Goal: Task Accomplishment & Management: Use online tool/utility

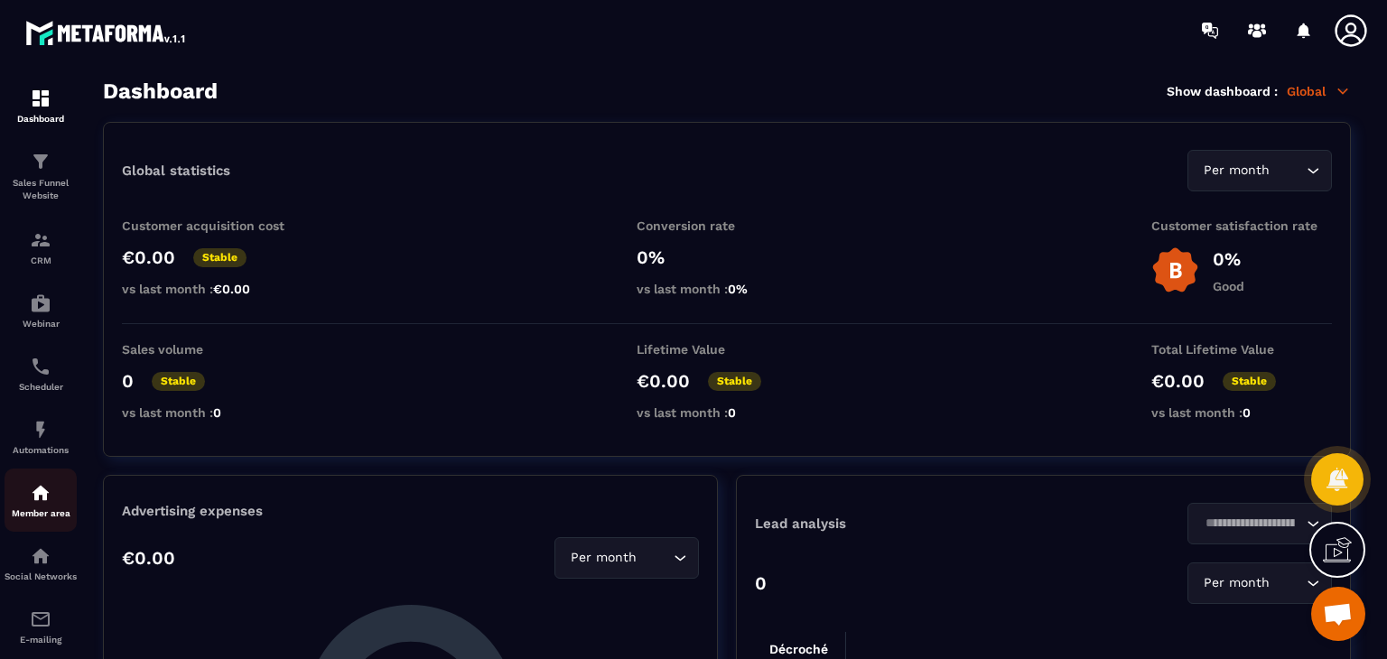
click at [40, 496] on img at bounding box center [41, 493] width 22 height 22
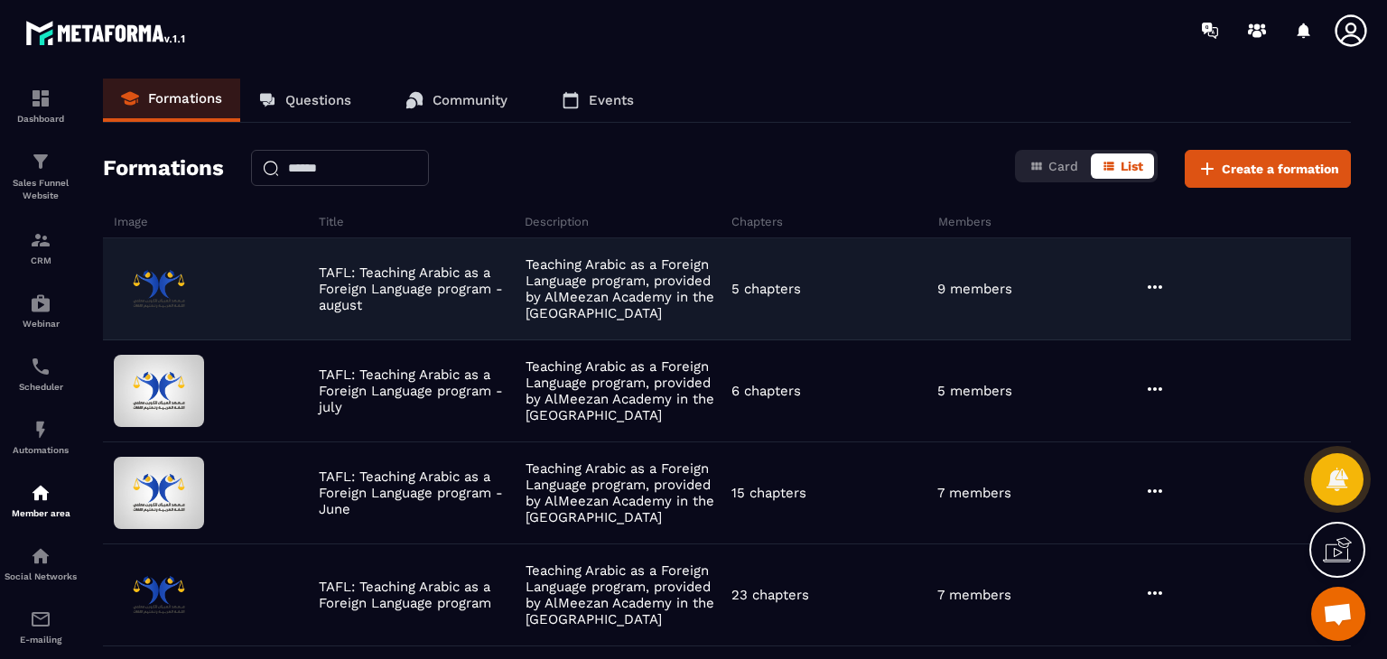
click at [1158, 279] on icon at bounding box center [1155, 287] width 22 height 22
click at [1170, 308] on button "Edit" at bounding box center [1201, 324] width 108 height 32
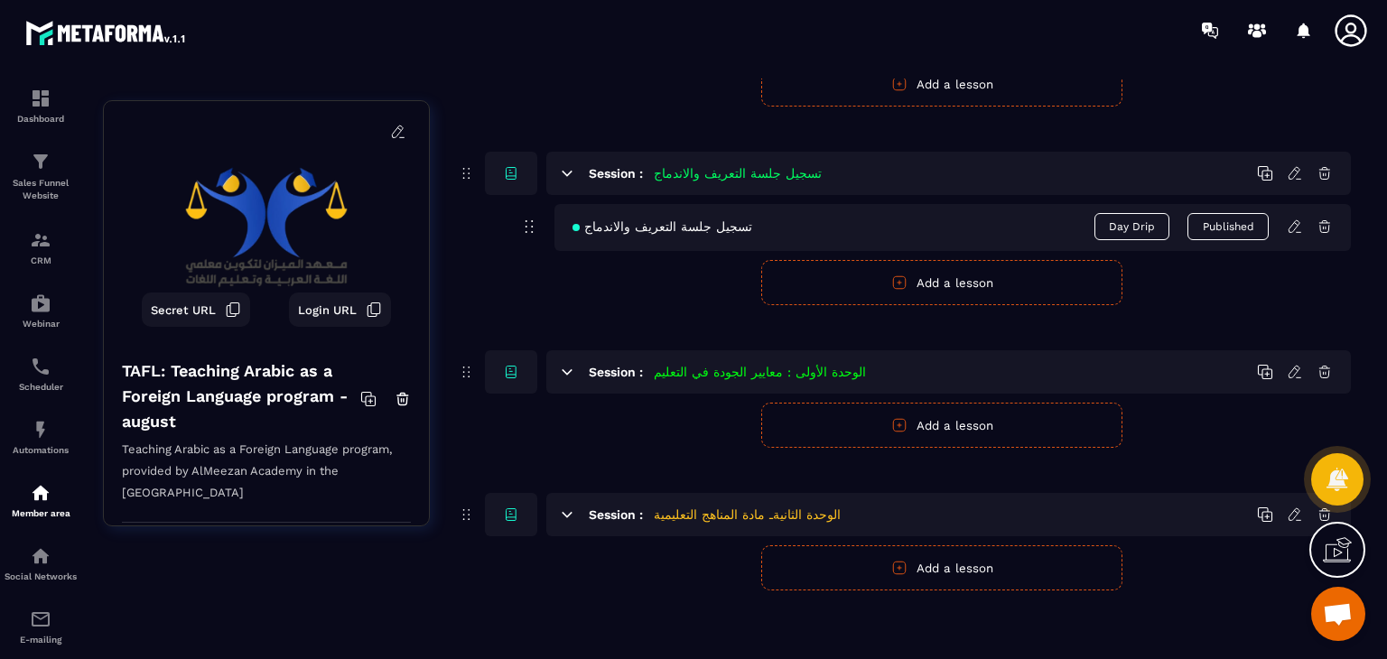
click at [914, 564] on button "Add a lesson" at bounding box center [941, 567] width 361 height 45
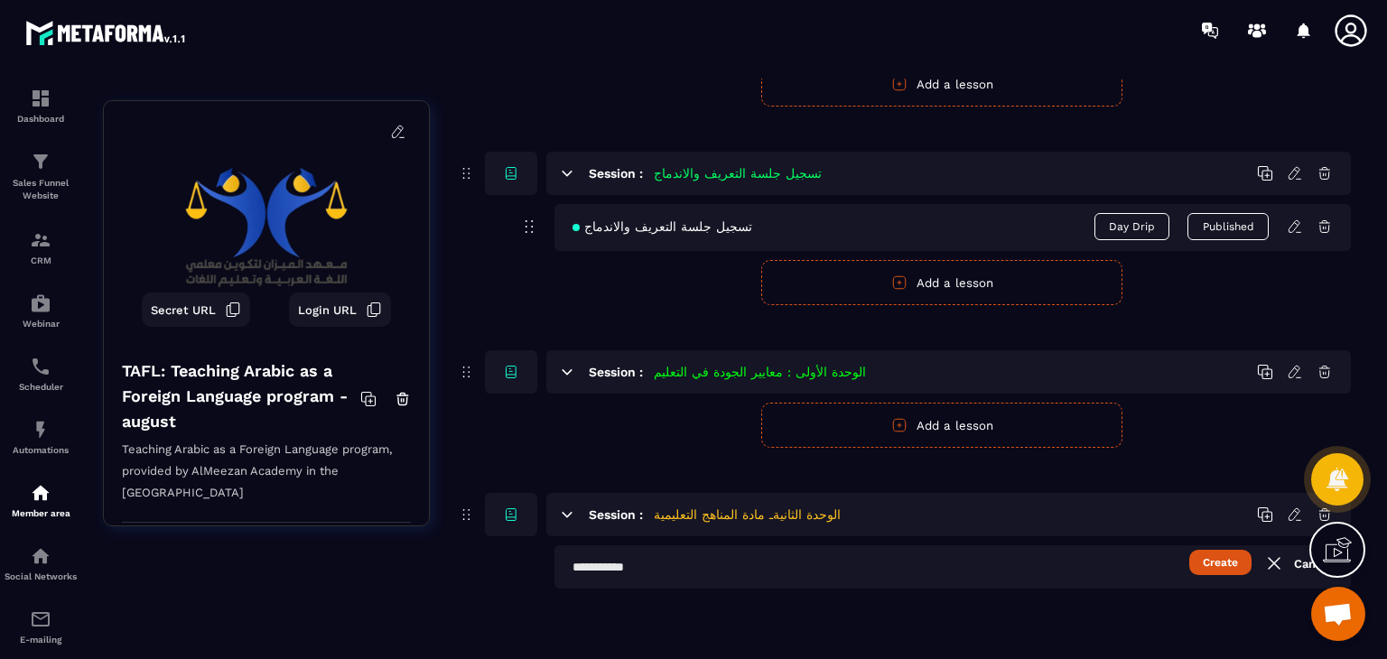
scroll to position [584, 0]
click at [773, 570] on input "text" at bounding box center [952, 567] width 796 height 43
paste input "**********"
click at [571, 568] on input "**********" at bounding box center [952, 567] width 796 height 43
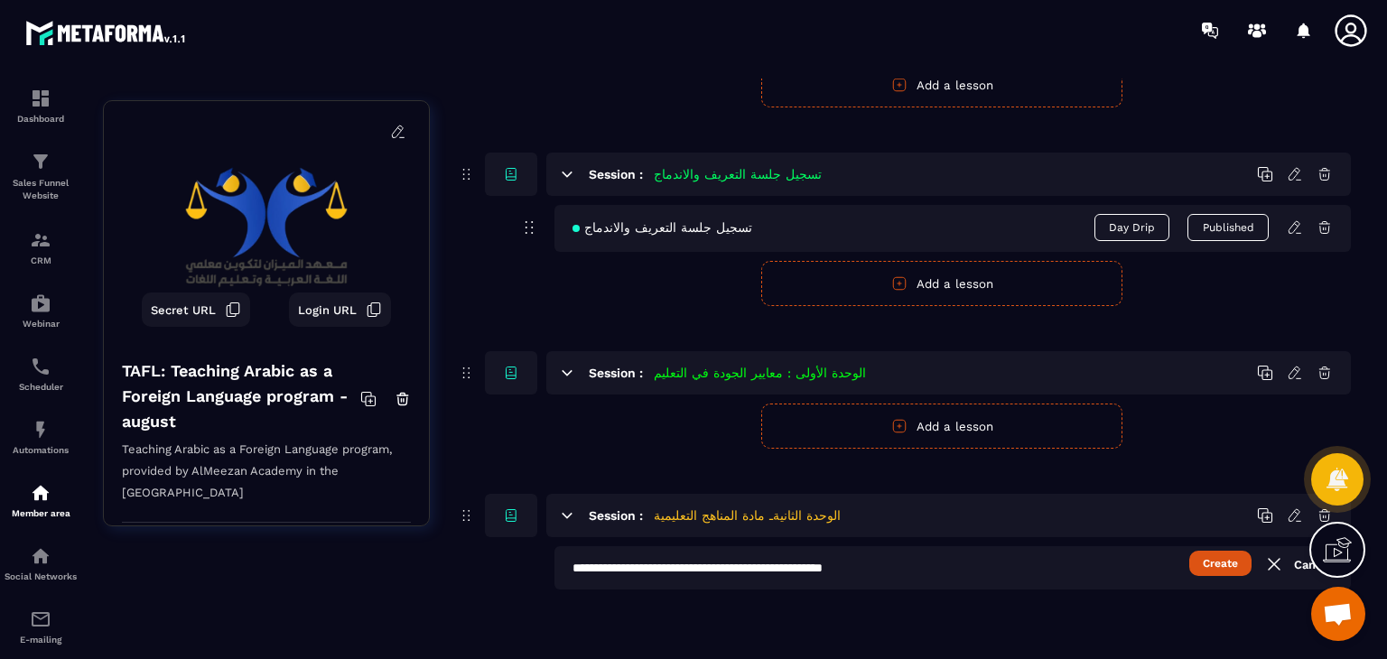
click at [572, 568] on input "**********" at bounding box center [952, 567] width 796 height 43
click at [576, 567] on input "**********" at bounding box center [952, 567] width 796 height 43
click at [576, 570] on input "**********" at bounding box center [952, 567] width 796 height 43
click at [579, 566] on input "**********" at bounding box center [952, 567] width 796 height 43
click at [577, 565] on input "**********" at bounding box center [952, 567] width 796 height 43
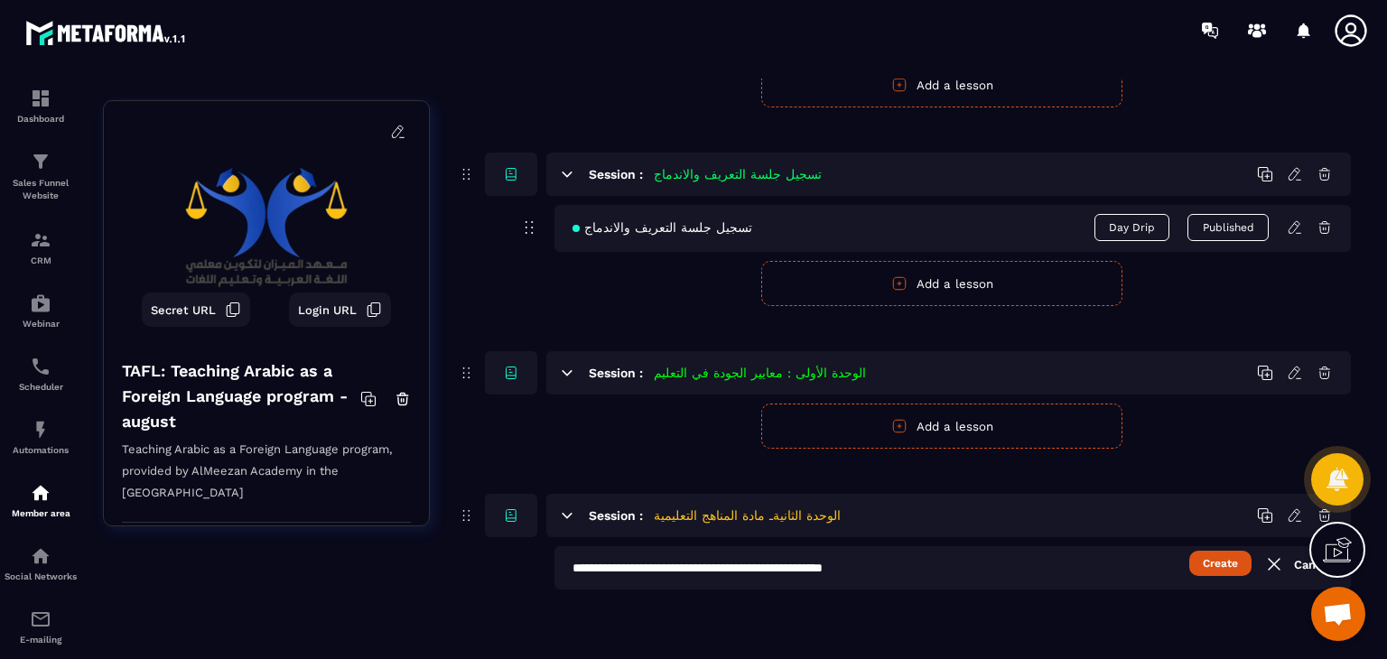
click at [575, 570] on input "**********" at bounding box center [952, 567] width 796 height 43
type input "**********"
click at [1223, 564] on button "Create" at bounding box center [1220, 564] width 62 height 25
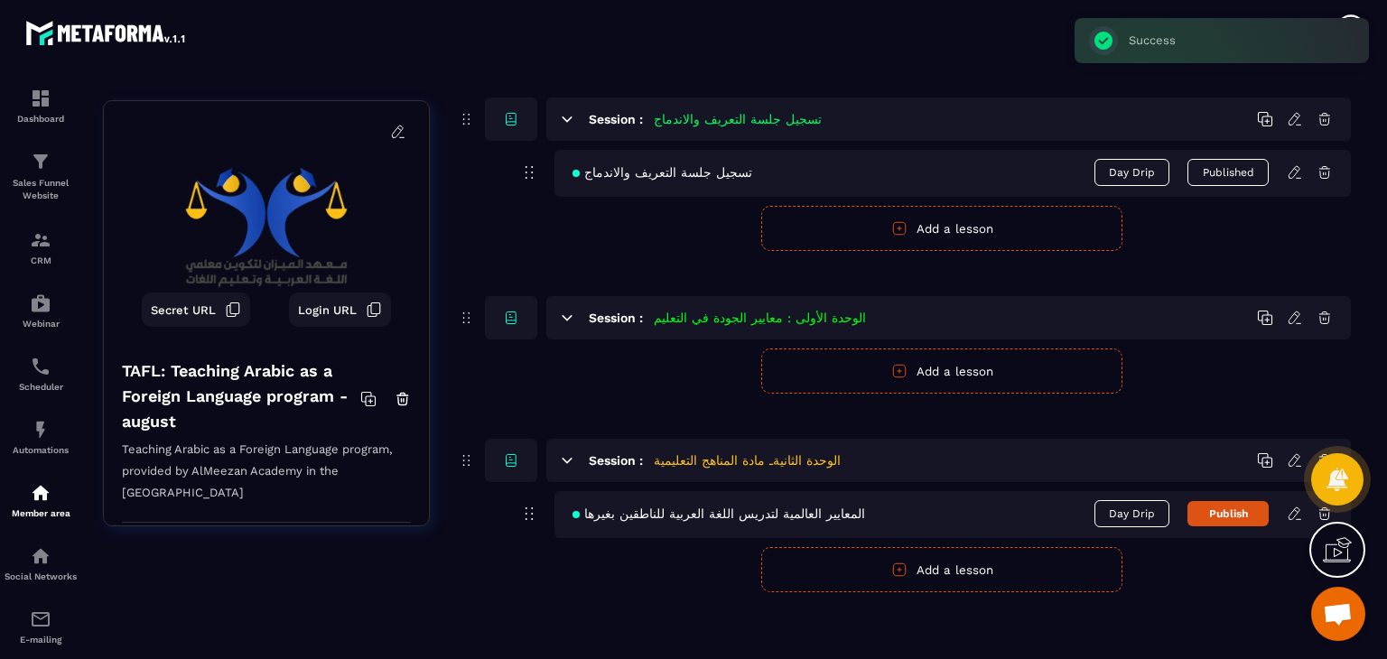
scroll to position [641, 0]
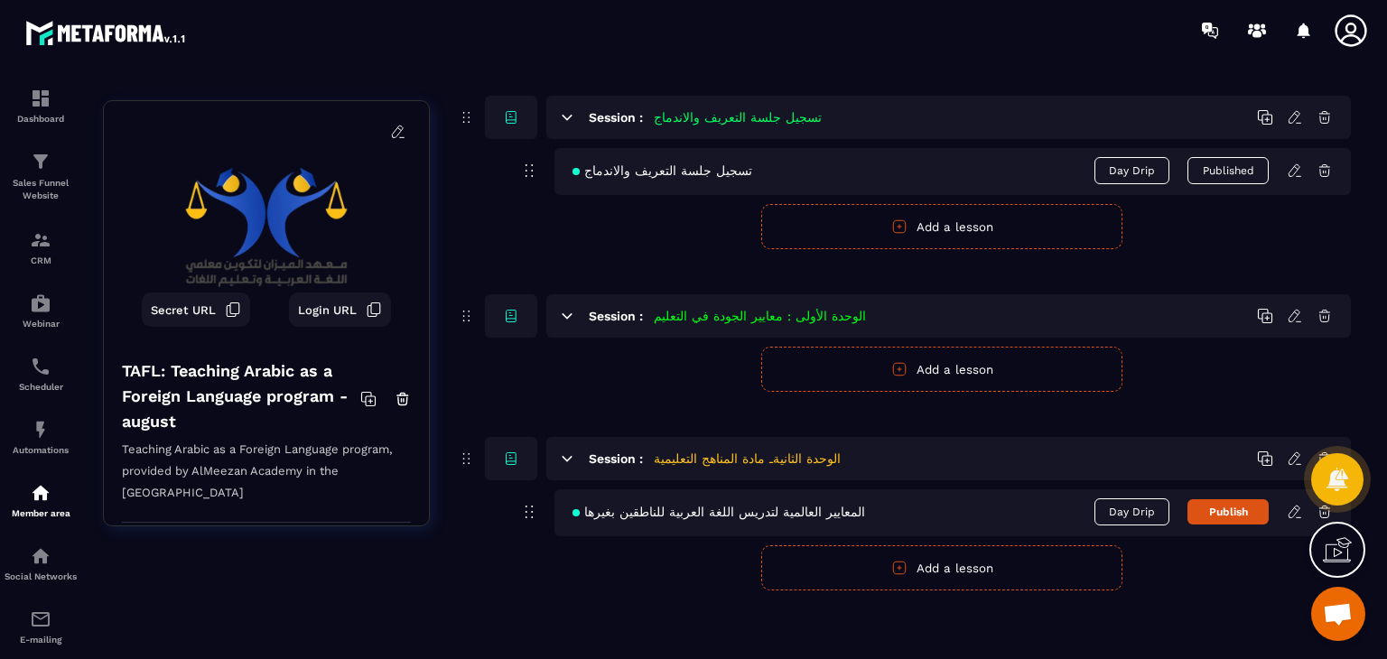
click at [1294, 511] on icon at bounding box center [1294, 512] width 16 height 16
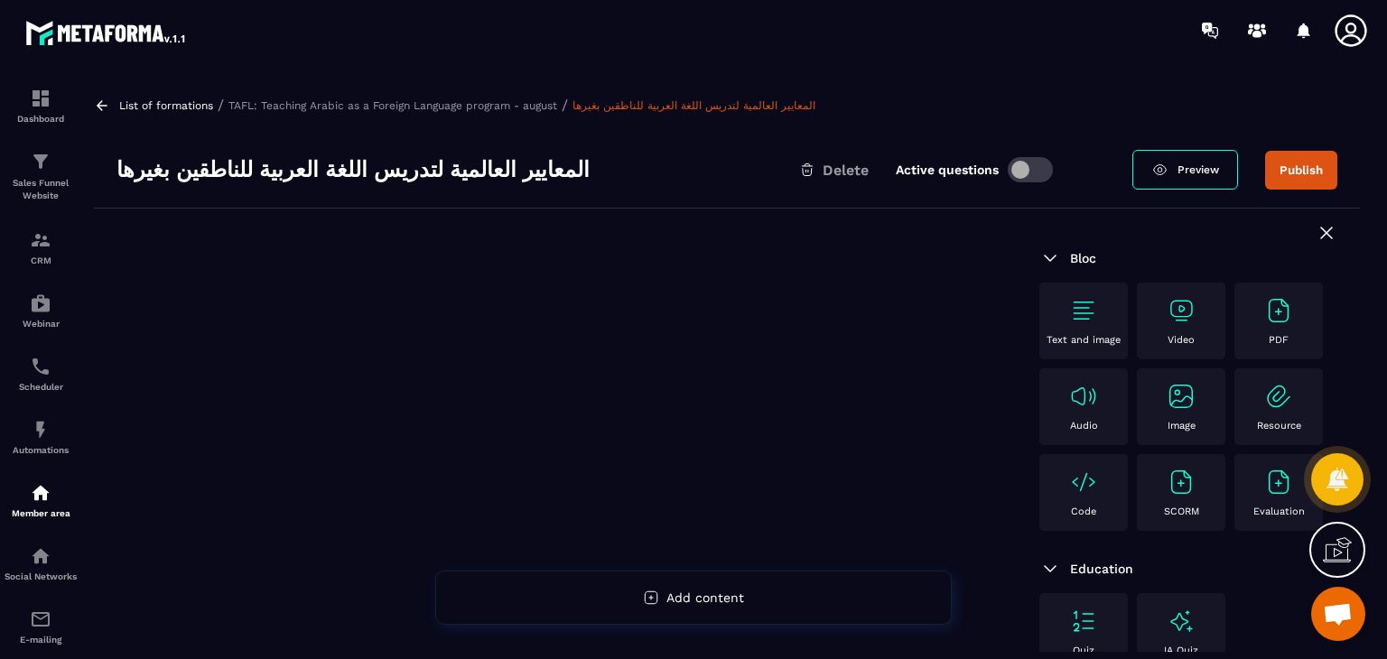
click at [1082, 318] on img at bounding box center [1083, 310] width 29 height 29
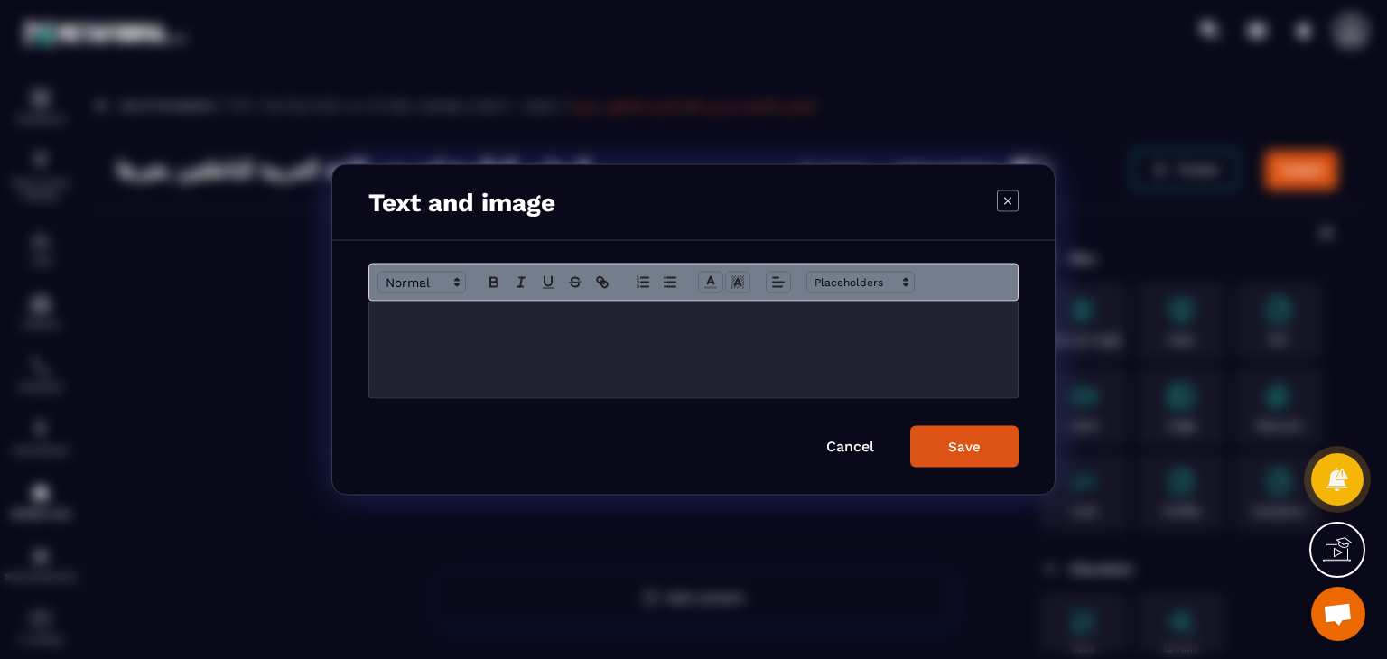
click at [812, 368] on div "Modal window" at bounding box center [693, 350] width 648 height 97
click at [781, 276] on icon "Modal window" at bounding box center [778, 282] width 16 height 16
click at [777, 330] on line "Modal window" at bounding box center [782, 330] width 10 height 0
click at [955, 441] on div "Save" at bounding box center [964, 447] width 32 height 16
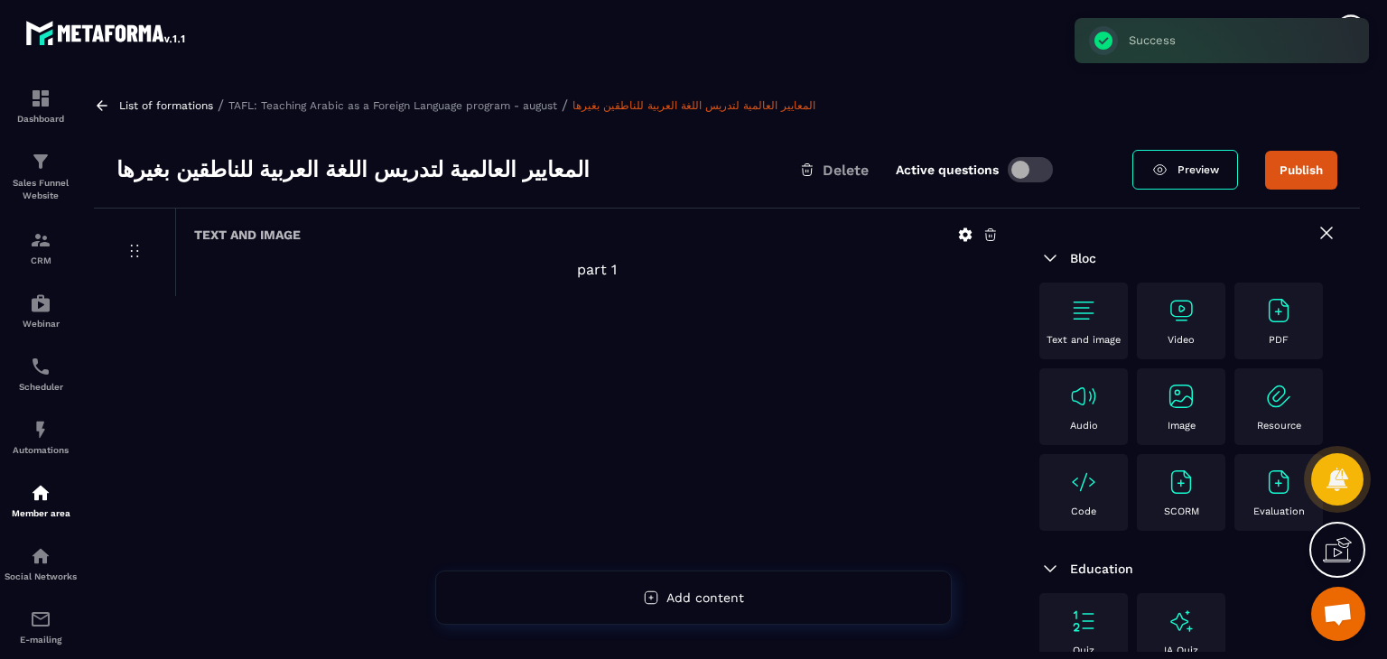
click at [1177, 314] on img at bounding box center [1180, 310] width 29 height 29
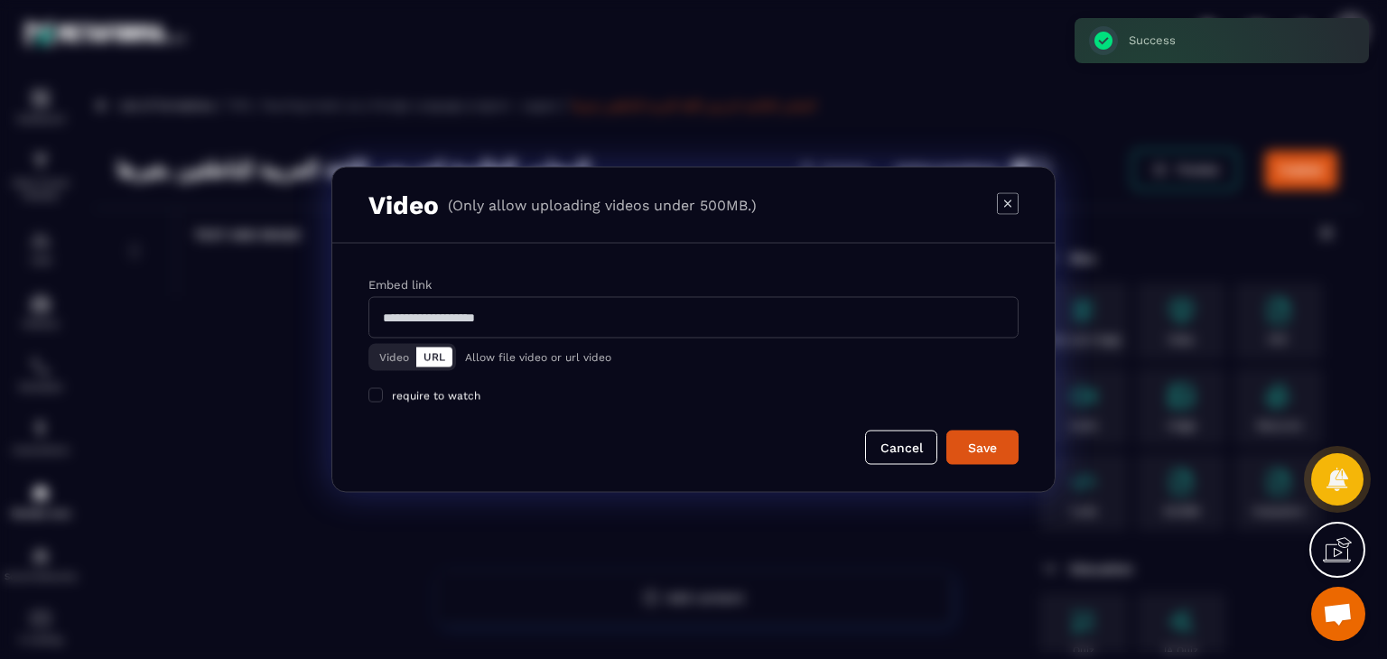
click at [390, 356] on button "Video" at bounding box center [394, 358] width 44 height 20
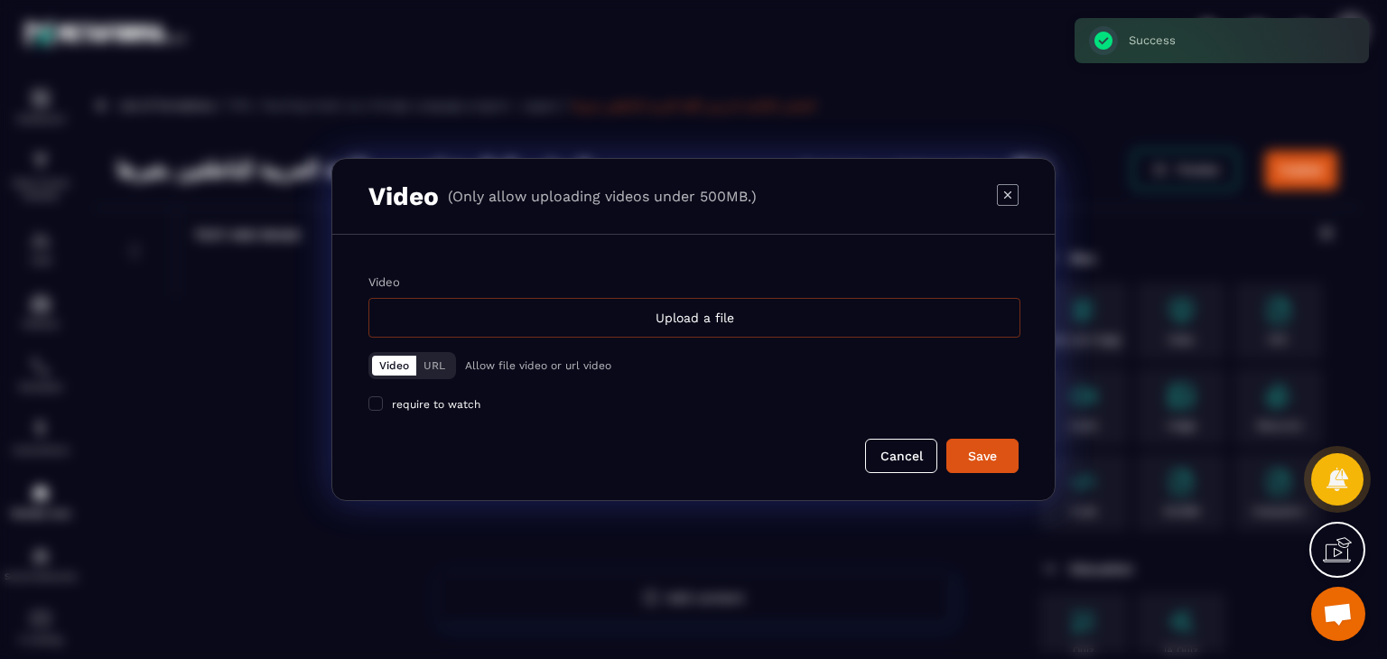
click at [766, 330] on div "Upload a file" at bounding box center [694, 318] width 652 height 40
click at [0, 0] on input "Video Upload a file" at bounding box center [0, 0] width 0 height 0
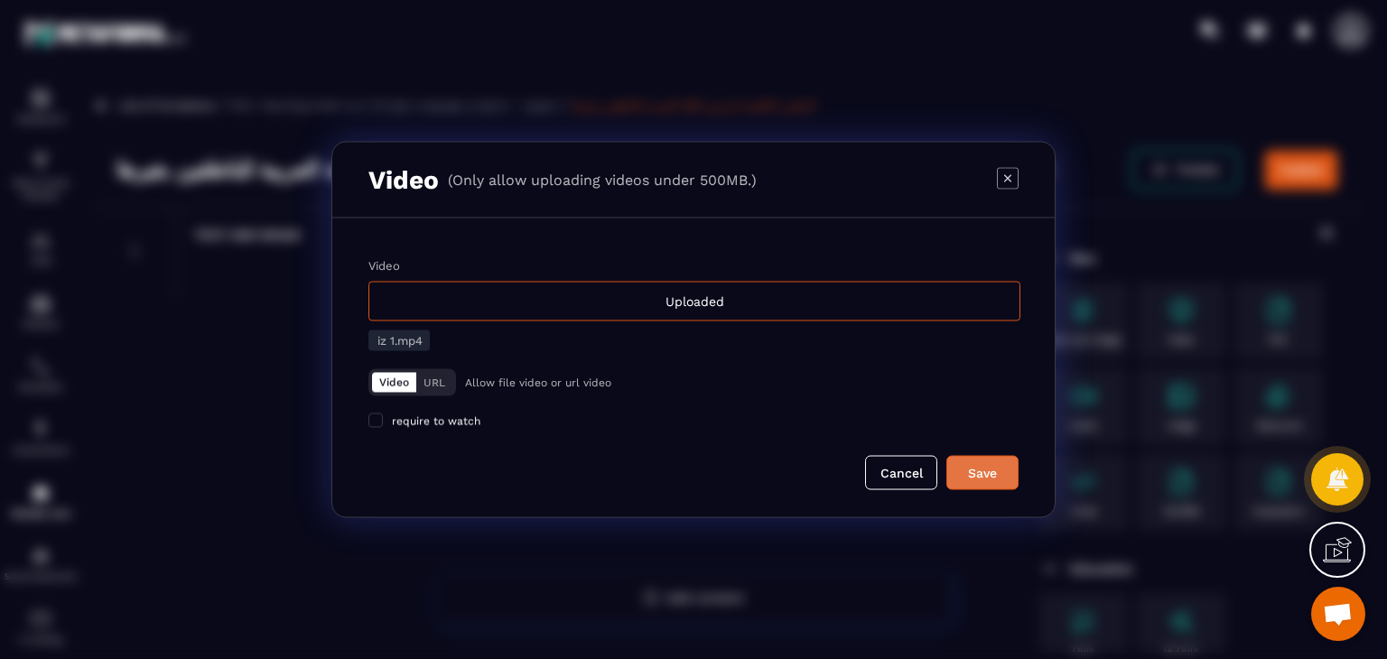
click at [982, 473] on div "Save" at bounding box center [982, 473] width 49 height 18
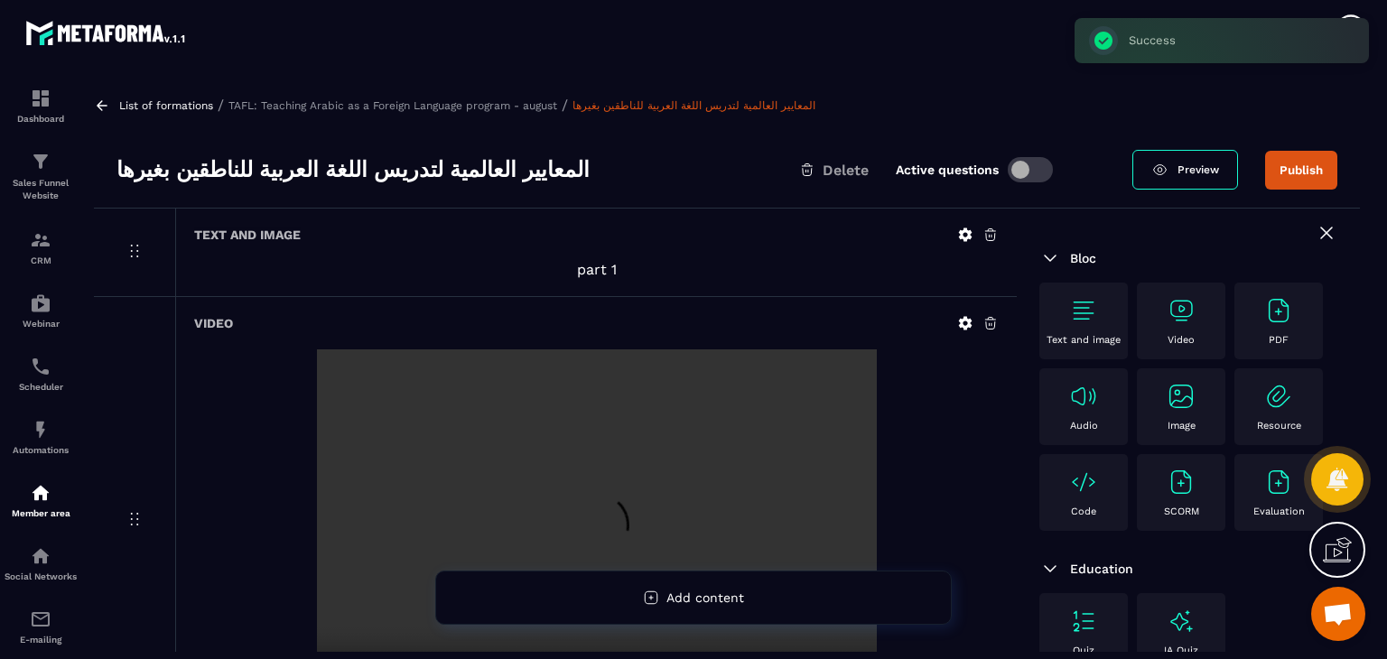
scroll to position [238, 0]
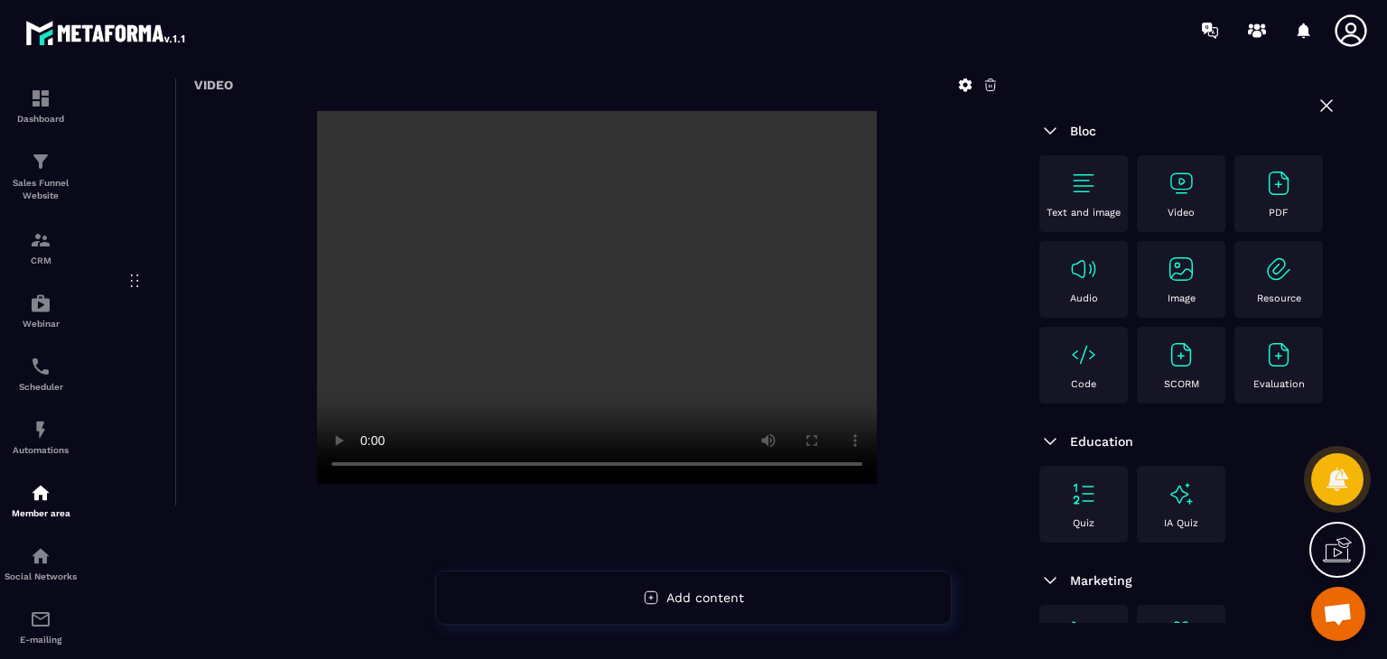
click at [1091, 190] on img at bounding box center [1083, 183] width 29 height 29
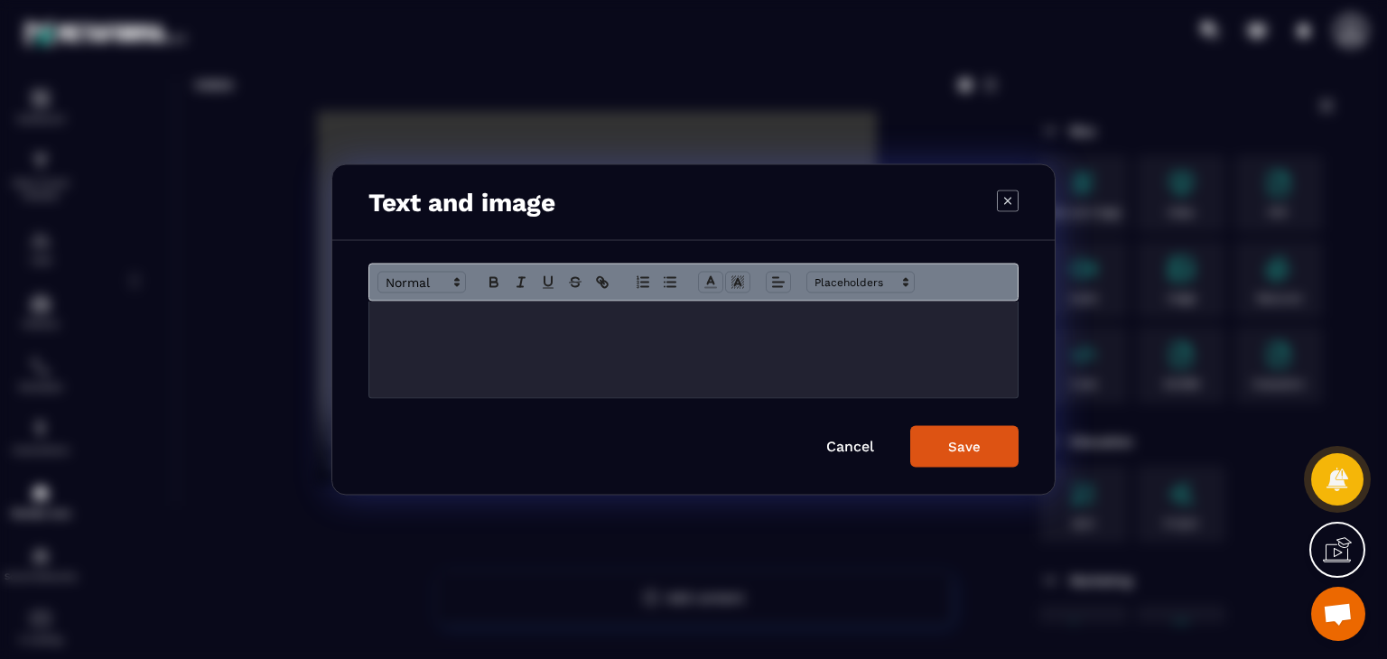
click at [803, 369] on div "Modal window" at bounding box center [693, 350] width 648 height 97
click at [780, 276] on icon "Modal window" at bounding box center [778, 282] width 16 height 16
click at [778, 334] on line "Modal window" at bounding box center [782, 334] width 8 height 0
click at [955, 439] on div "Save" at bounding box center [964, 447] width 32 height 16
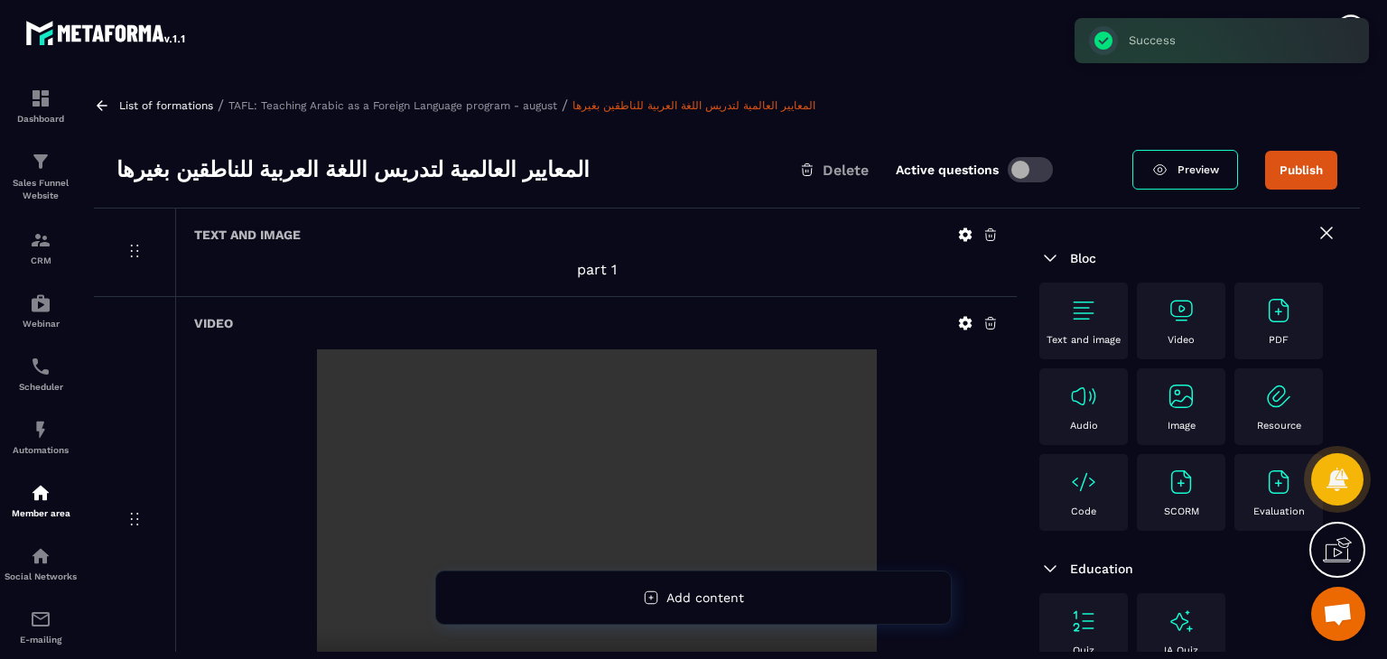
scroll to position [272, 0]
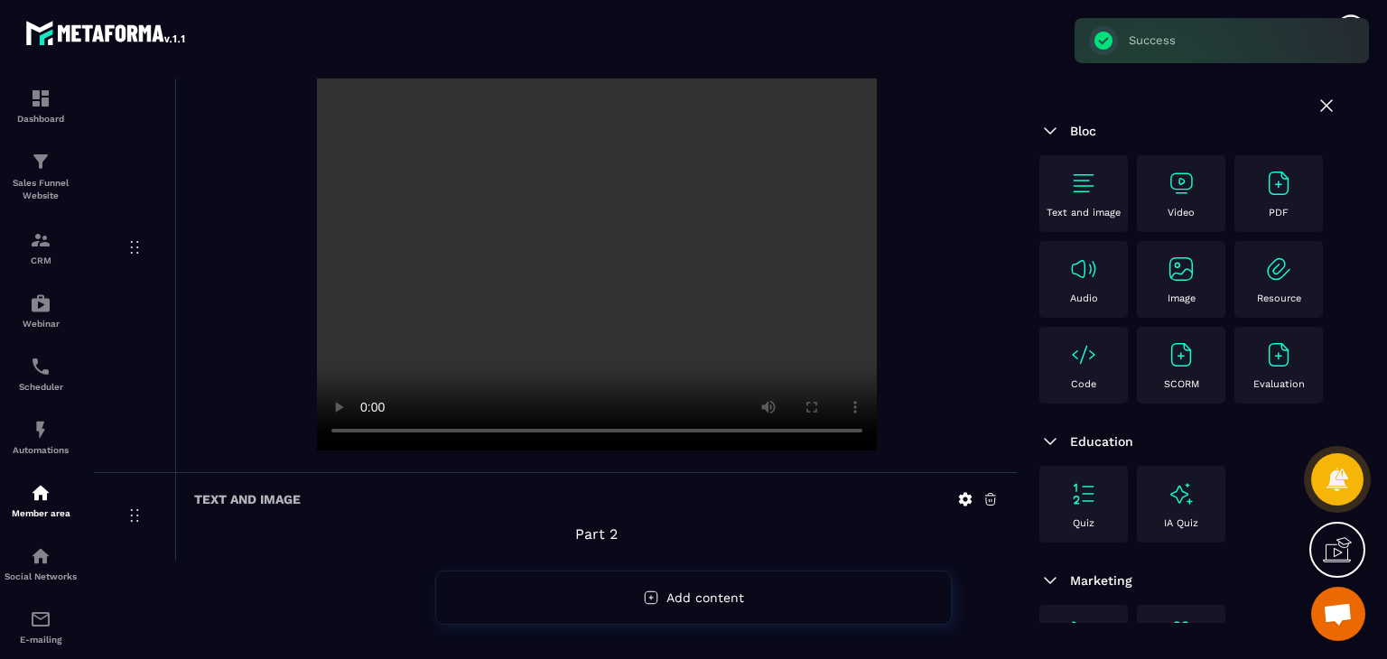
click at [1187, 192] on img at bounding box center [1180, 183] width 29 height 29
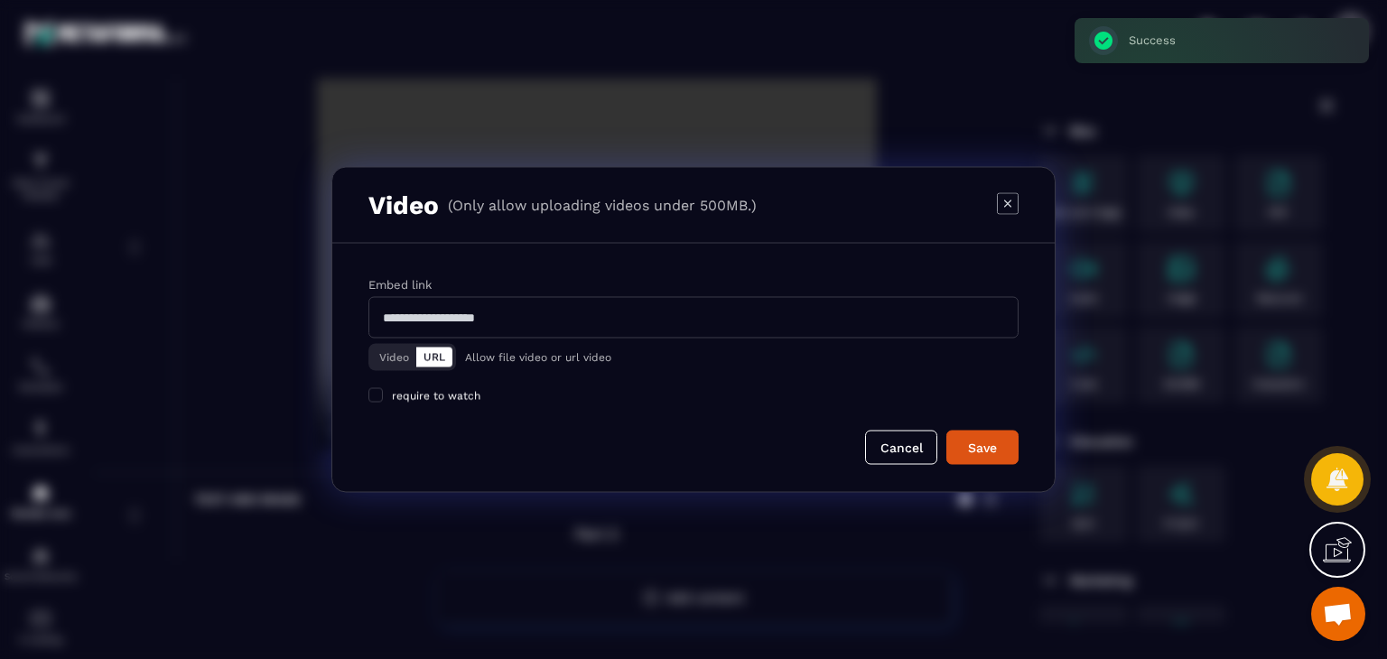
click at [386, 354] on button "Video" at bounding box center [394, 358] width 44 height 20
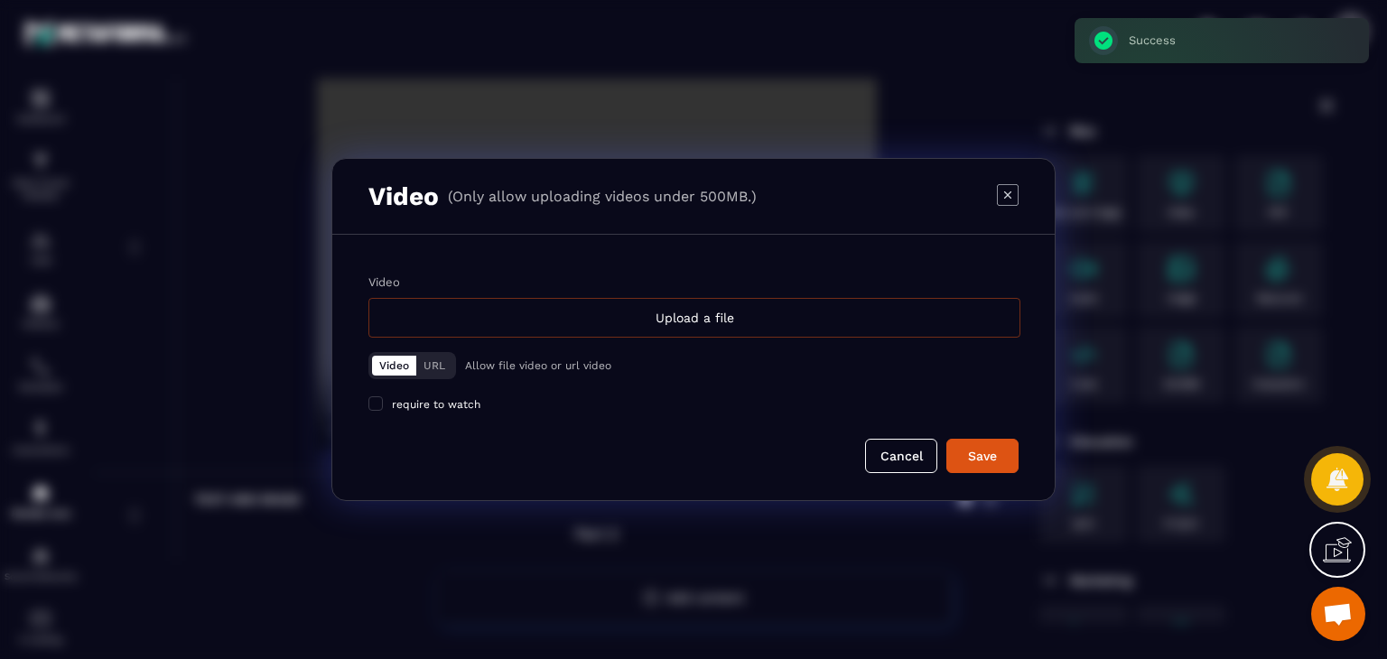
click at [652, 322] on div "Upload a file" at bounding box center [694, 318] width 652 height 40
click at [0, 0] on input "Video Upload a file" at bounding box center [0, 0] width 0 height 0
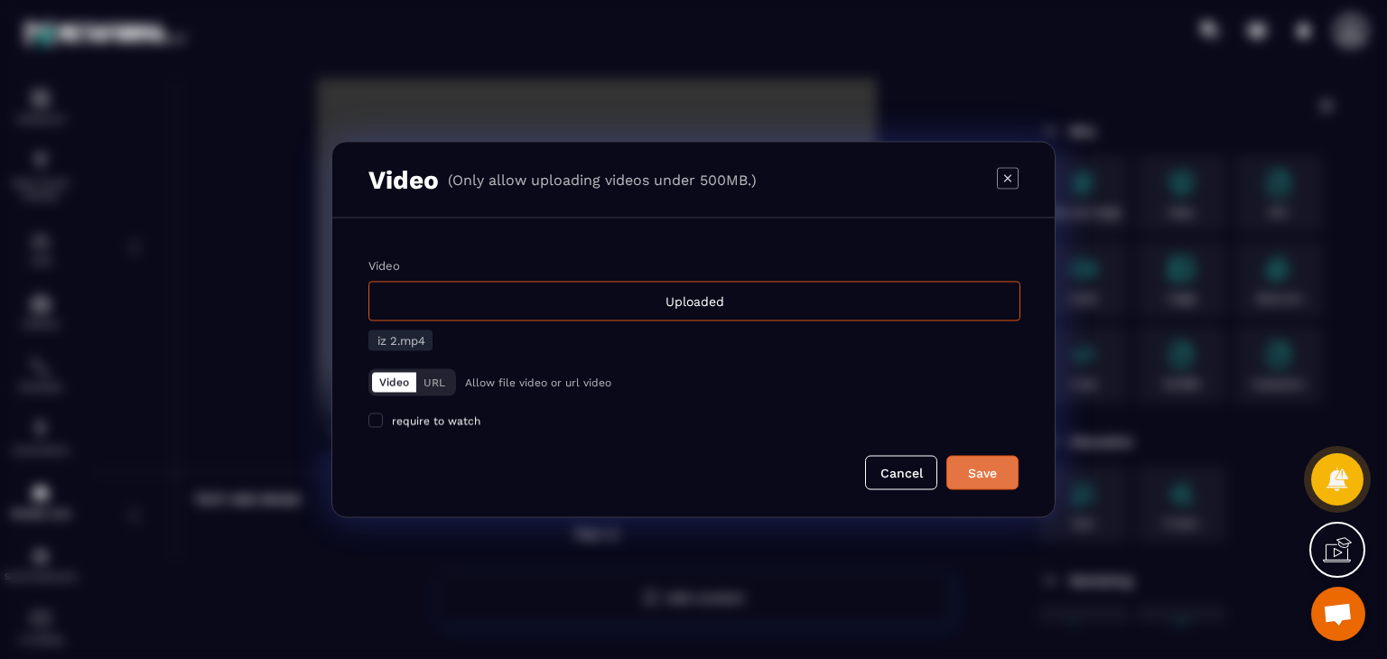
click at [984, 475] on div "Save" at bounding box center [982, 473] width 49 height 18
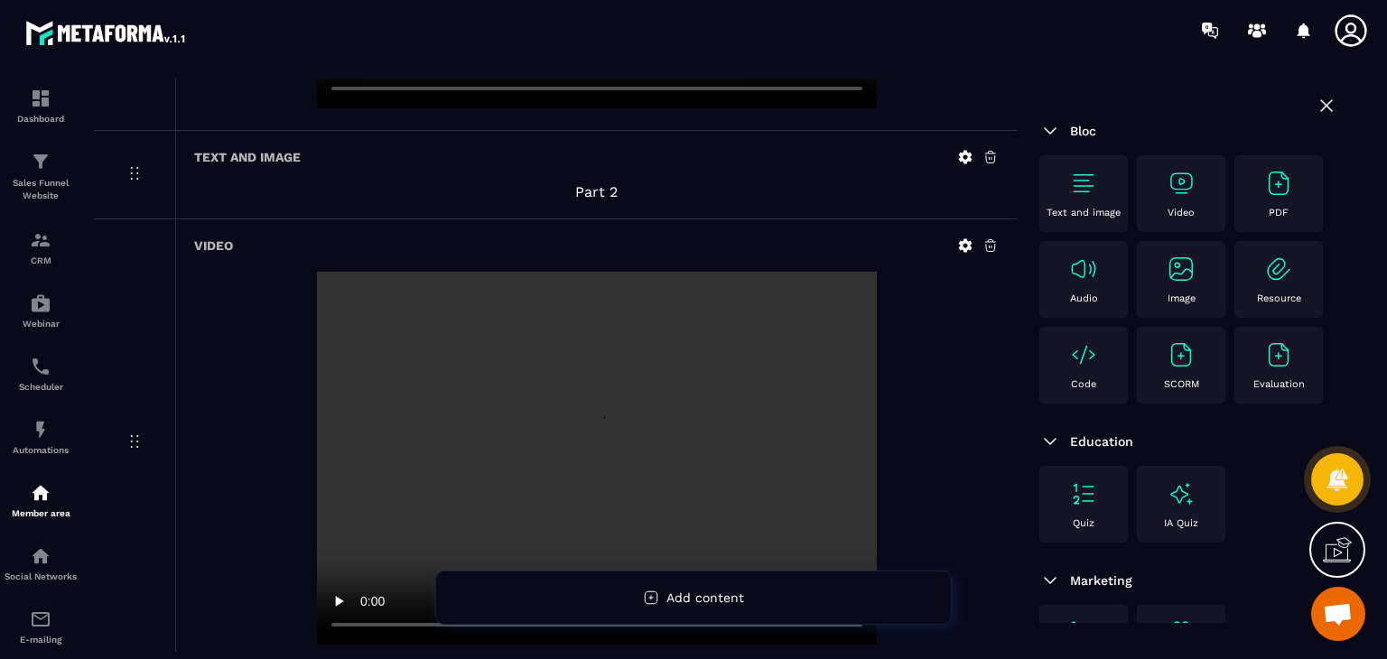
scroll to position [720, 0]
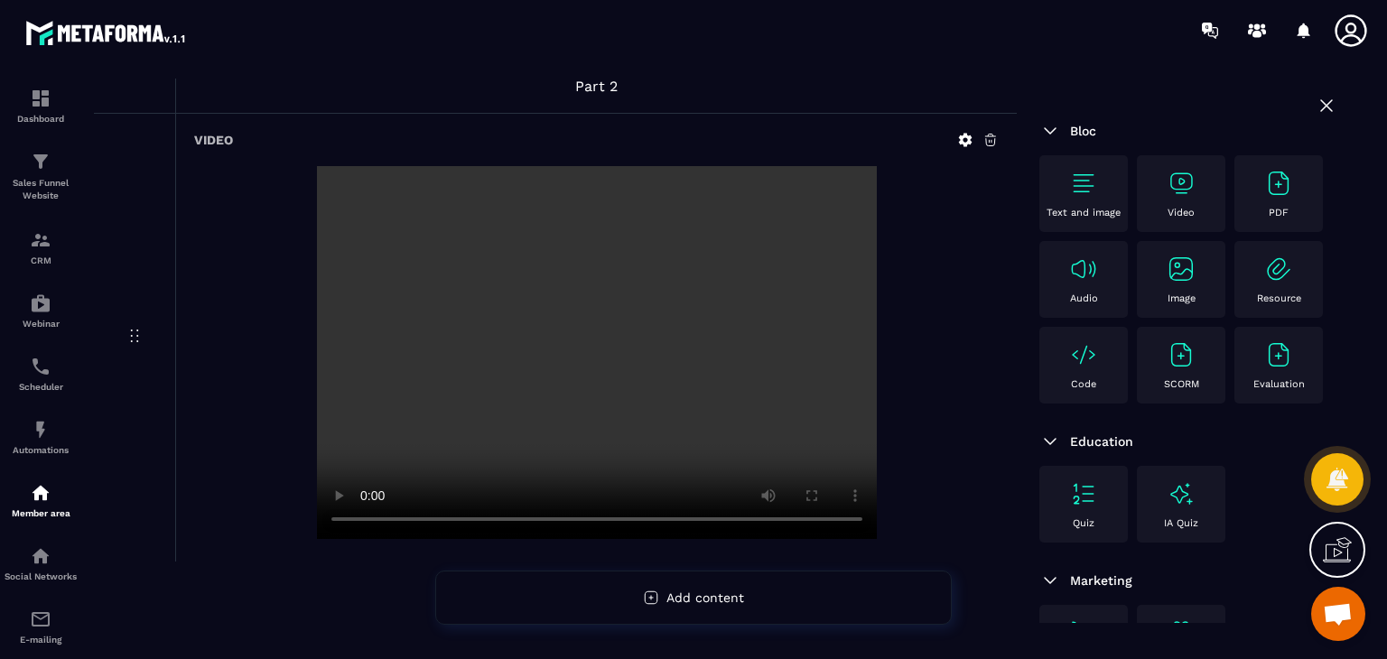
click at [1115, 202] on div "Text and image" at bounding box center [1083, 194] width 70 height 50
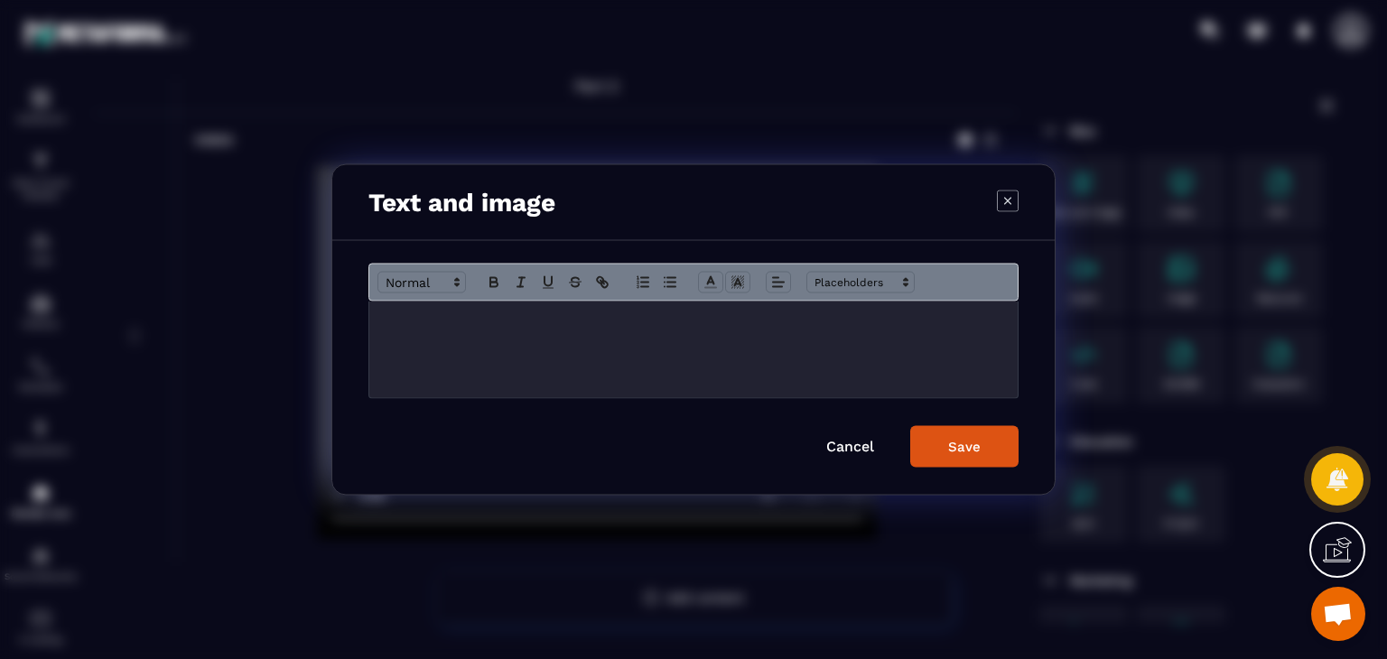
click at [682, 327] on p "Modal window" at bounding box center [693, 320] width 621 height 16
click at [766, 279] on span "Modal window" at bounding box center [778, 283] width 25 height 22
click at [779, 330] on icon "Modal window" at bounding box center [782, 330] width 14 height 14
click at [964, 445] on div "Save" at bounding box center [964, 447] width 32 height 16
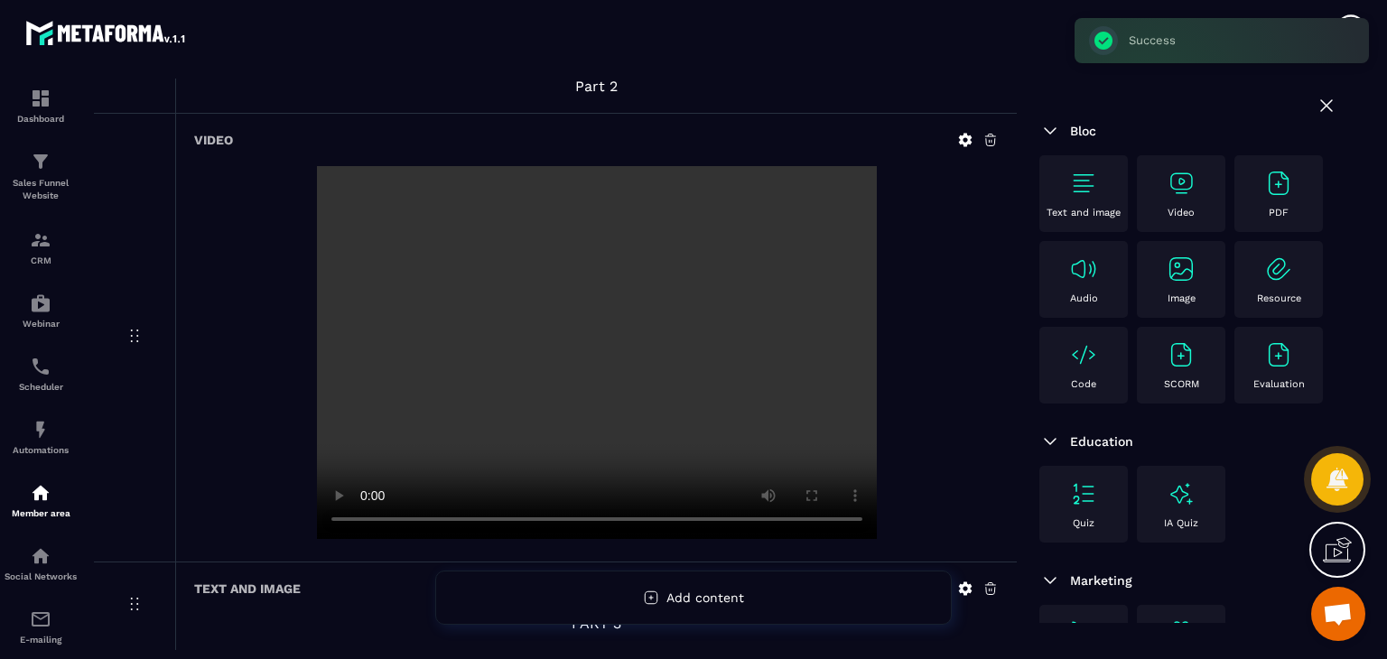
click at [1182, 180] on img at bounding box center [1180, 183] width 29 height 29
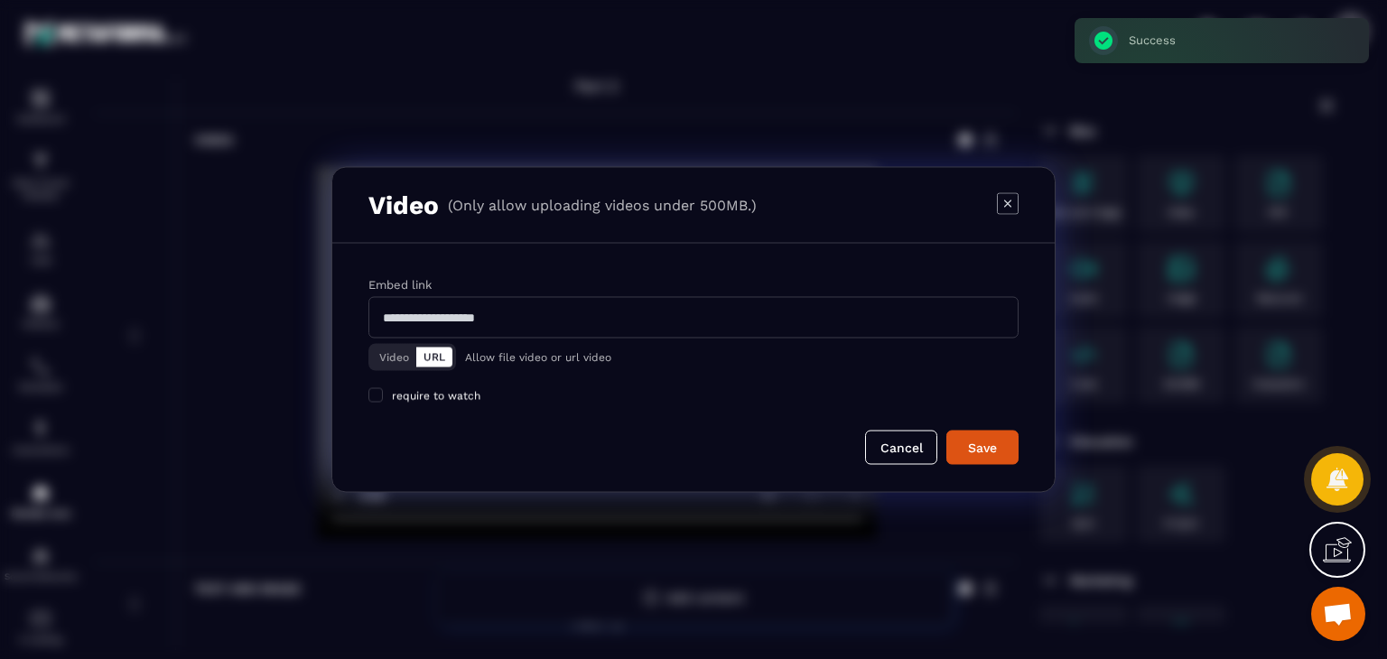
click at [385, 350] on button "Video" at bounding box center [394, 358] width 44 height 20
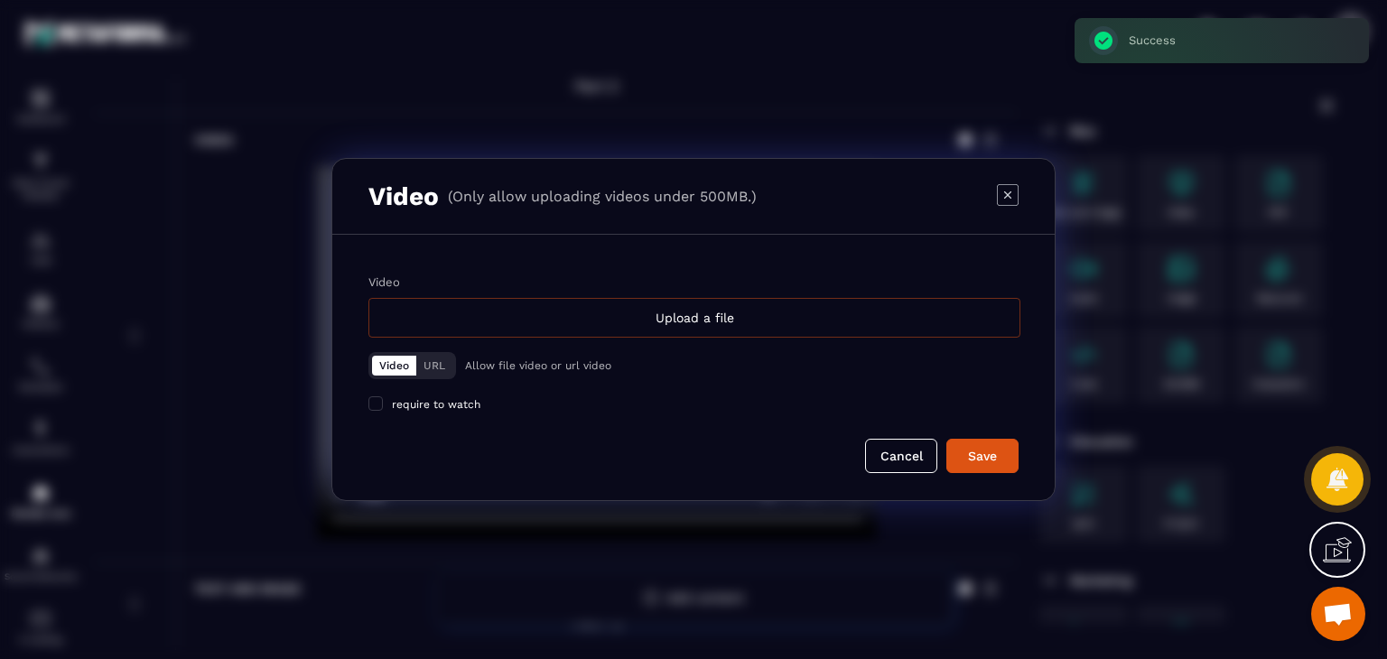
click at [512, 313] on div "Upload a file" at bounding box center [694, 318] width 652 height 40
click at [0, 0] on input "Video Upload a file" at bounding box center [0, 0] width 0 height 0
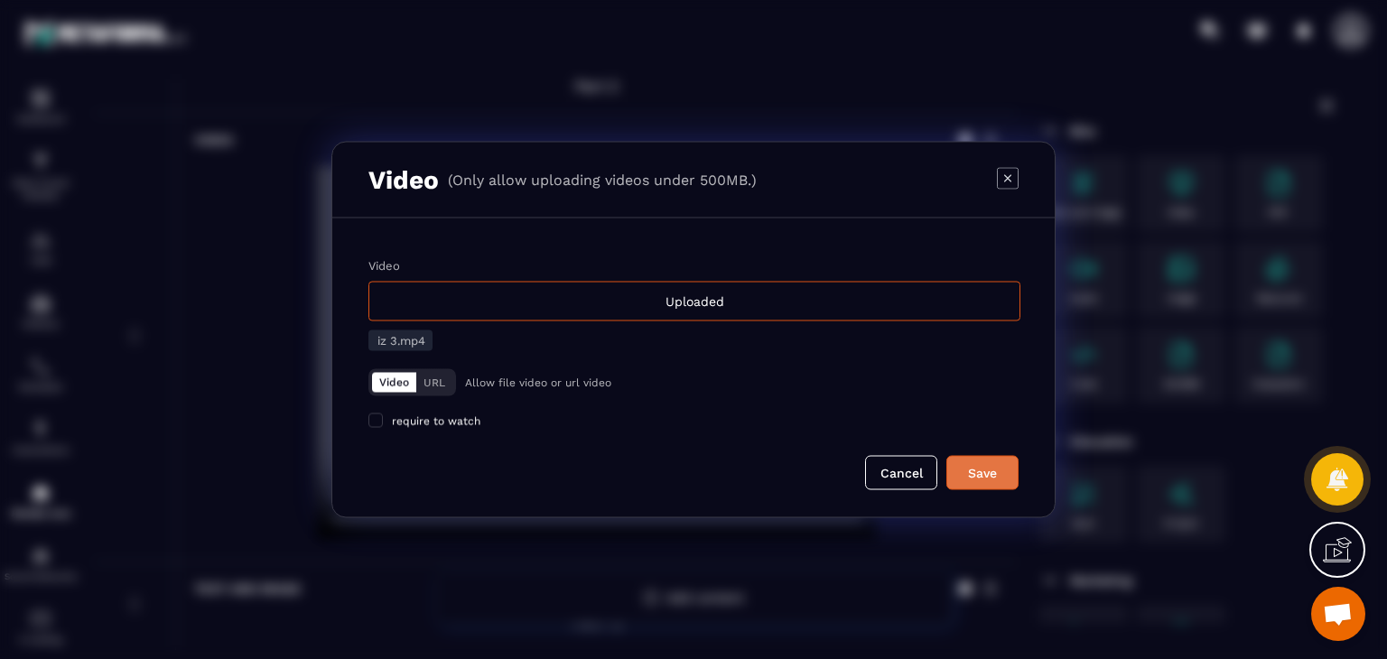
click at [969, 464] on div "Save" at bounding box center [982, 473] width 49 height 18
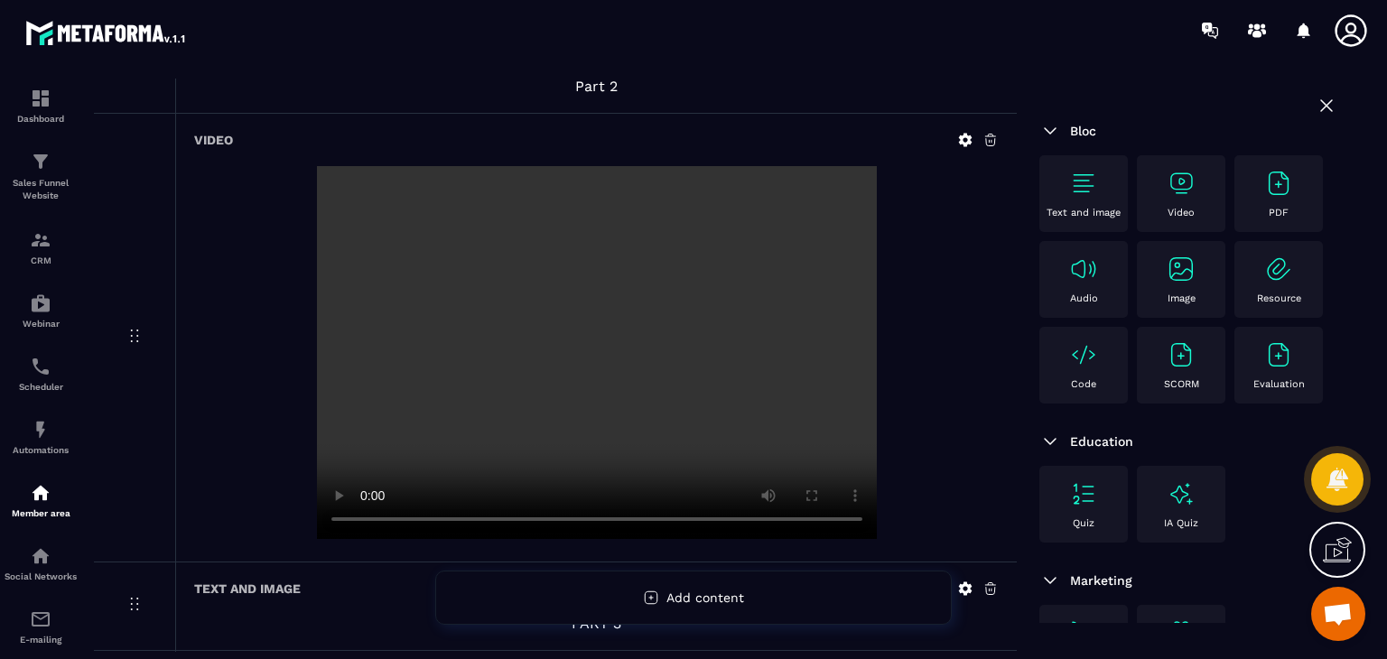
scroll to position [1256, 0]
click at [1112, 197] on div "Text and image" at bounding box center [1083, 194] width 70 height 50
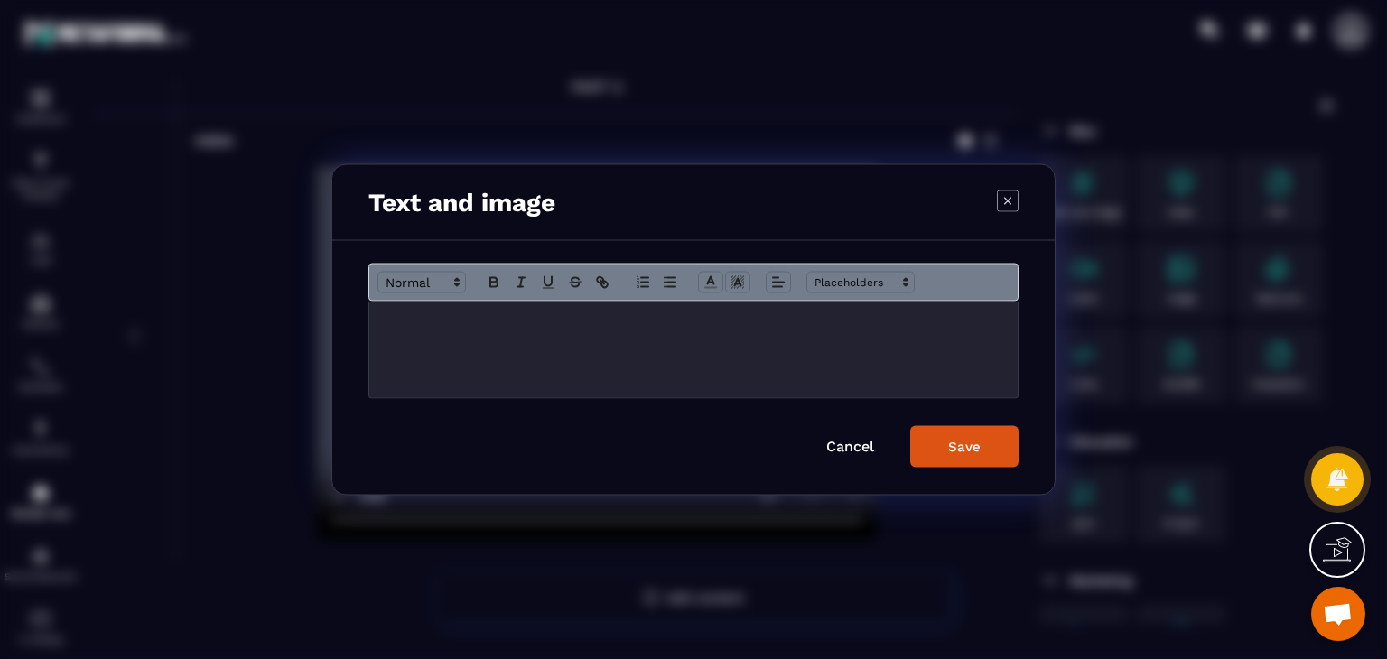
click at [710, 351] on div "Modal window" at bounding box center [693, 350] width 648 height 97
click at [770, 277] on icon "Modal window" at bounding box center [778, 282] width 16 height 16
click at [777, 328] on icon "Modal window" at bounding box center [782, 330] width 14 height 14
click at [982, 450] on button "Save" at bounding box center [964, 447] width 108 height 42
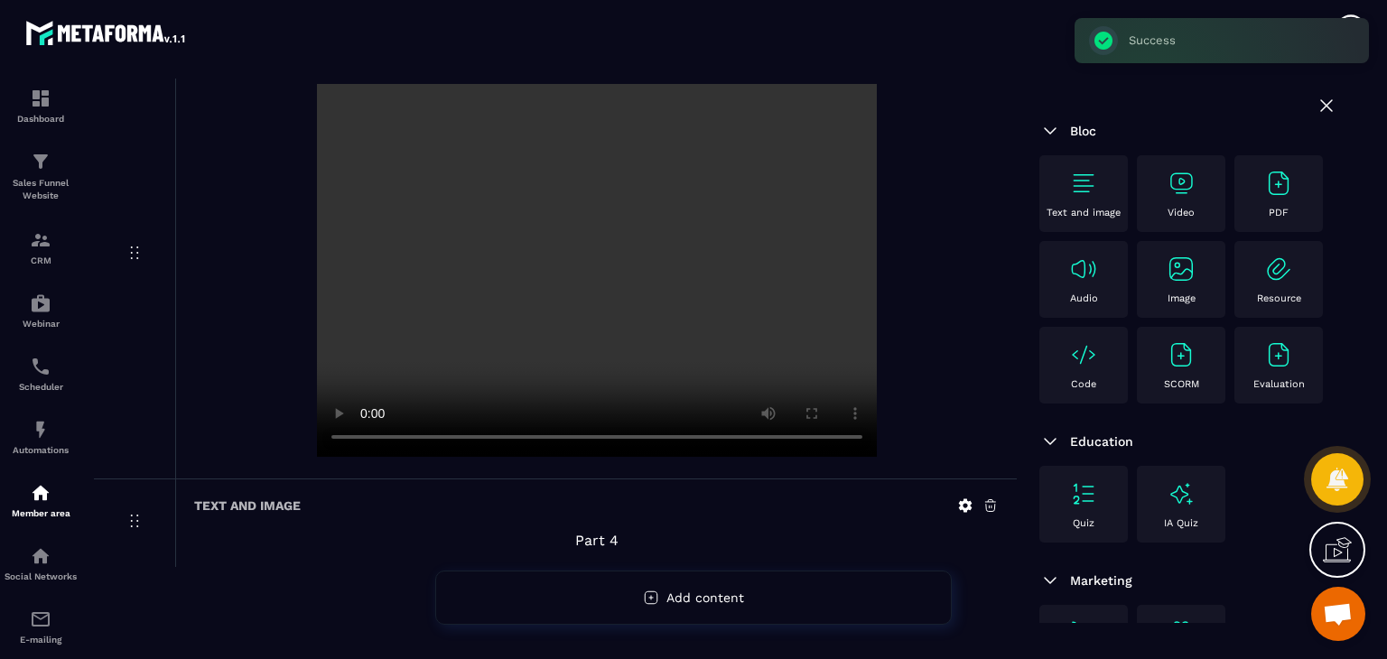
scroll to position [1344, 0]
click at [1184, 196] on img at bounding box center [1180, 183] width 29 height 29
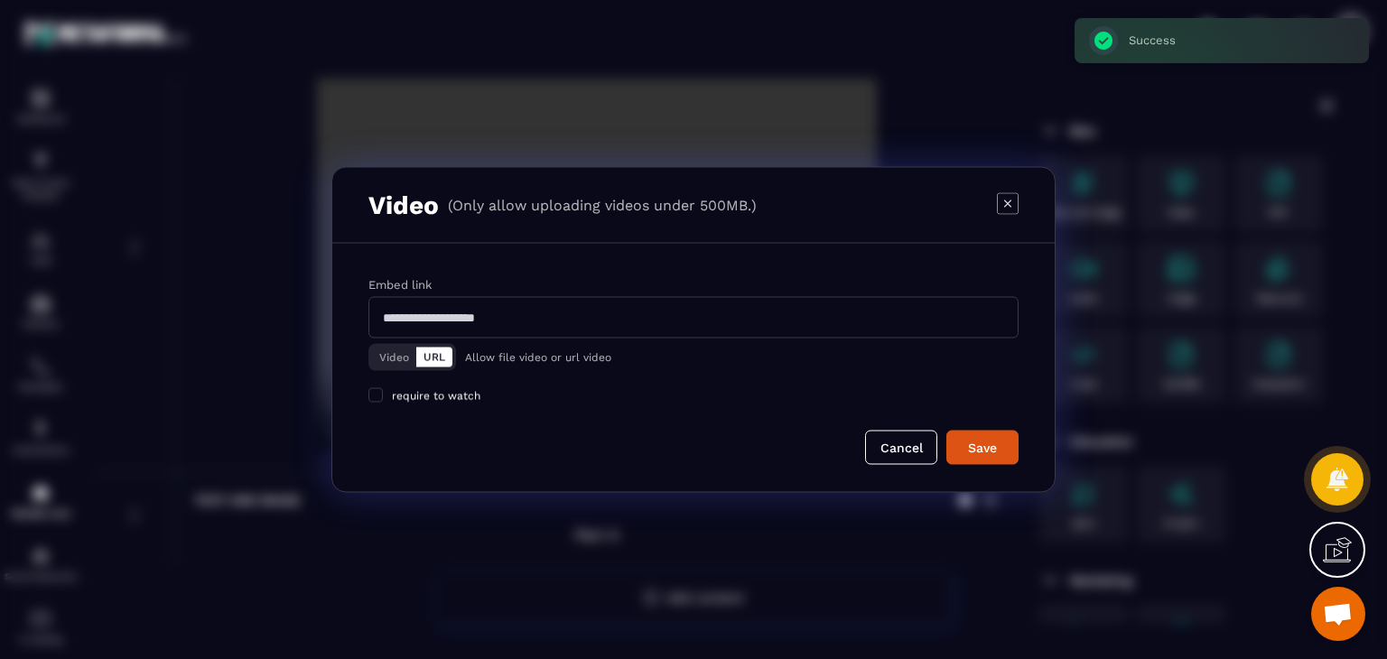
click at [390, 350] on button "Video" at bounding box center [394, 358] width 44 height 20
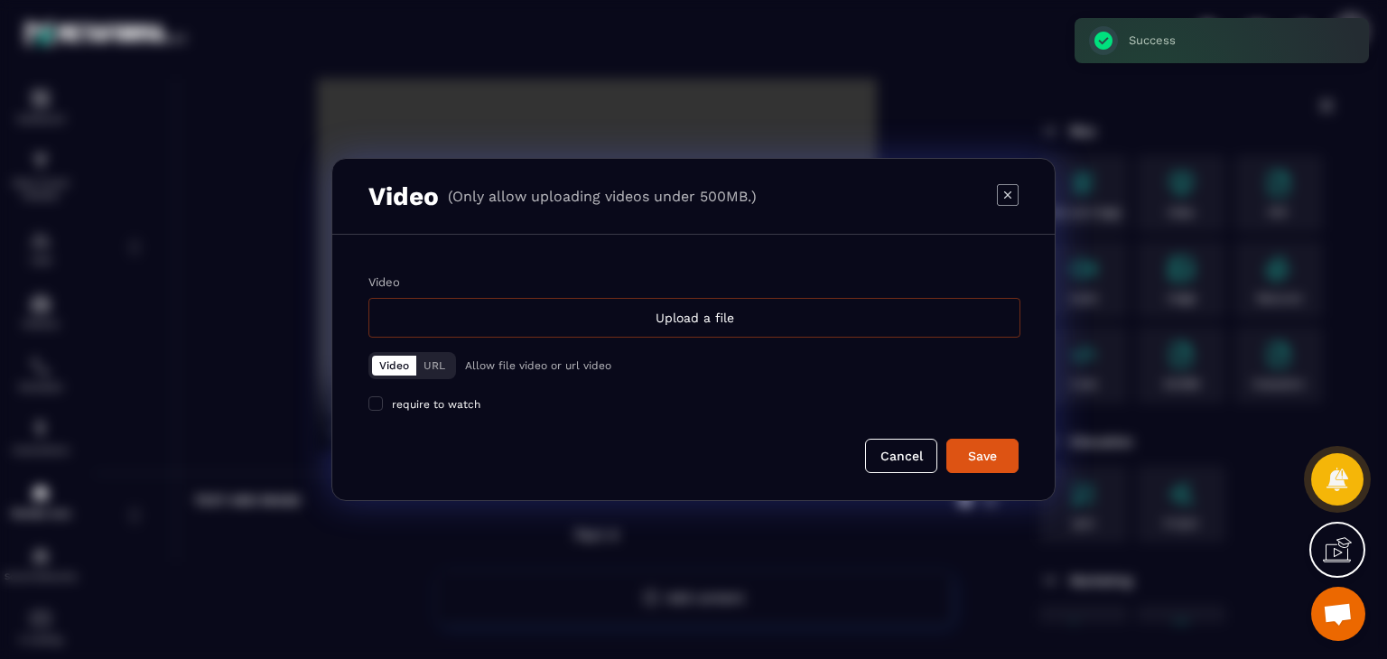
click at [647, 320] on div "Upload a file" at bounding box center [694, 318] width 652 height 40
click at [0, 0] on input "Video Upload a file" at bounding box center [0, 0] width 0 height 0
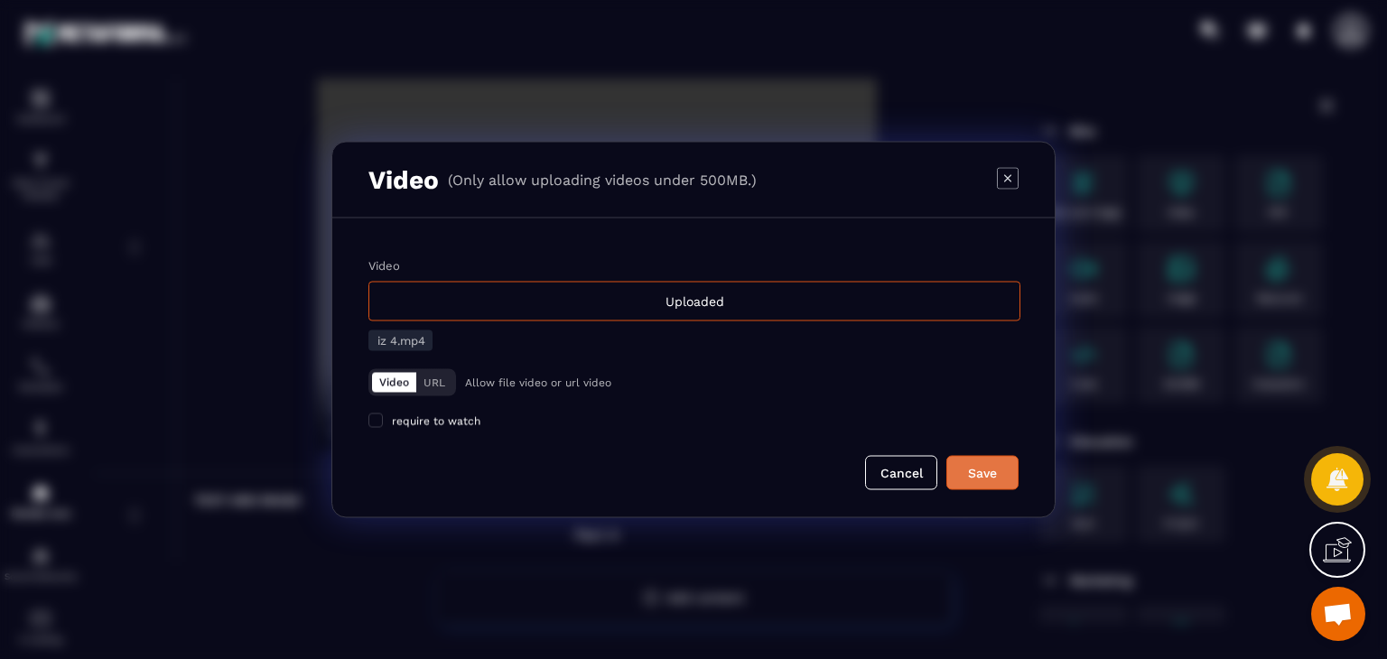
click at [1002, 466] on div "Save" at bounding box center [982, 473] width 49 height 18
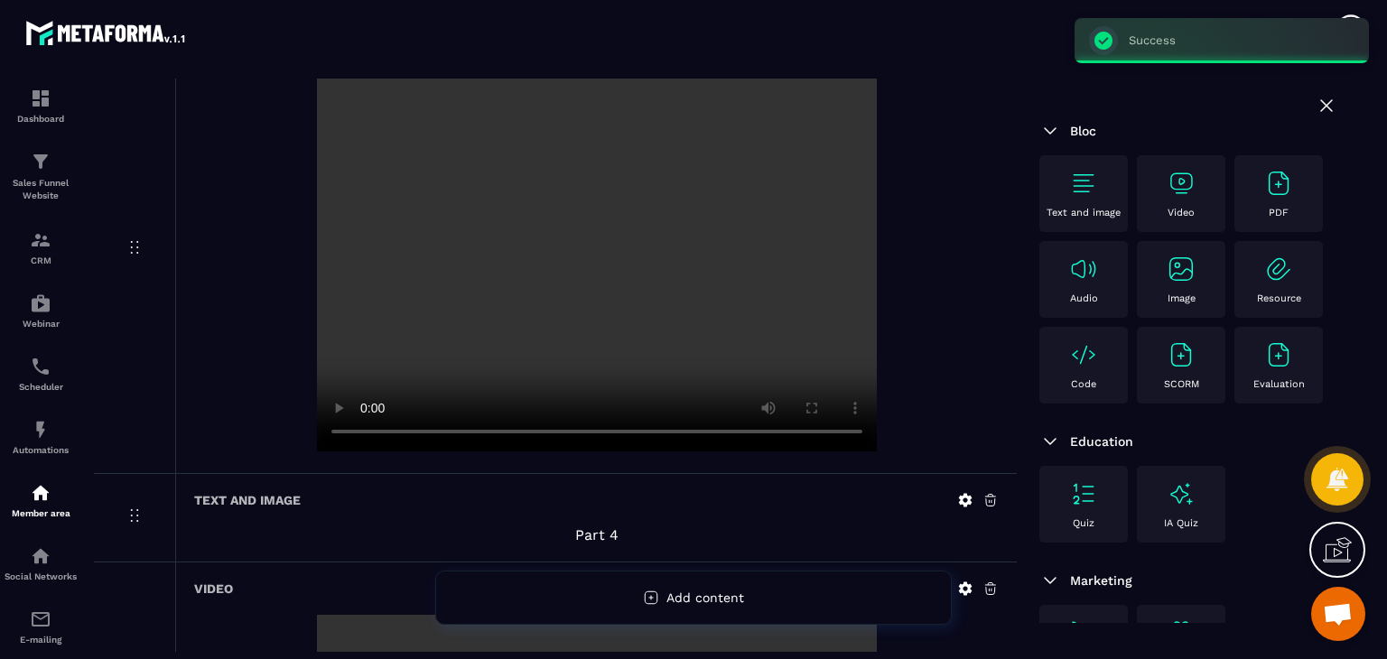
scroll to position [1792, 0]
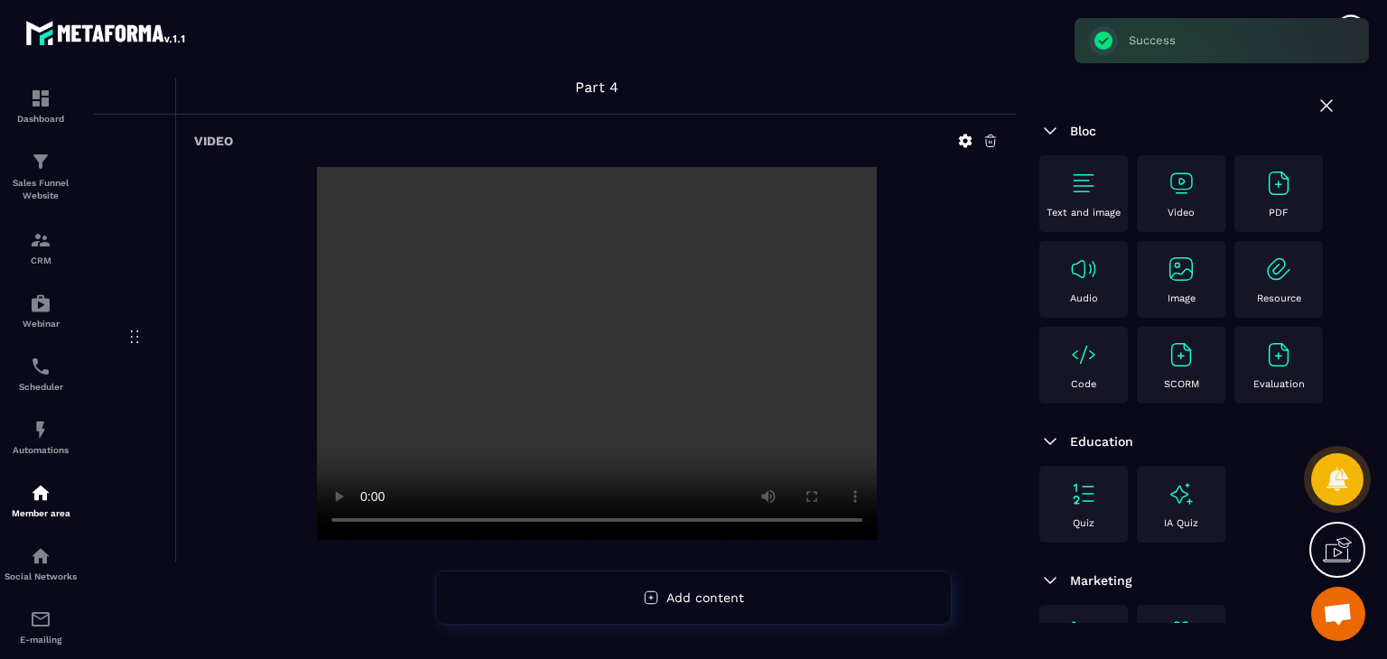
click at [1062, 187] on div "Text and image" at bounding box center [1083, 194] width 70 height 50
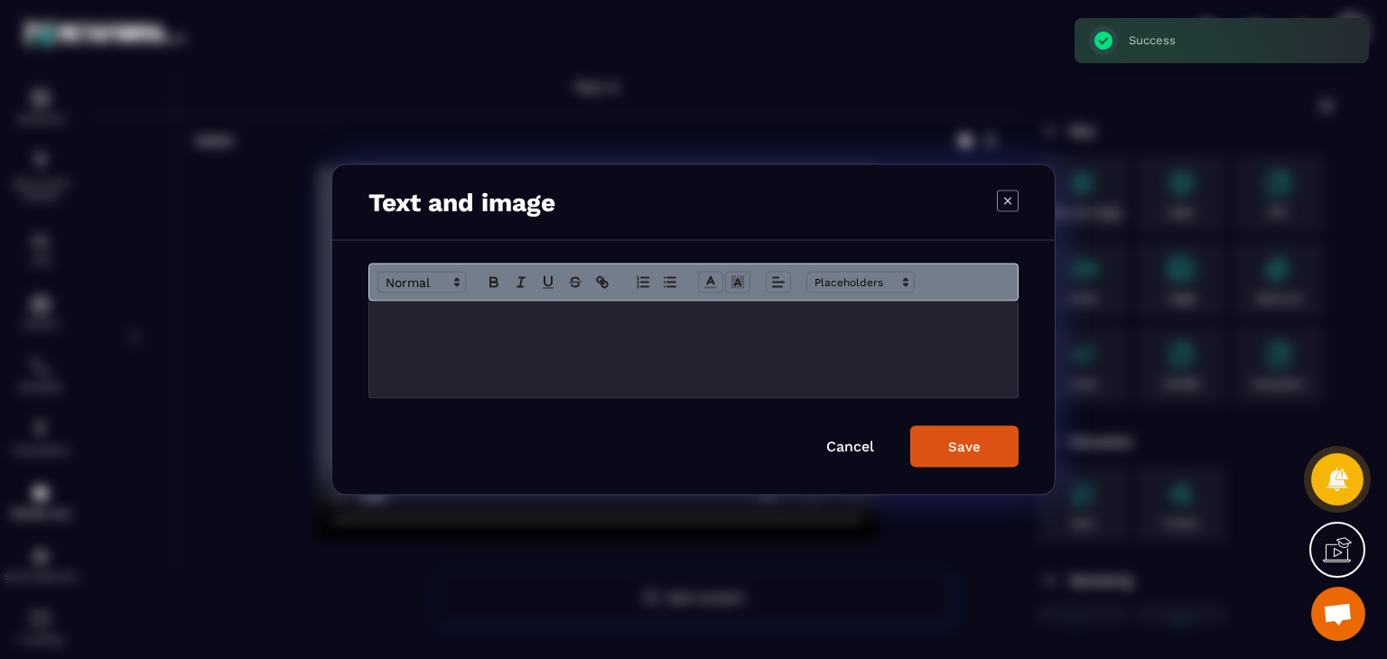
click at [619, 358] on div "Modal window" at bounding box center [693, 350] width 648 height 97
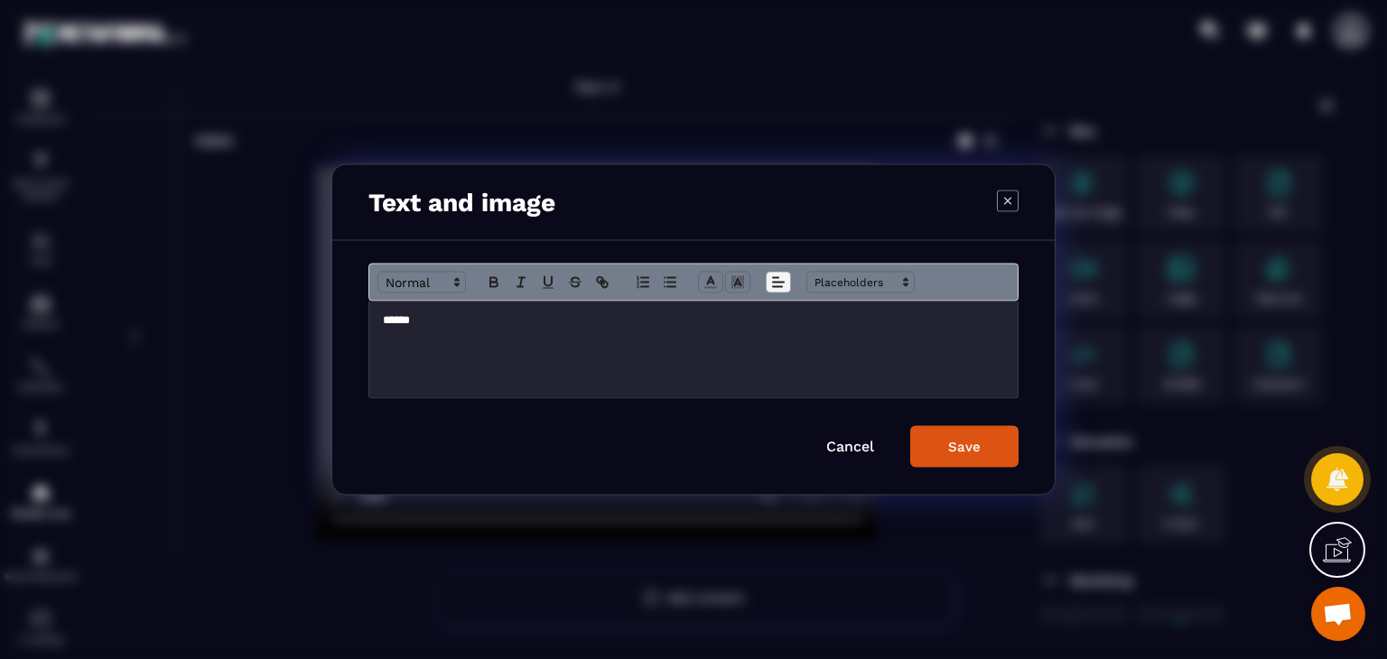
click at [785, 275] on icon "Modal window" at bounding box center [778, 282] width 16 height 16
click at [768, 290] on span "Modal window" at bounding box center [778, 283] width 25 height 22
click at [772, 283] on icon "Modal window" at bounding box center [778, 282] width 16 height 16
click at [773, 324] on span "Modal window" at bounding box center [782, 332] width 22 height 22
click at [982, 460] on button "Save" at bounding box center [964, 447] width 108 height 42
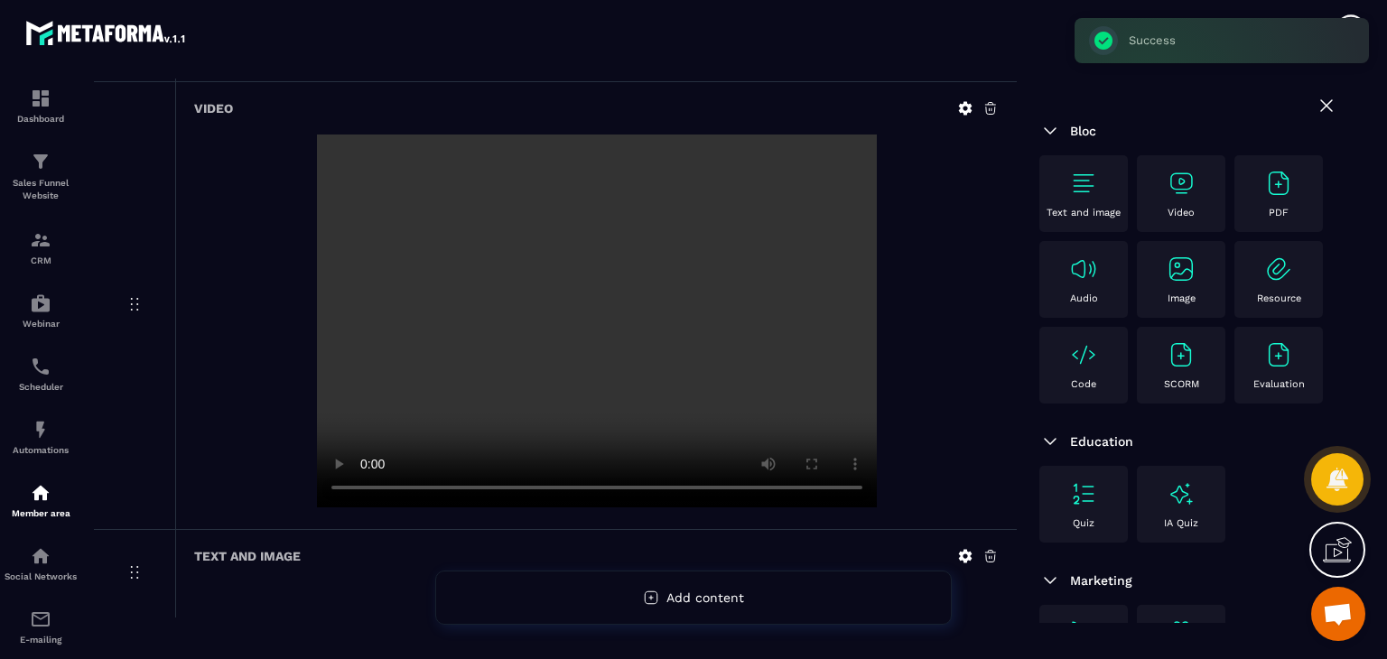
scroll to position [1881, 0]
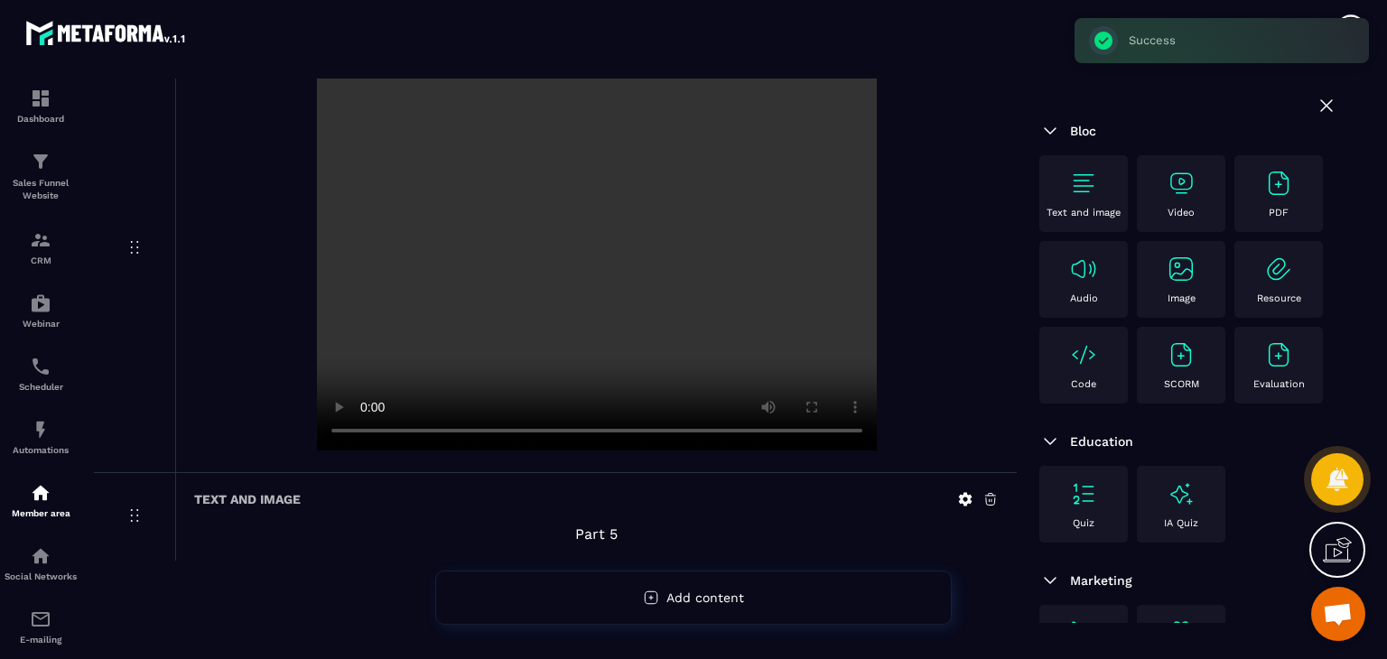
click at [1174, 190] on img at bounding box center [1180, 183] width 29 height 29
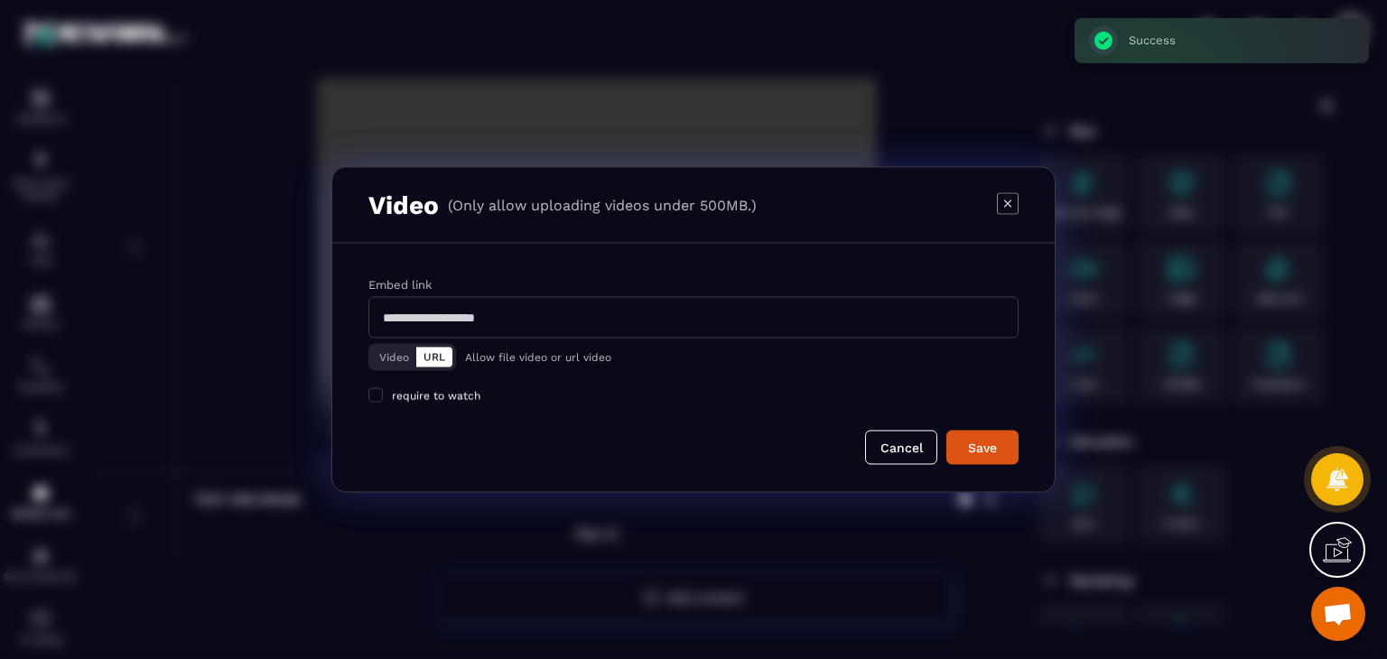
click at [391, 358] on button "Video" at bounding box center [394, 358] width 44 height 20
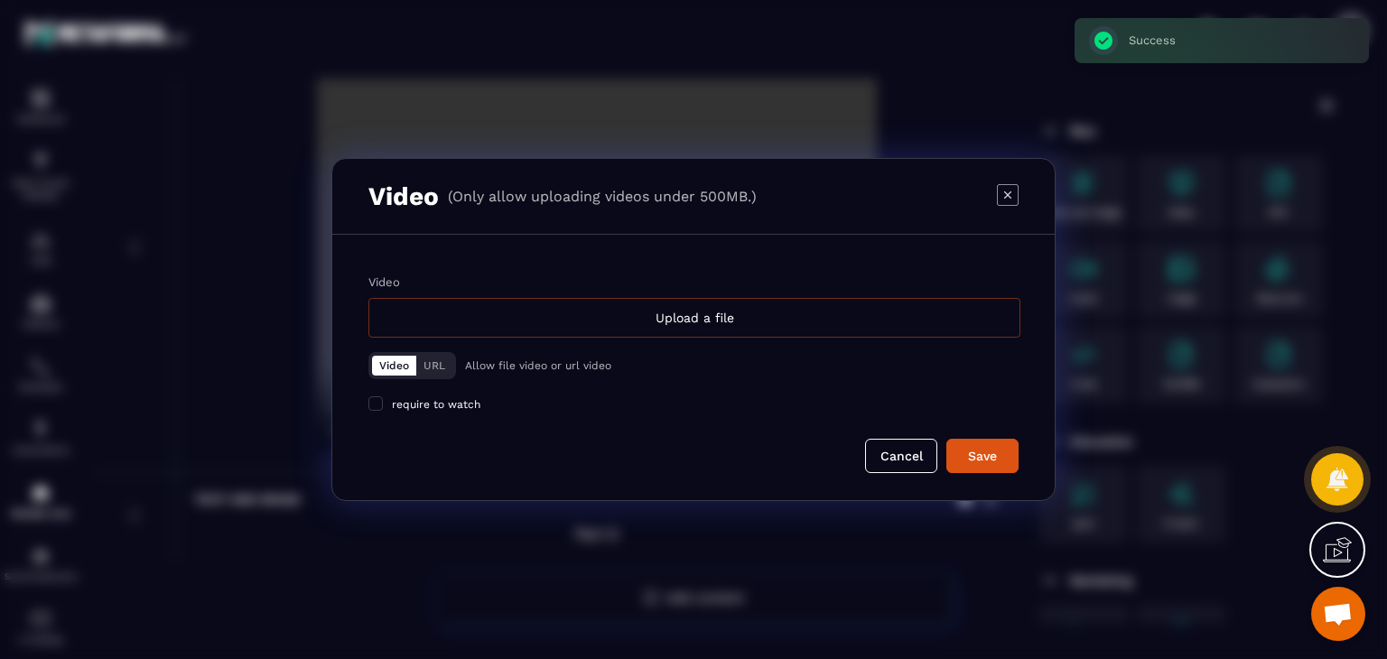
click at [605, 328] on div "Upload a file" at bounding box center [694, 318] width 652 height 40
click at [0, 0] on input "Video Upload a file" at bounding box center [0, 0] width 0 height 0
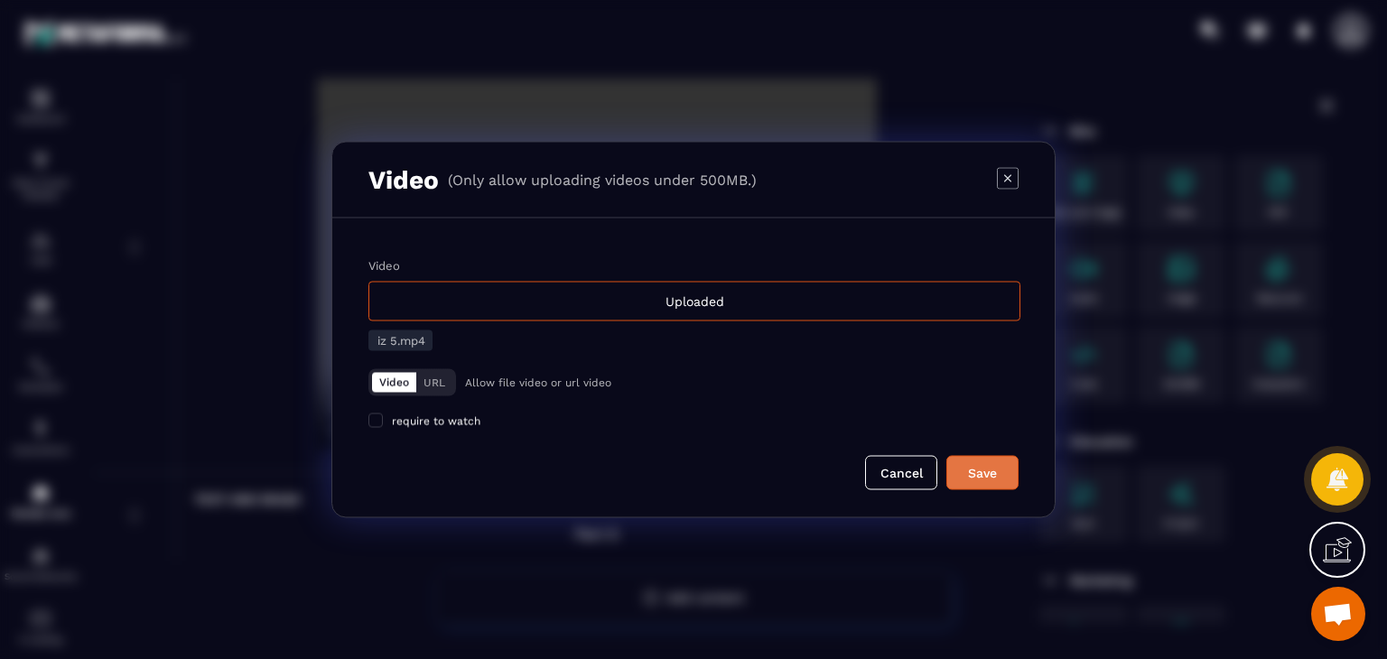
click at [994, 474] on div "Save" at bounding box center [982, 473] width 49 height 18
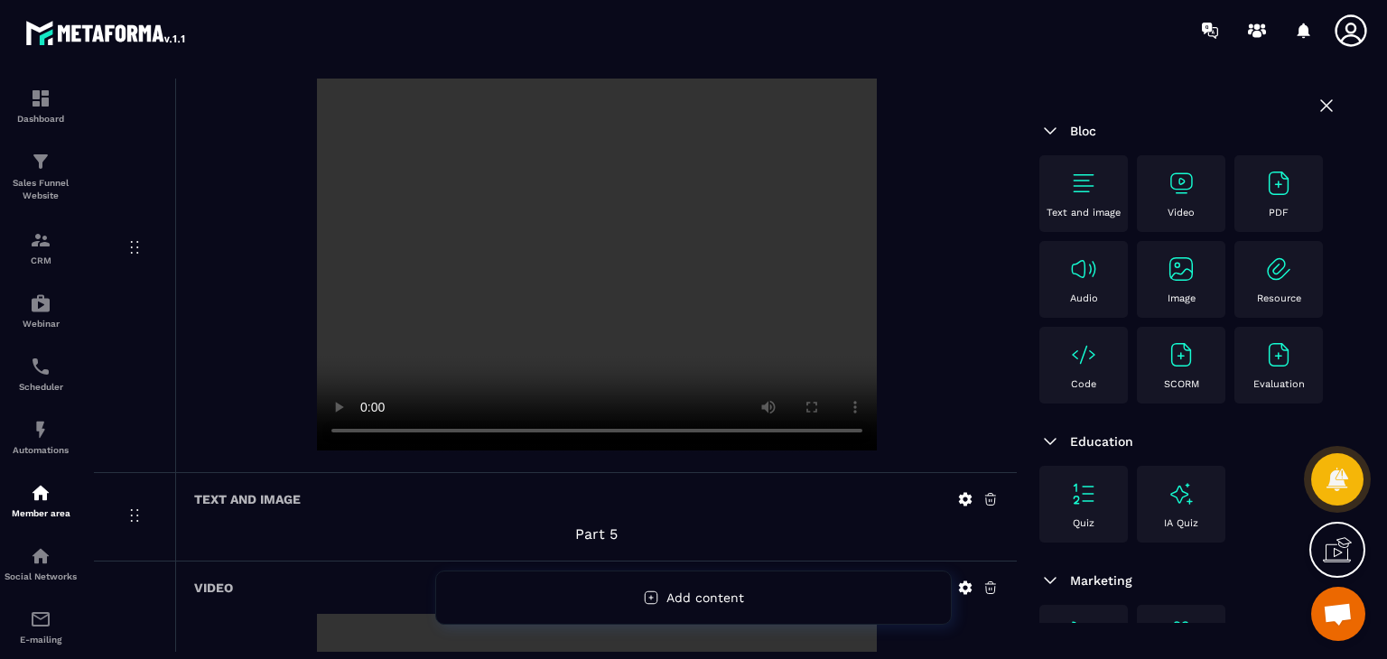
scroll to position [2329, 0]
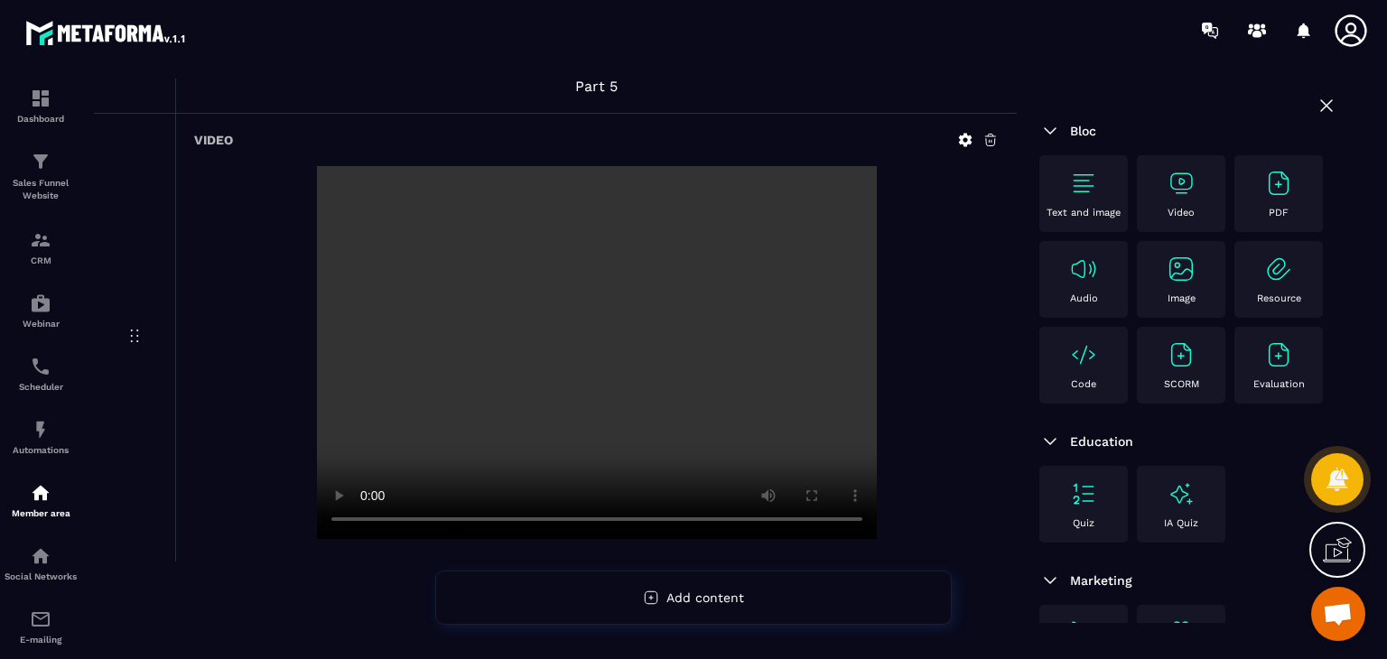
click at [1112, 174] on div "Text and image" at bounding box center [1083, 194] width 70 height 50
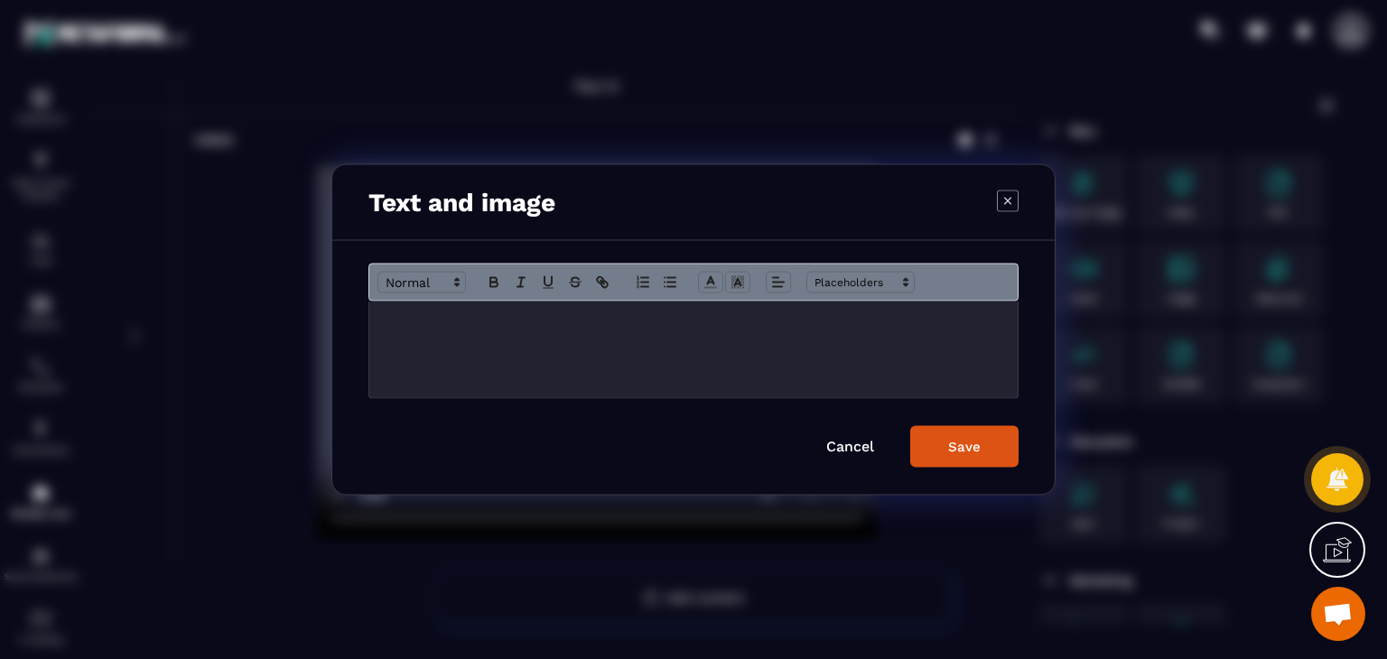
click at [574, 338] on div "Modal window" at bounding box center [693, 350] width 648 height 97
click at [774, 272] on span "Modal window" at bounding box center [778, 283] width 25 height 22
click at [776, 326] on icon "Modal window" at bounding box center [782, 330] width 14 height 14
click at [934, 446] on button "Save" at bounding box center [964, 447] width 108 height 42
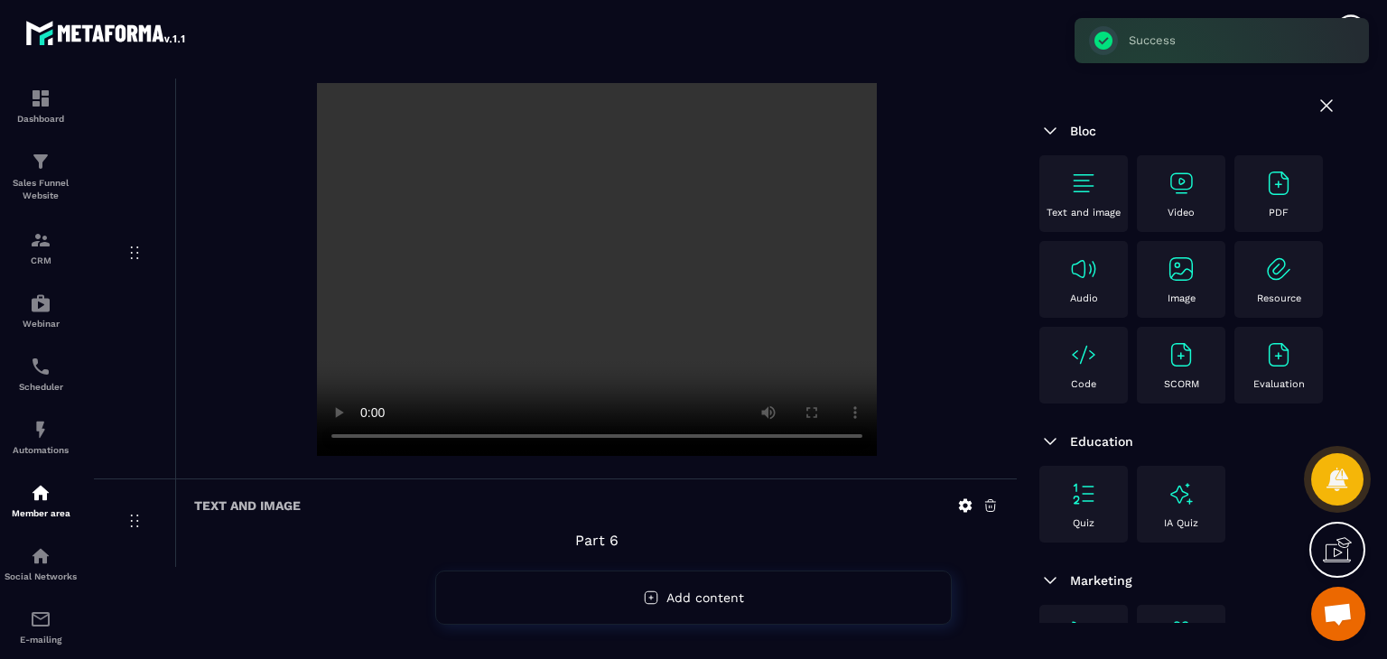
scroll to position [2417, 0]
click at [1180, 210] on p "Video" at bounding box center [1180, 213] width 27 height 12
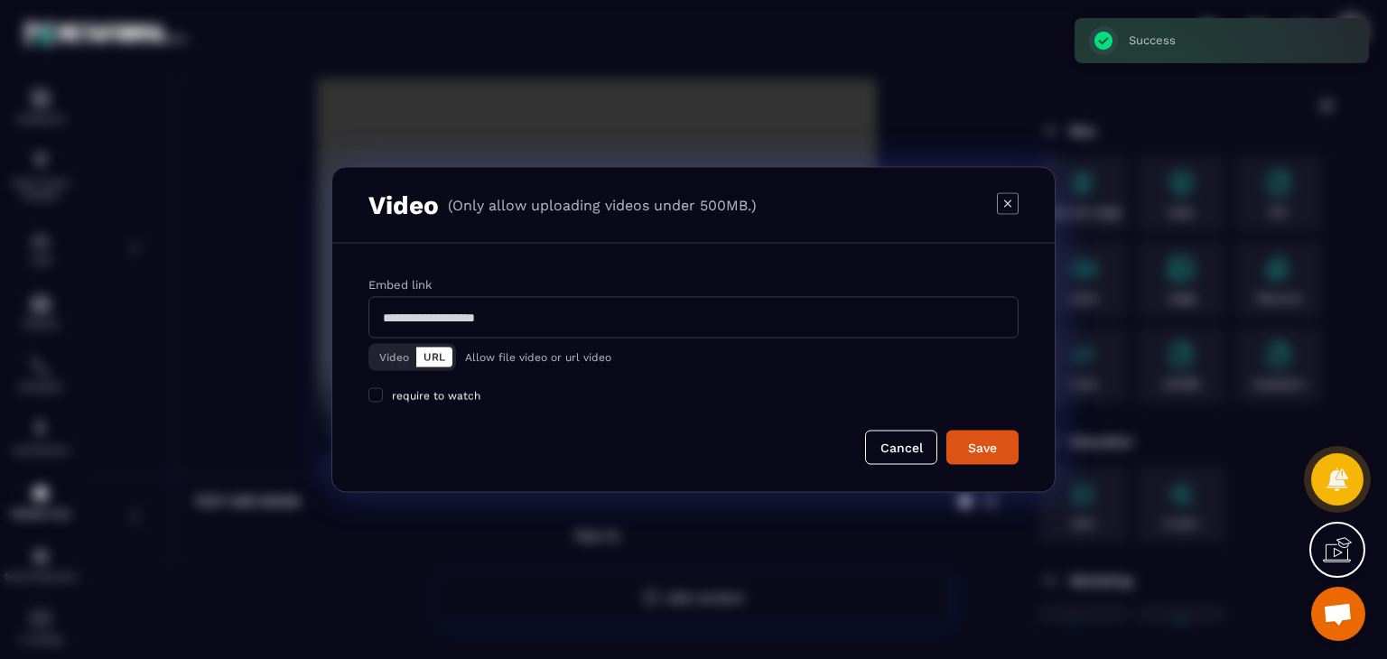
click at [383, 351] on button "Video" at bounding box center [394, 358] width 44 height 20
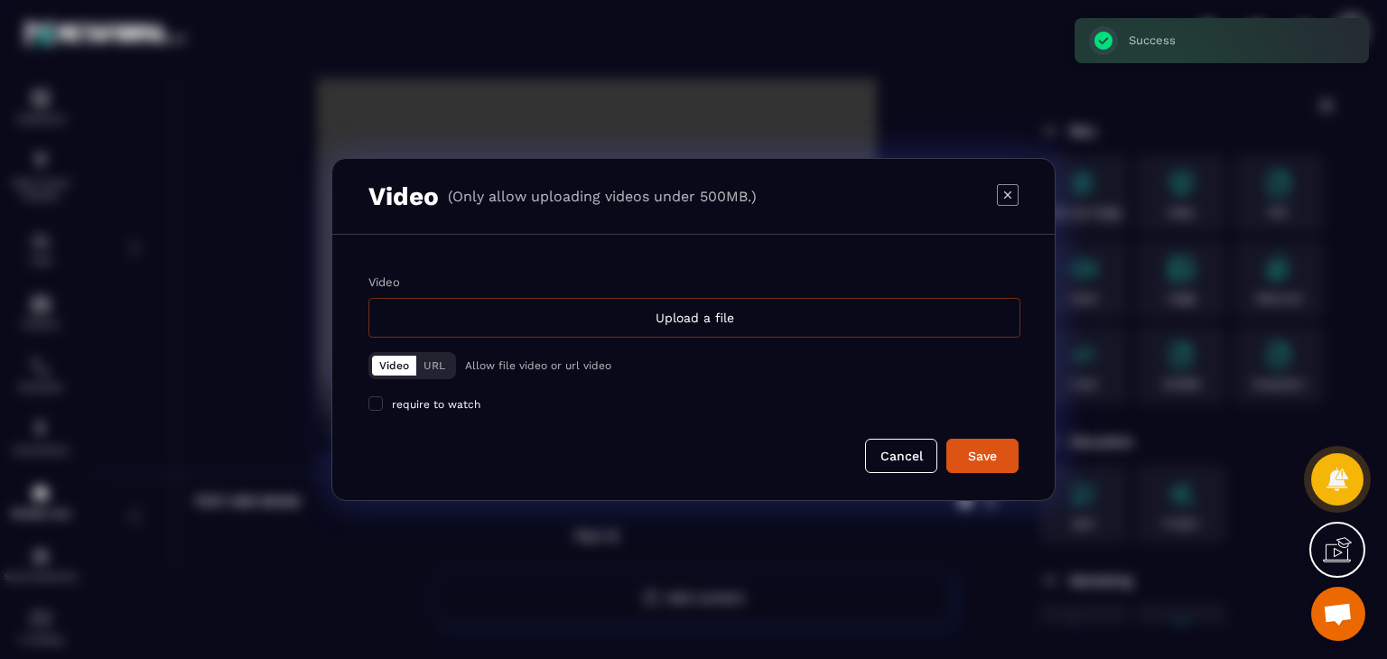
click at [623, 315] on div "Upload a file" at bounding box center [694, 318] width 652 height 40
click at [0, 0] on input "Video Upload a file" at bounding box center [0, 0] width 0 height 0
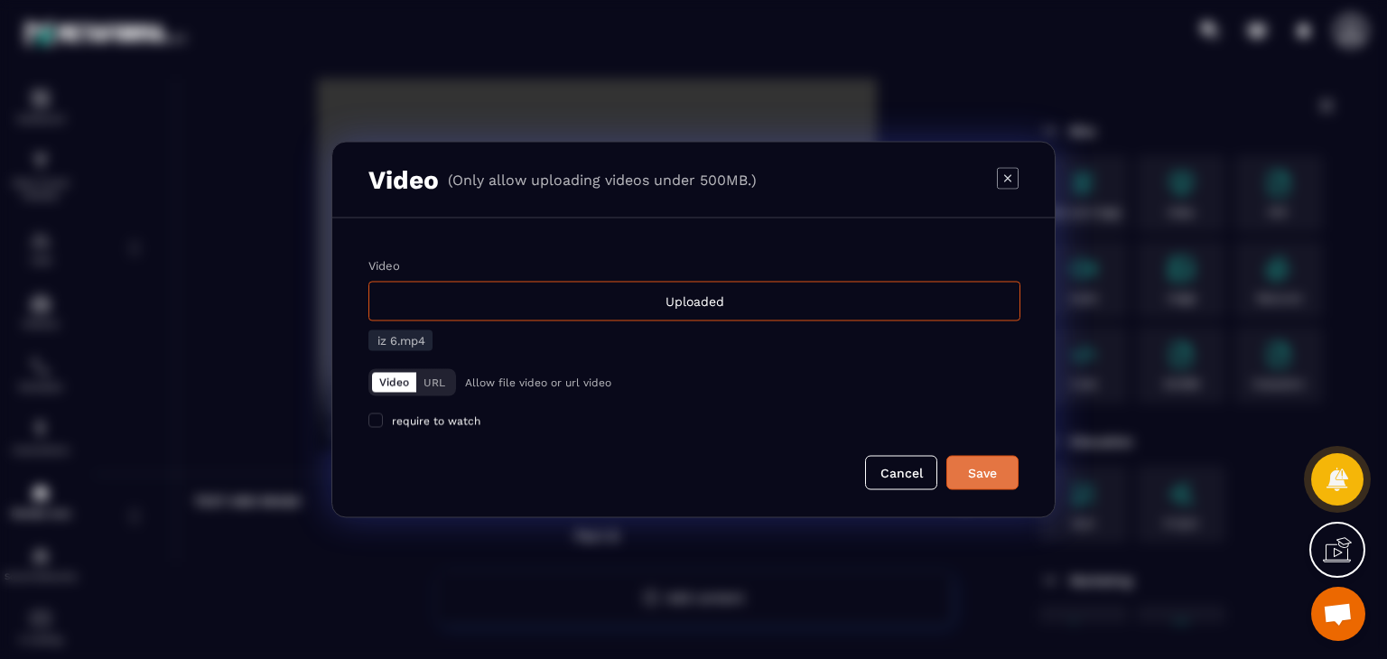
click at [964, 485] on button "Save" at bounding box center [982, 473] width 72 height 34
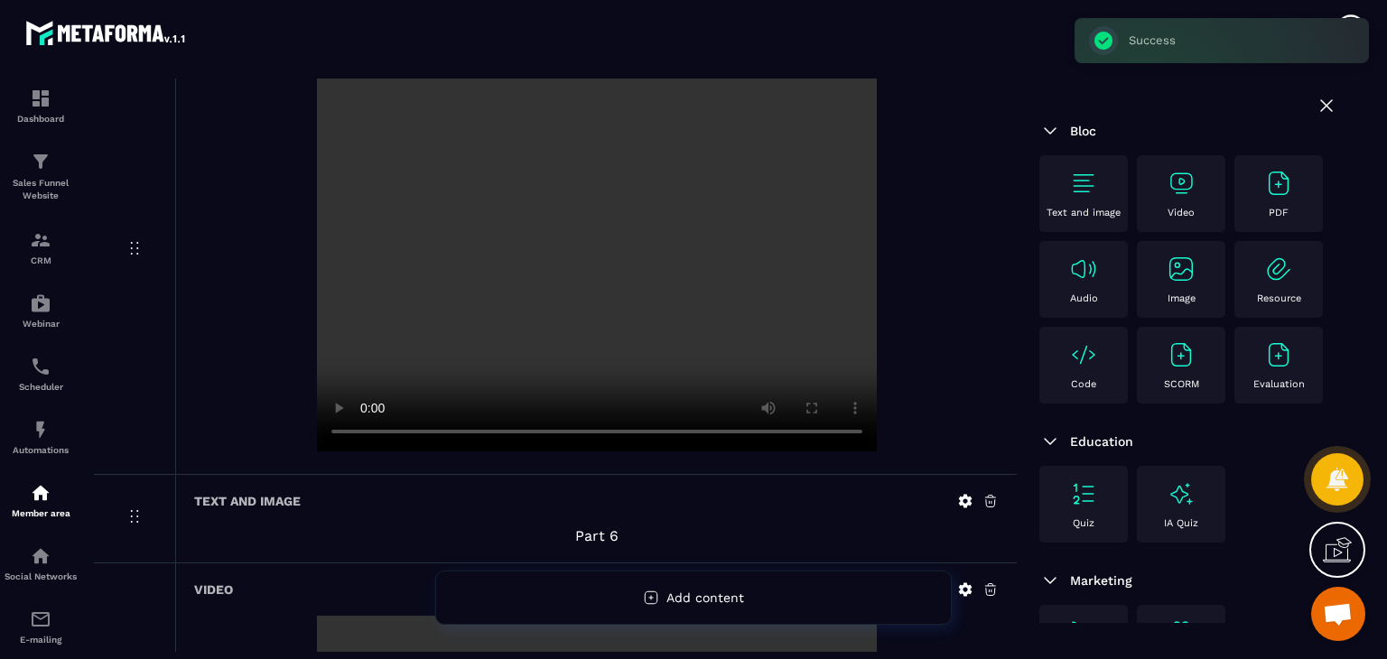
scroll to position [2864, 0]
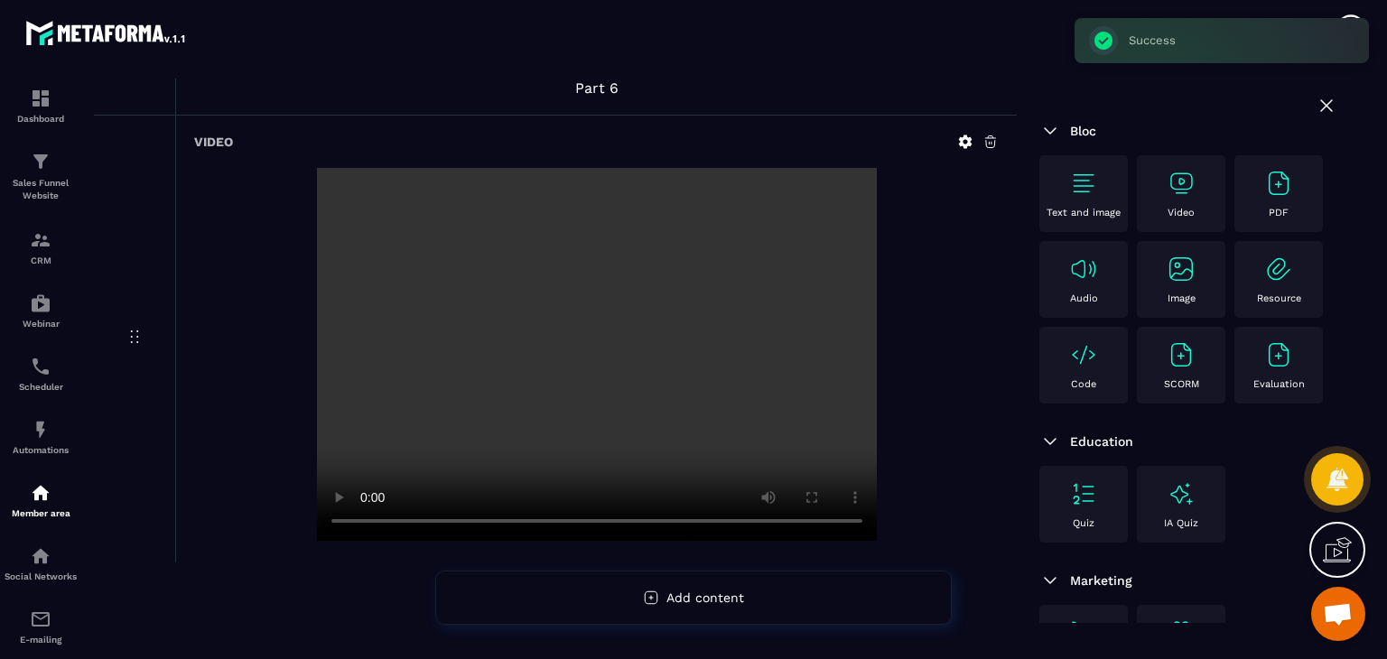
click at [1058, 189] on div "Text and image" at bounding box center [1083, 194] width 70 height 50
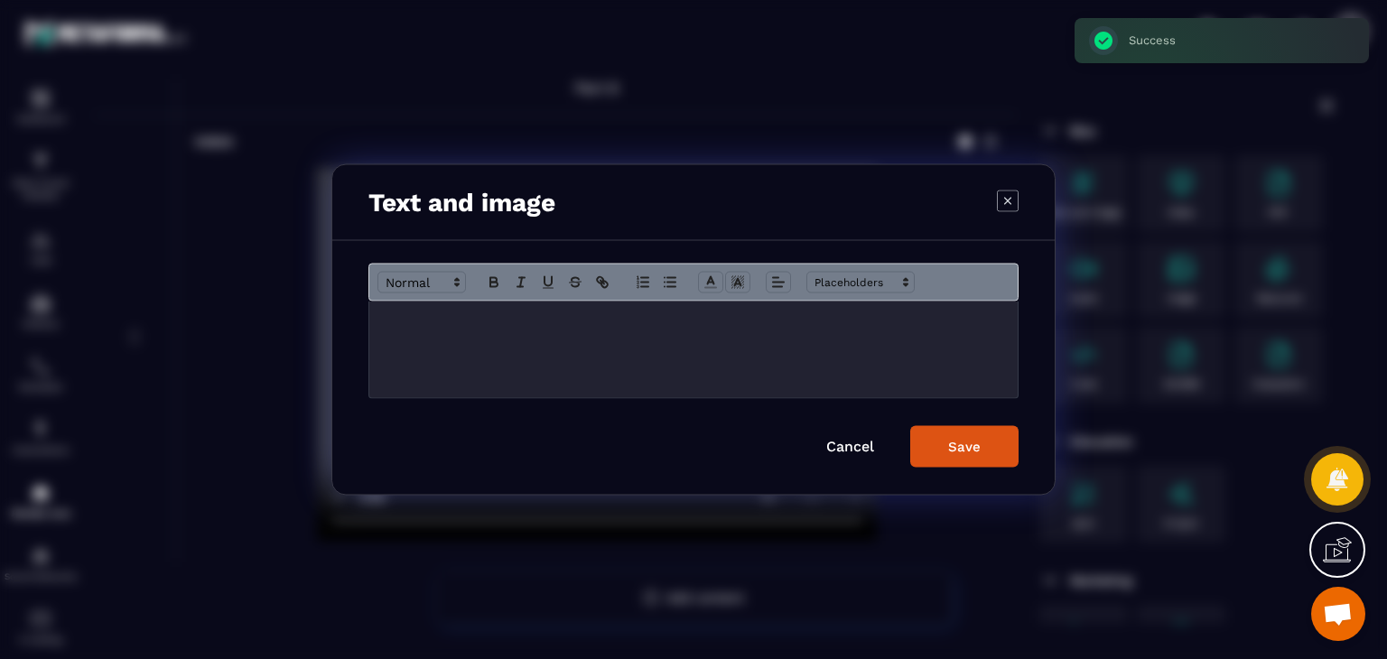
click at [480, 361] on div "Modal window" at bounding box center [693, 350] width 648 height 97
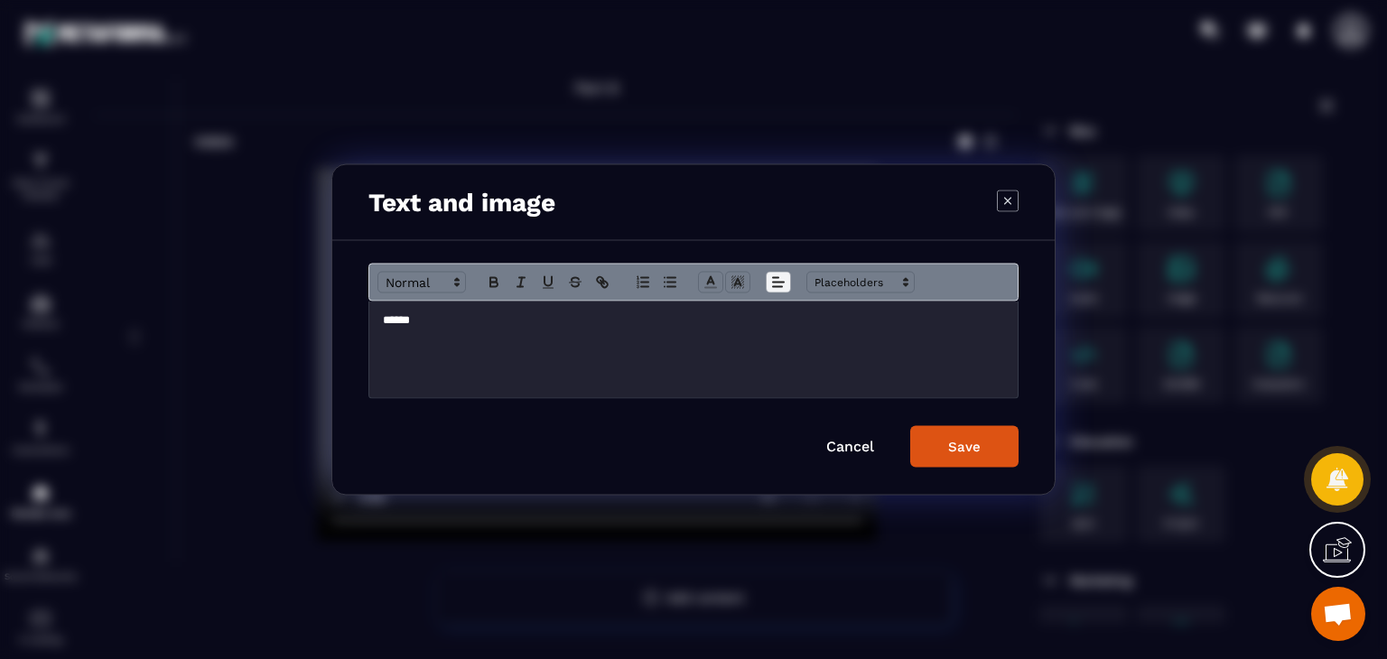
click at [777, 283] on line "Modal window" at bounding box center [778, 283] width 11 height 0
click at [785, 337] on span "Modal window" at bounding box center [782, 332] width 22 height 22
click at [930, 448] on button "Save" at bounding box center [964, 447] width 108 height 42
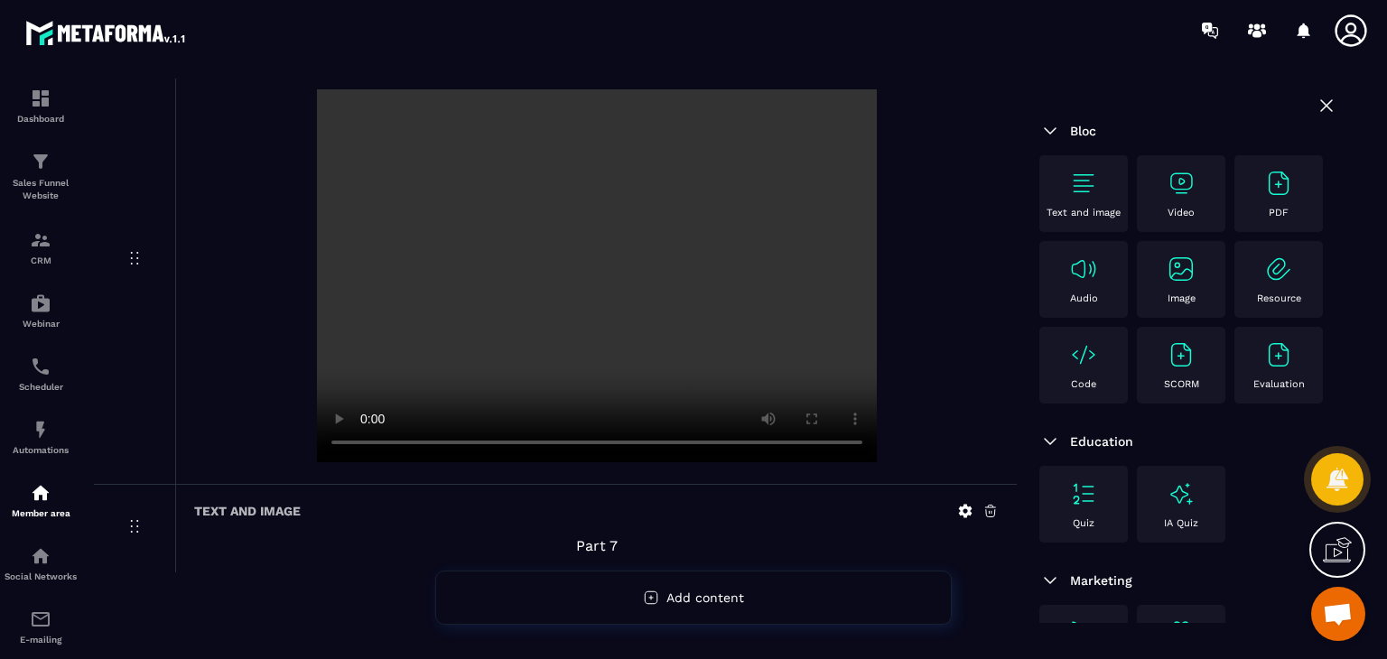
scroll to position [2954, 0]
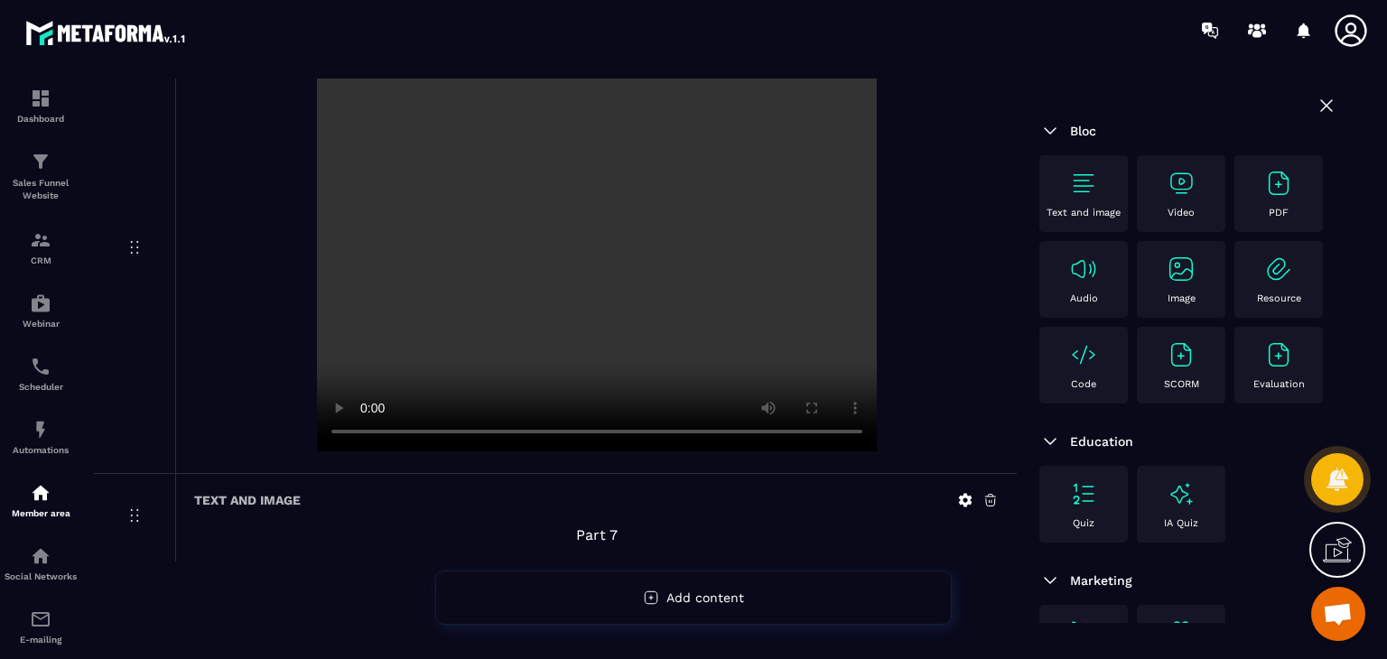
click at [1196, 181] on div "Video" at bounding box center [1181, 194] width 70 height 50
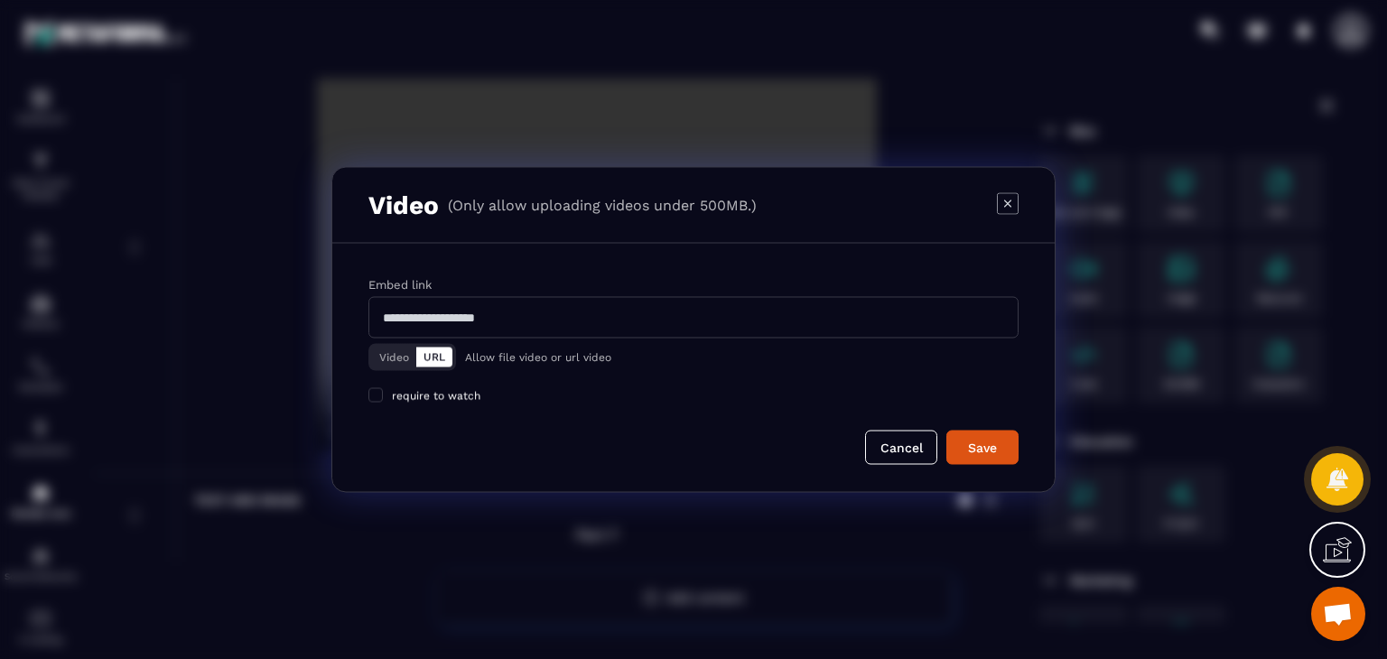
click at [393, 353] on button "Video" at bounding box center [394, 358] width 44 height 20
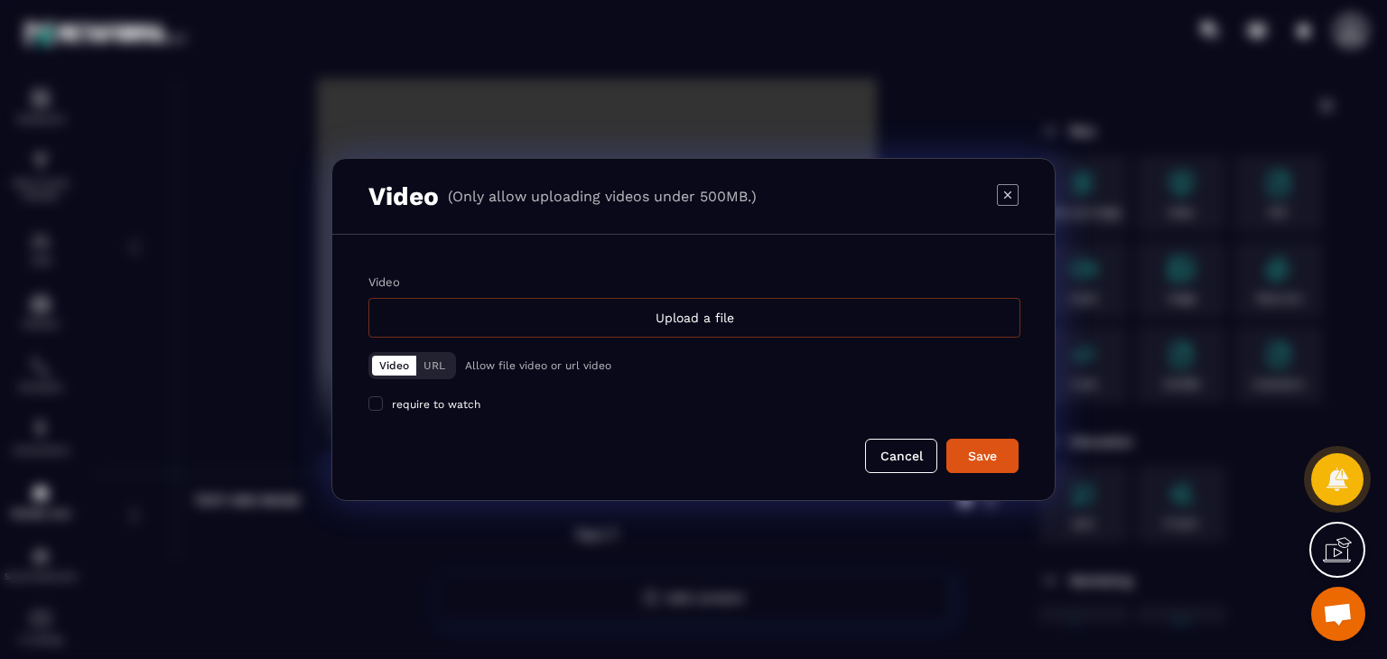
click at [711, 308] on div "Upload a file" at bounding box center [694, 318] width 652 height 40
click at [0, 0] on input "Video Upload a file" at bounding box center [0, 0] width 0 height 0
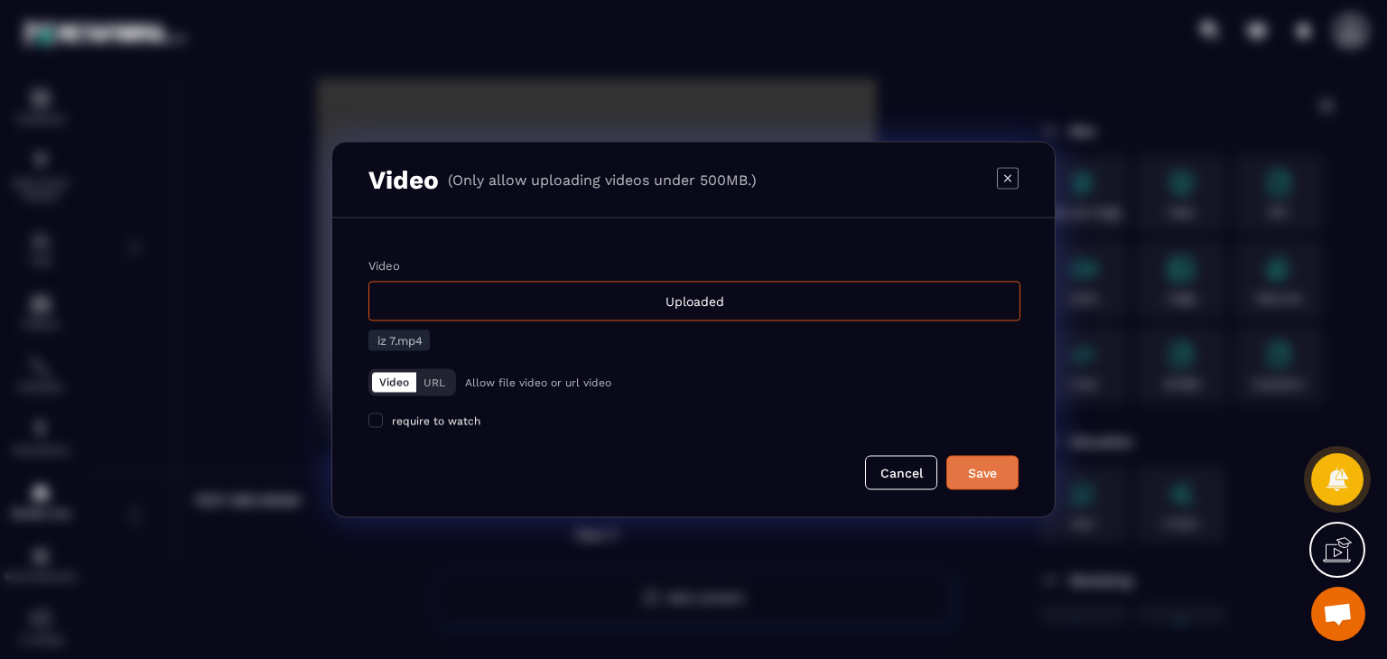
click at [968, 459] on button "Save" at bounding box center [982, 473] width 72 height 34
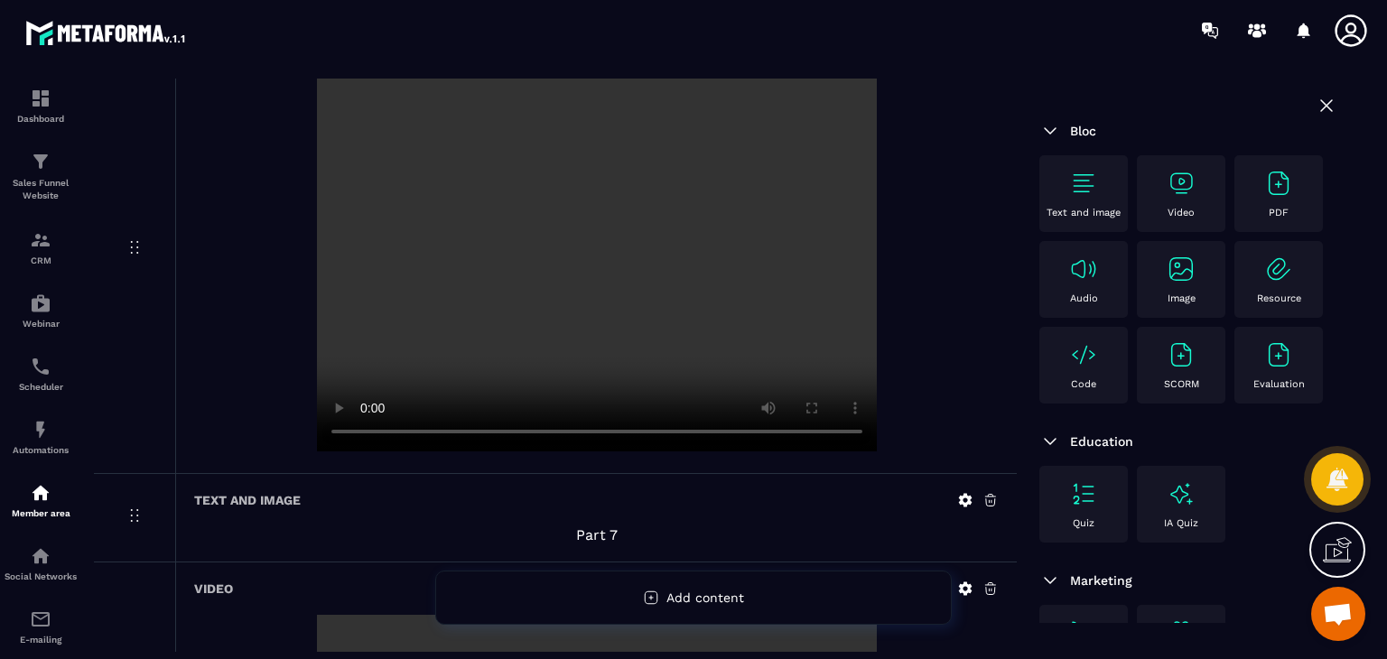
scroll to position [3402, 0]
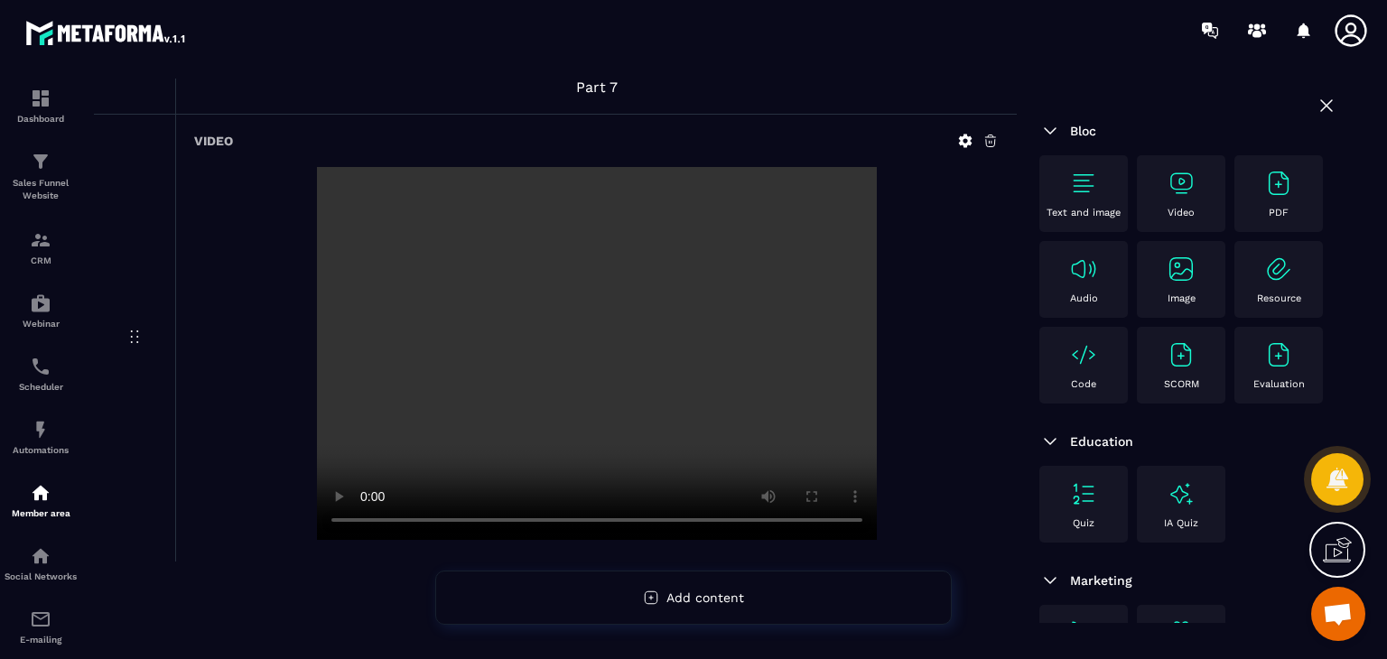
click at [1080, 189] on img at bounding box center [1083, 183] width 29 height 29
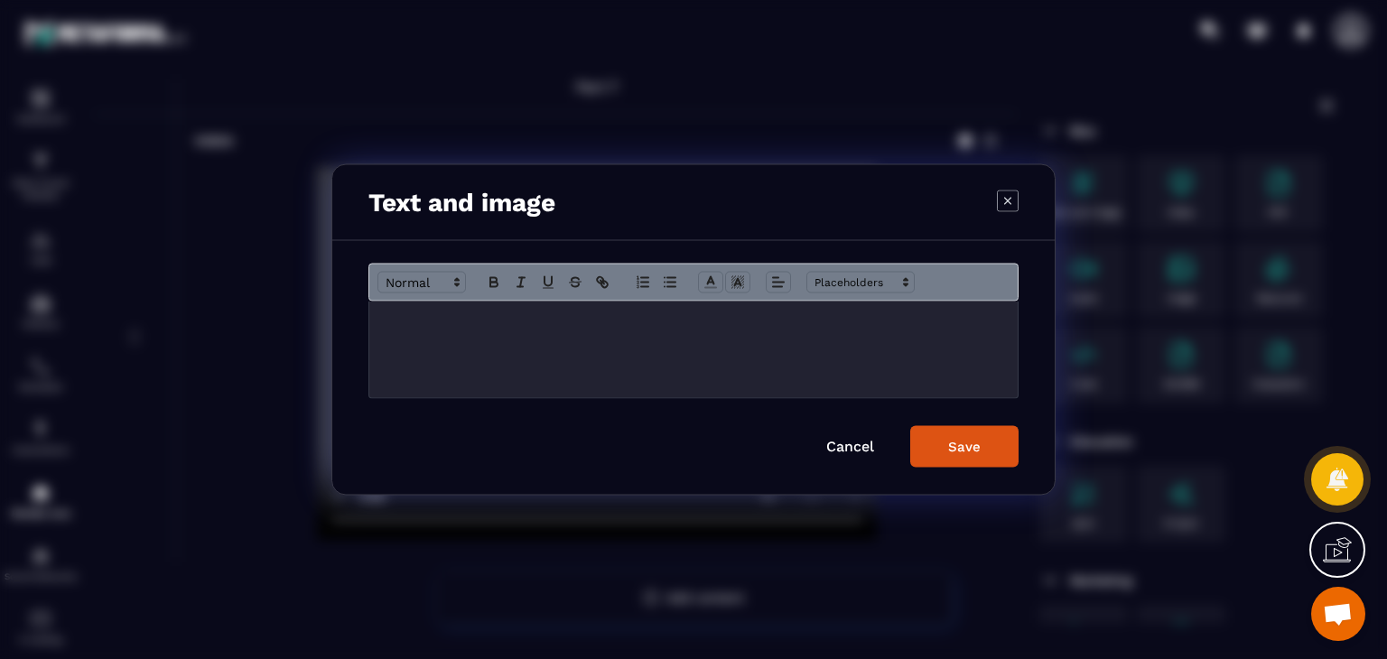
click at [580, 338] on div "Modal window" at bounding box center [693, 350] width 648 height 97
click at [785, 278] on icon "Modal window" at bounding box center [778, 282] width 16 height 16
click at [780, 330] on line "Modal window" at bounding box center [782, 330] width 10 height 0
click at [941, 447] on button "Save" at bounding box center [964, 447] width 108 height 42
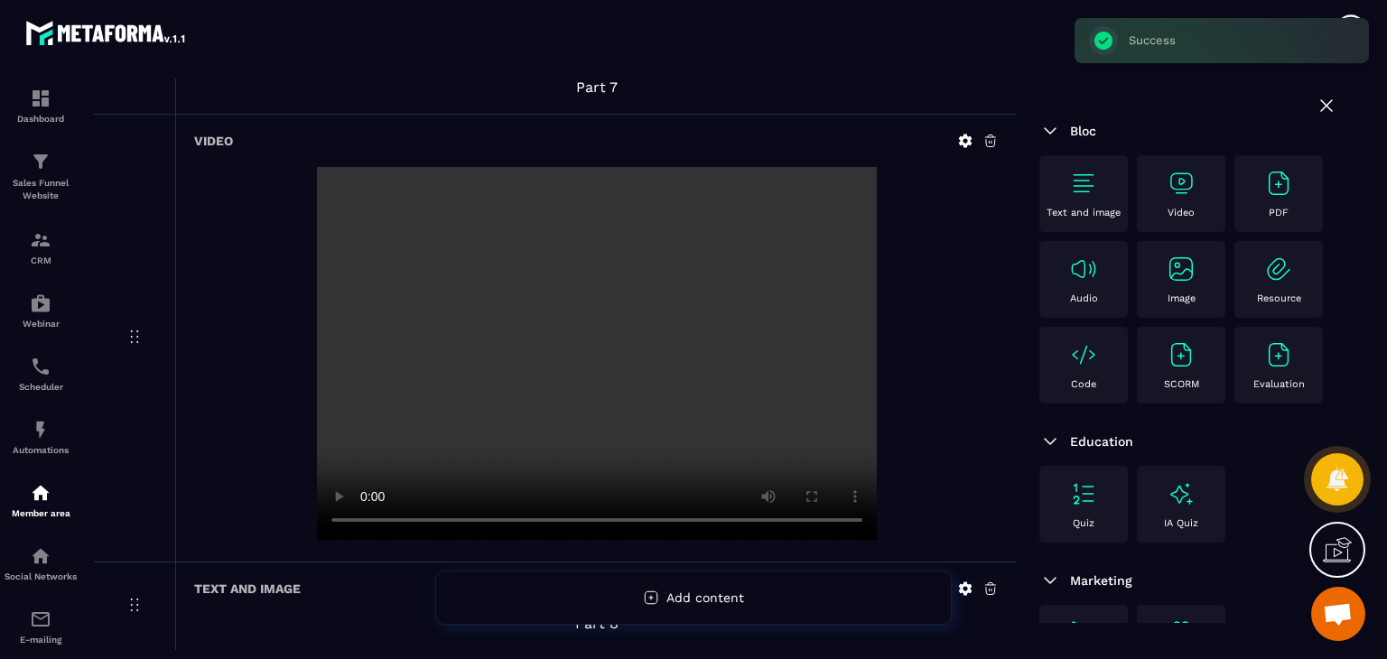
click at [1175, 198] on div "Video" at bounding box center [1181, 194] width 70 height 50
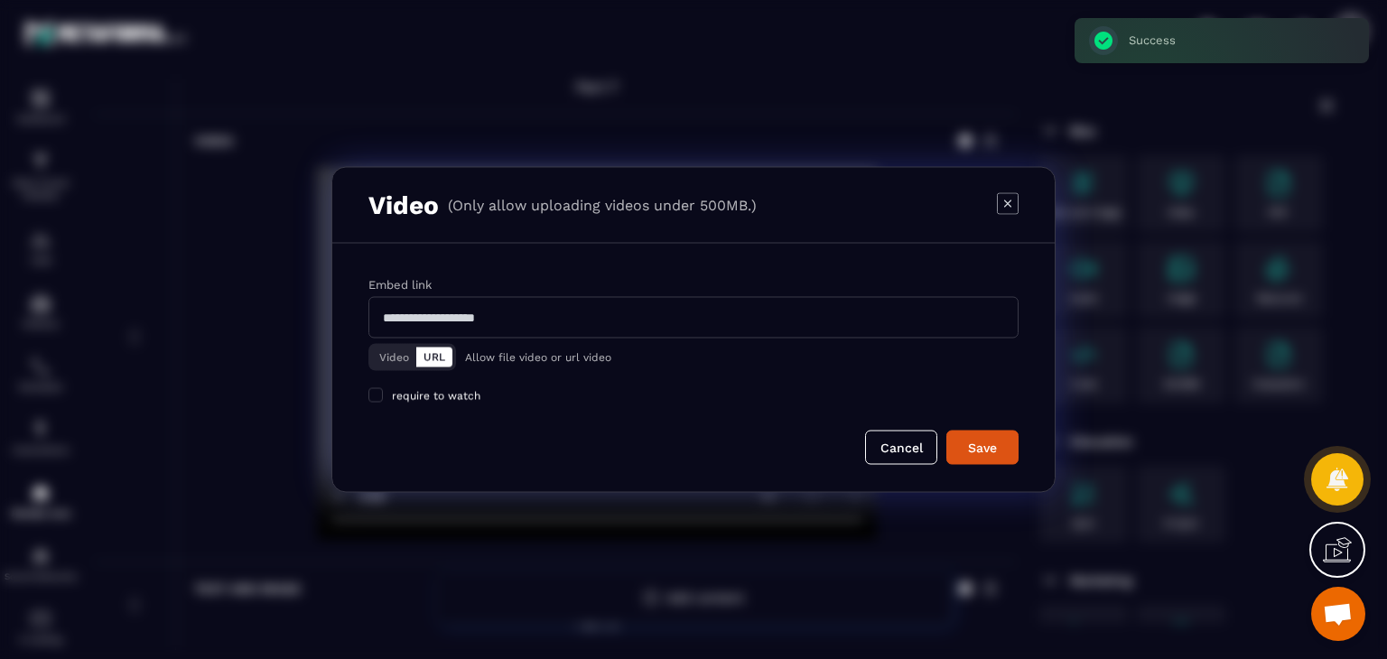
click at [386, 360] on button "Video" at bounding box center [394, 358] width 44 height 20
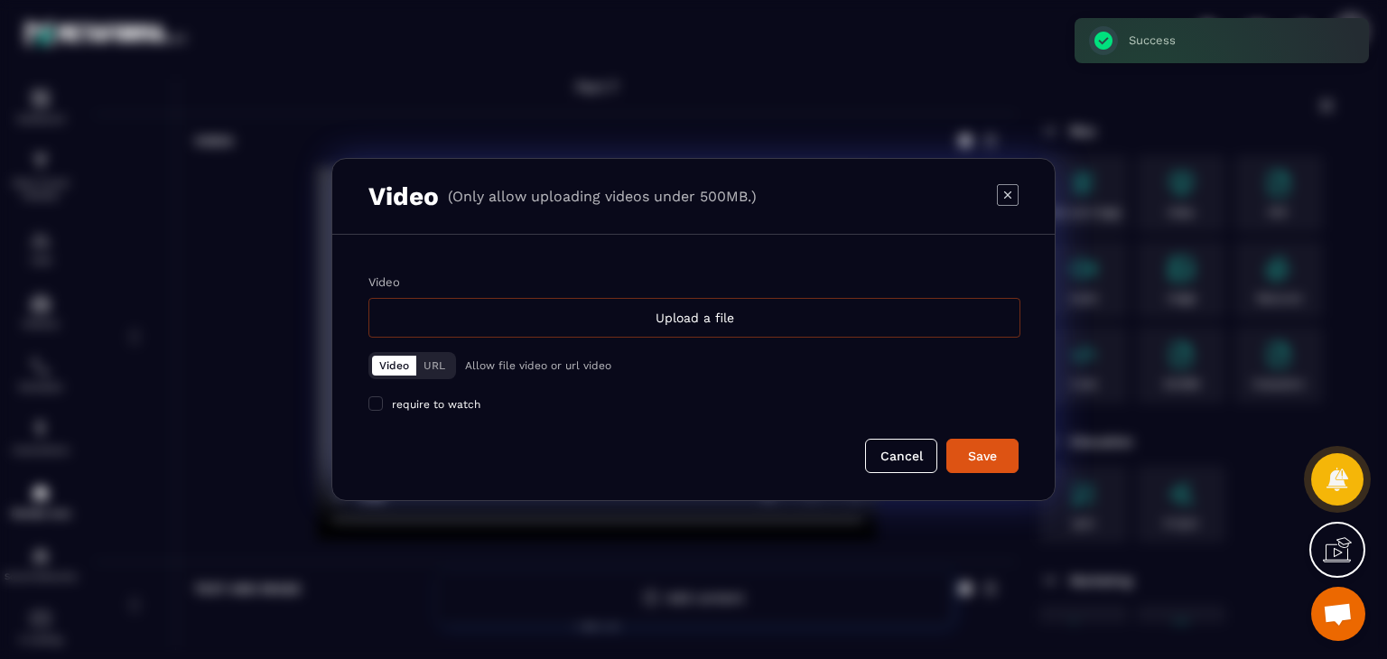
click at [599, 313] on div "Upload a file" at bounding box center [694, 318] width 652 height 40
click at [0, 0] on input "Video Upload a file" at bounding box center [0, 0] width 0 height 0
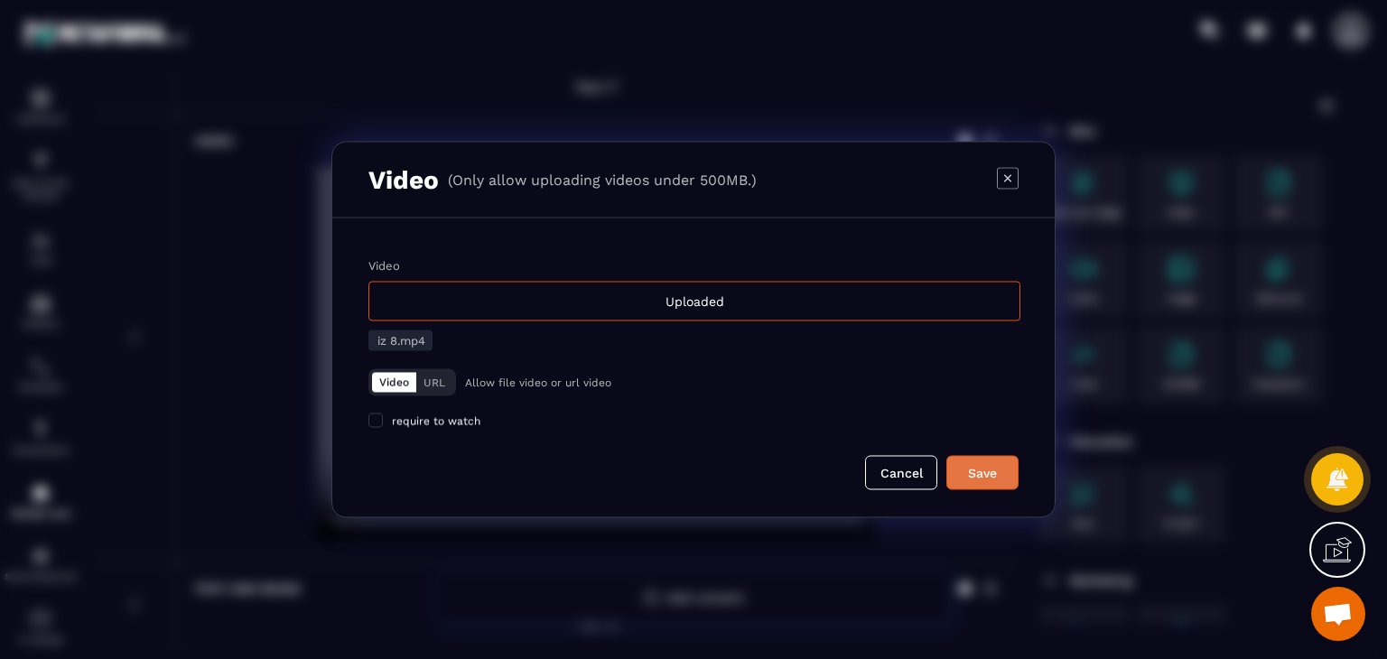
click at [979, 472] on div "Save" at bounding box center [982, 473] width 49 height 18
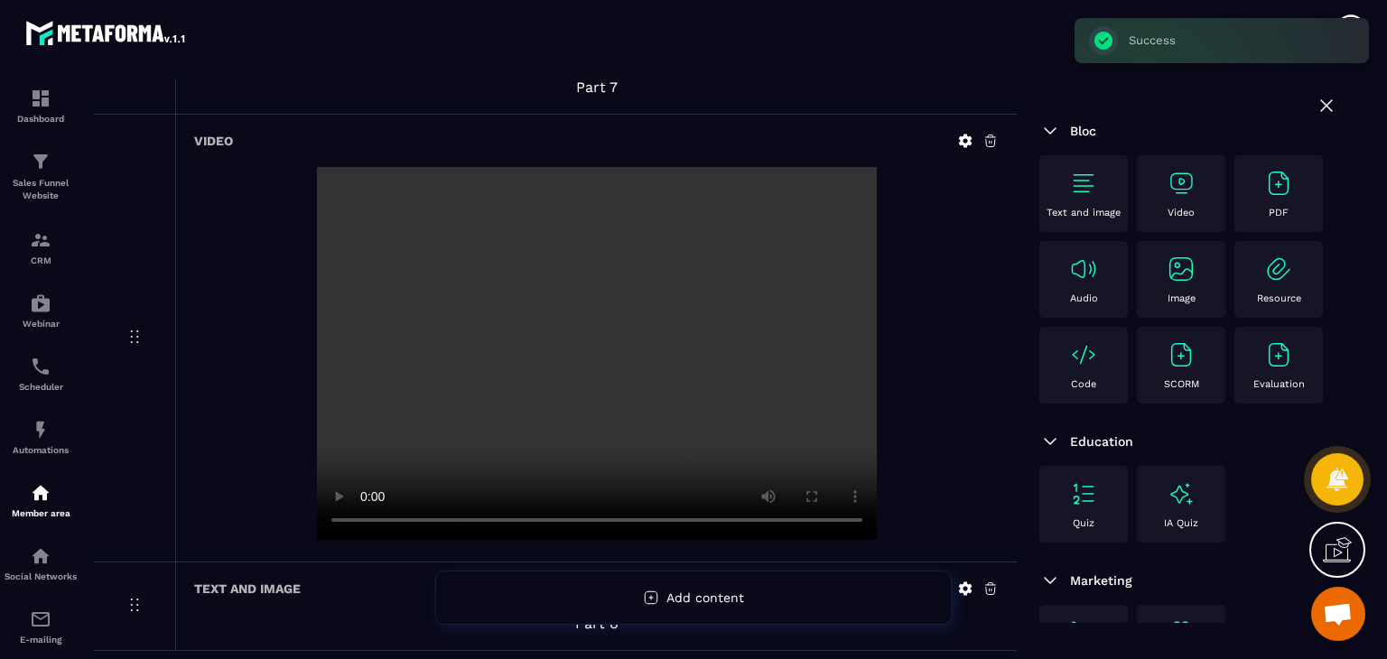
scroll to position [3938, 0]
click at [1073, 181] on img at bounding box center [1083, 183] width 29 height 29
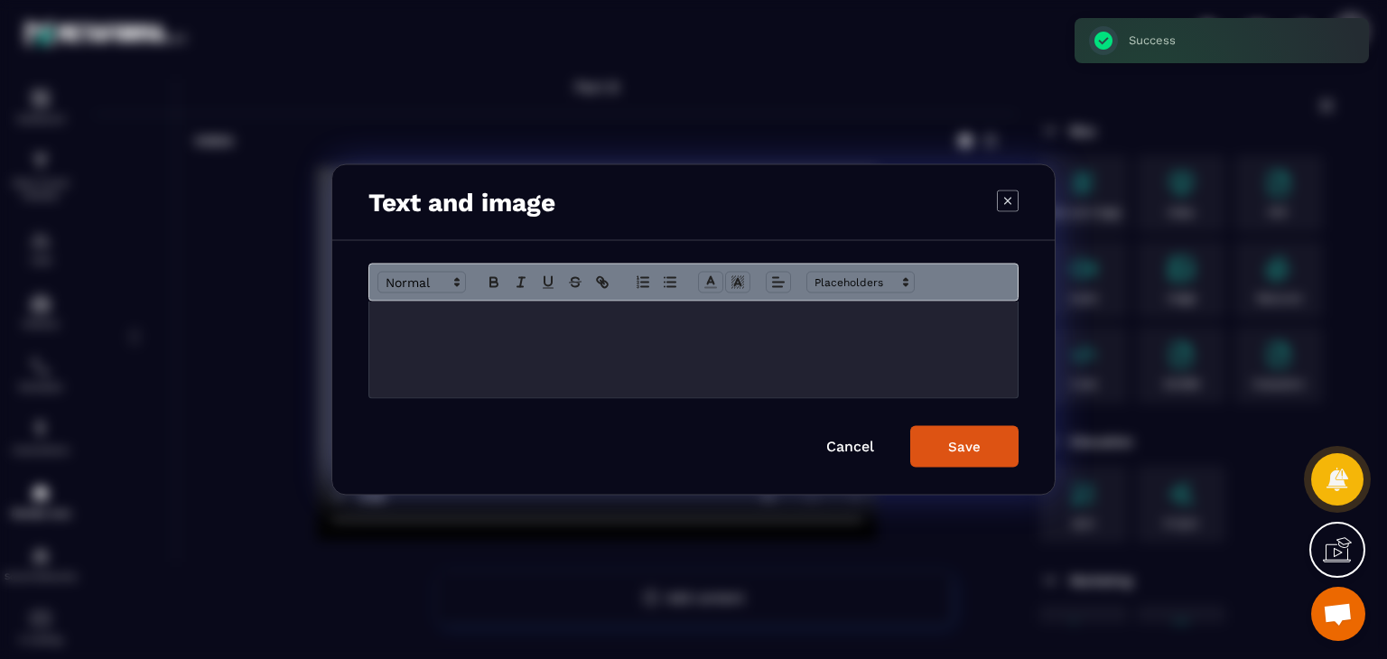
click at [765, 348] on div "Modal window" at bounding box center [693, 350] width 648 height 97
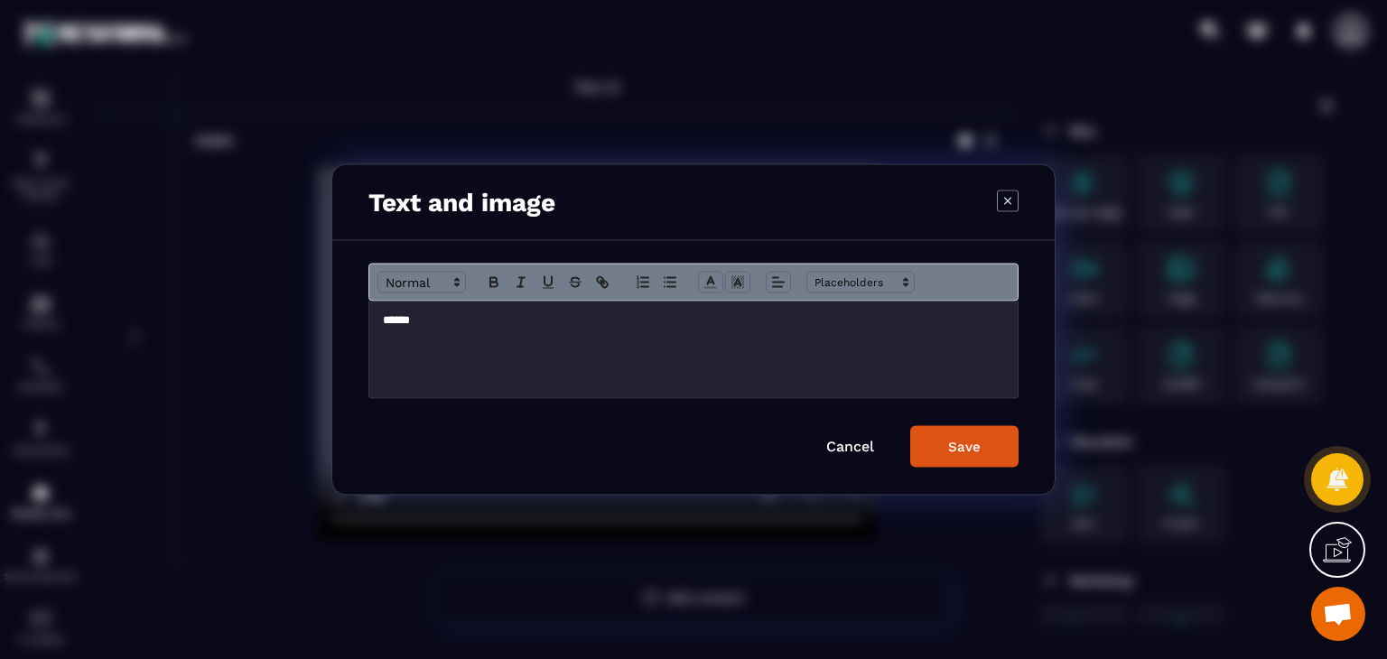
click at [781, 283] on icon "Modal window" at bounding box center [778, 282] width 16 height 16
click at [775, 336] on icon "Modal window" at bounding box center [782, 330] width 14 height 14
click at [936, 446] on button "Save" at bounding box center [964, 447] width 108 height 42
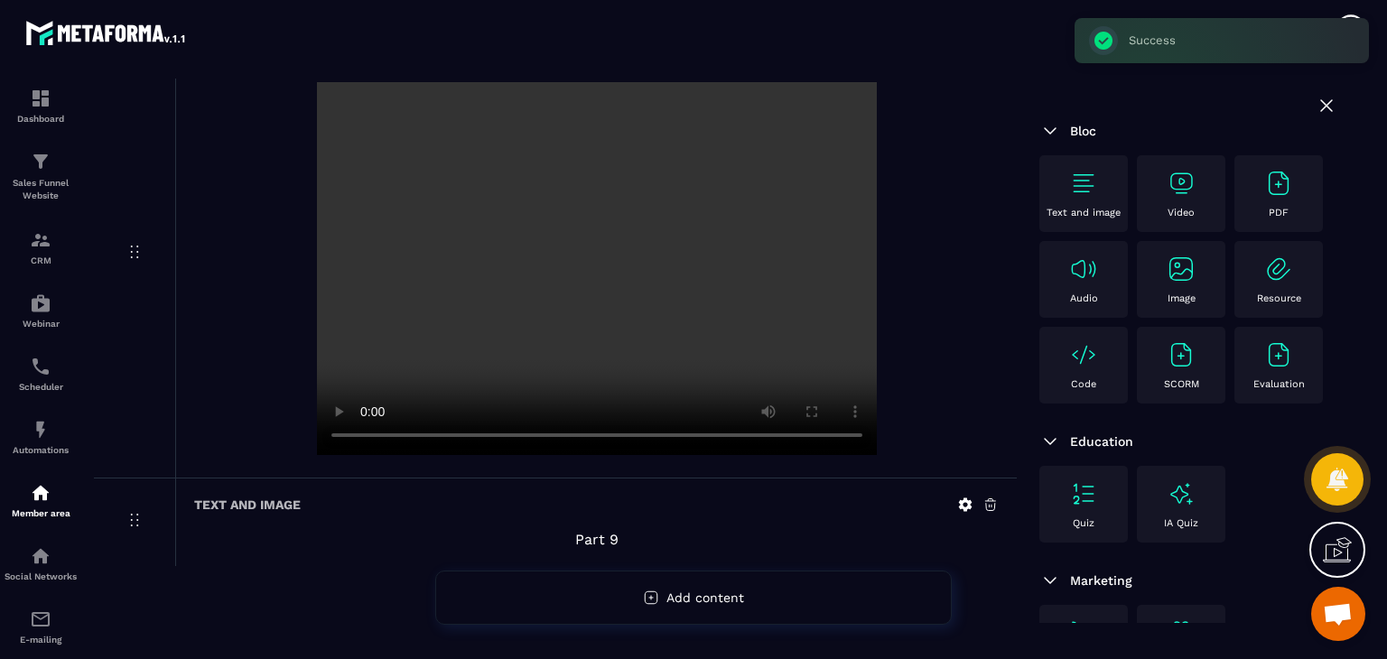
scroll to position [4026, 0]
click at [1163, 189] on div "Video" at bounding box center [1181, 194] width 70 height 50
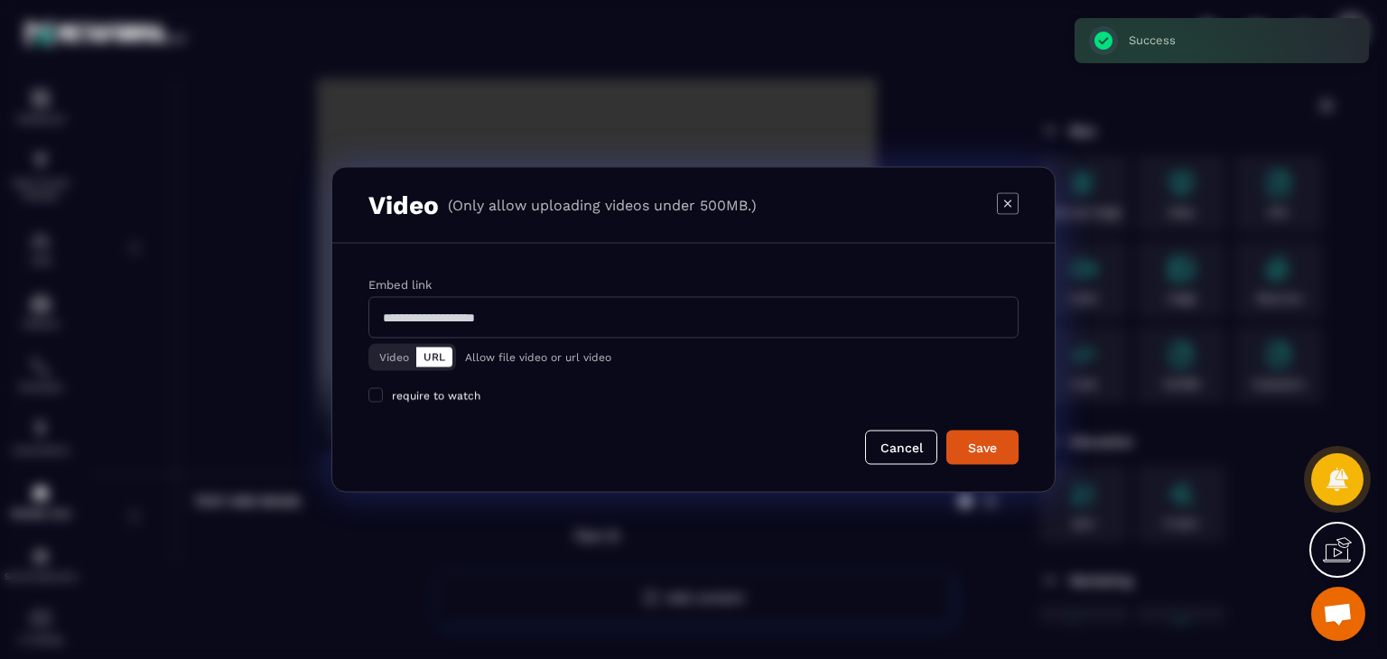
click at [389, 357] on button "Video" at bounding box center [394, 358] width 44 height 20
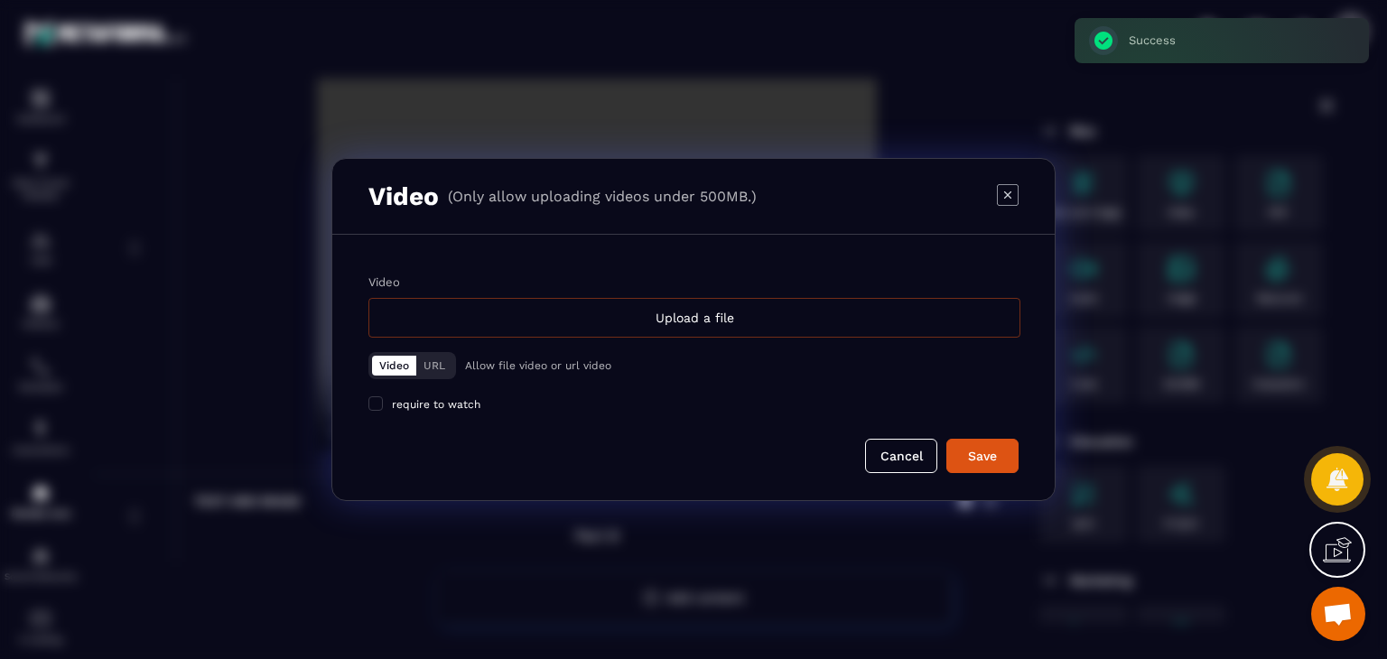
click at [637, 319] on div "Upload a file" at bounding box center [694, 318] width 652 height 40
click at [0, 0] on input "Video Upload a file" at bounding box center [0, 0] width 0 height 0
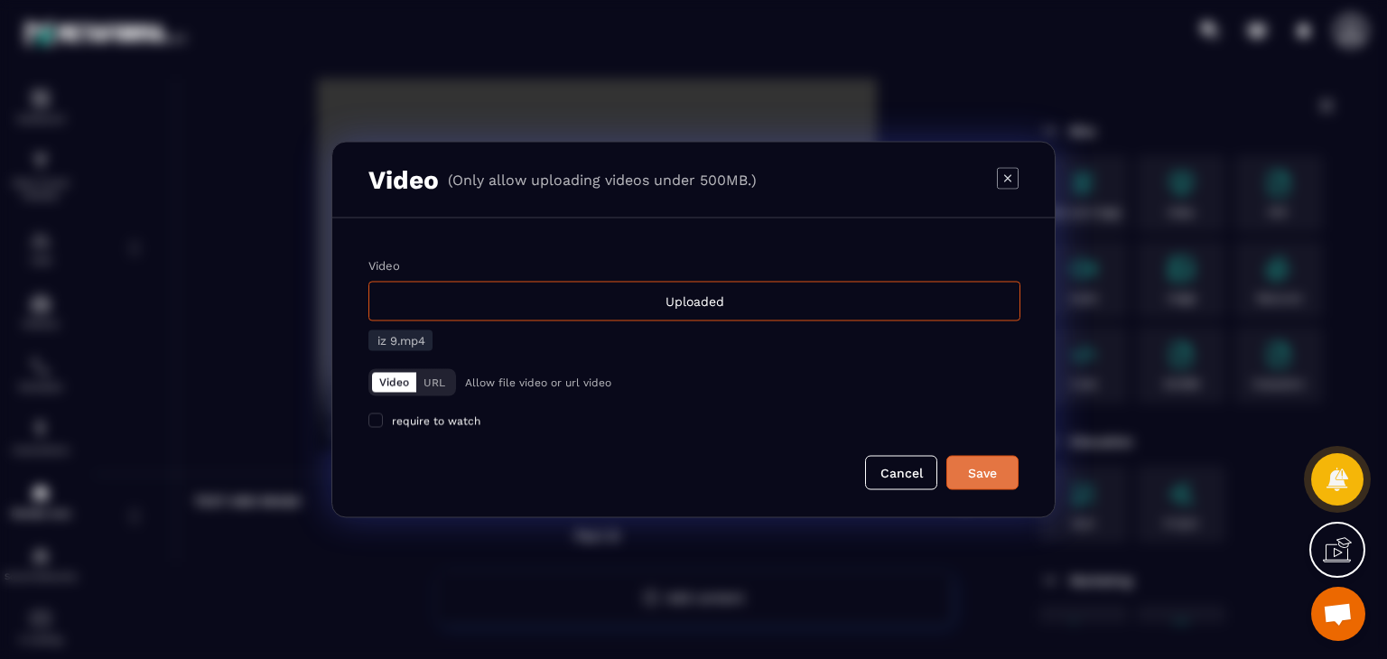
click at [975, 467] on div "Save" at bounding box center [982, 473] width 49 height 18
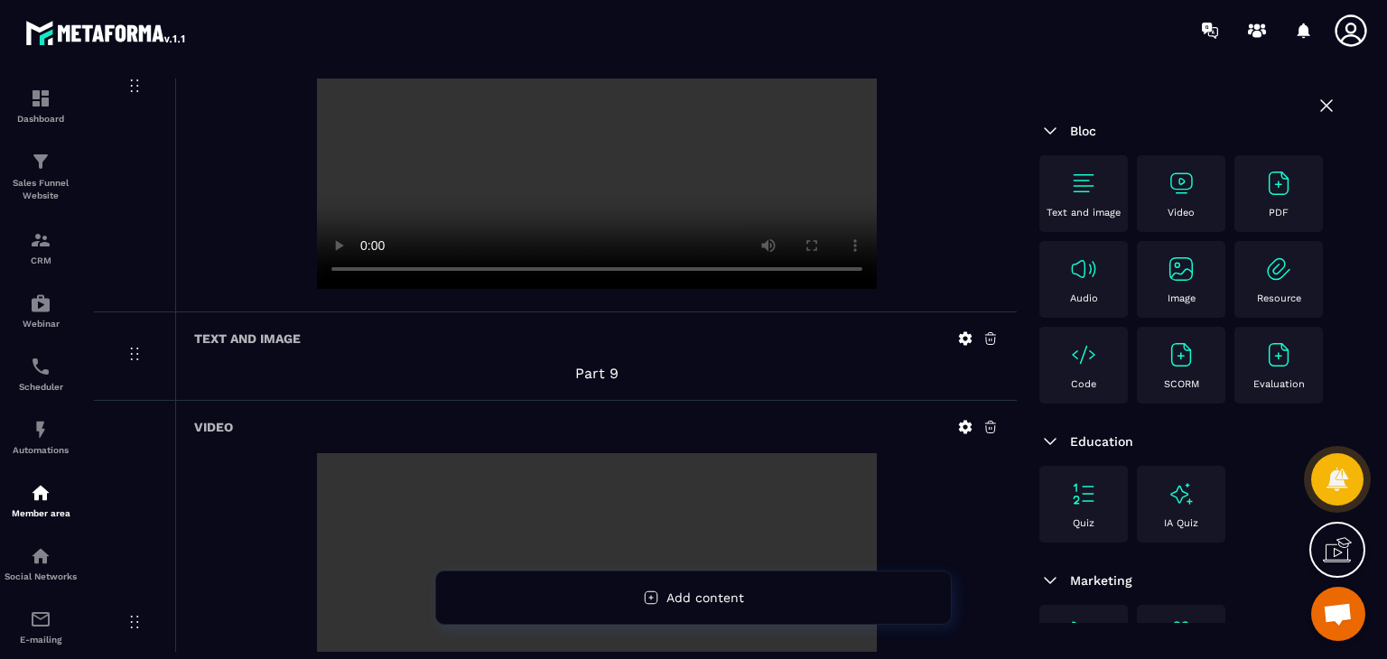
scroll to position [4474, 0]
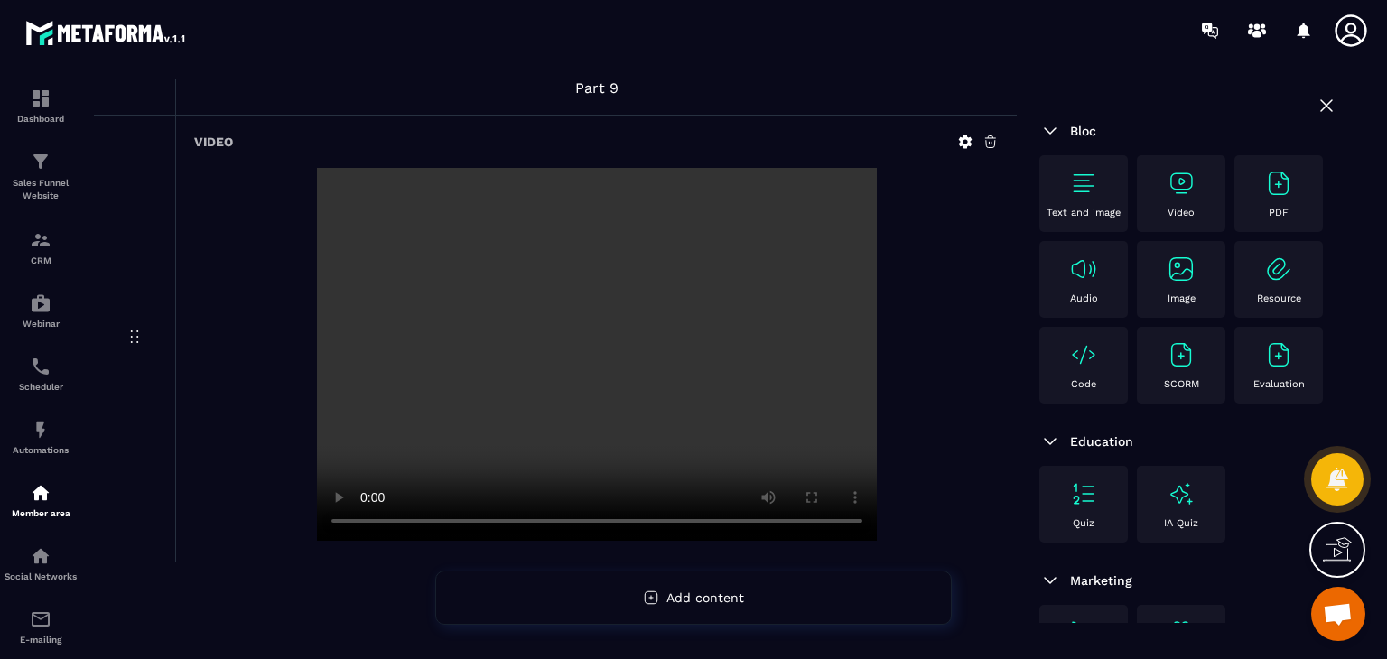
click at [1092, 188] on img at bounding box center [1083, 183] width 29 height 29
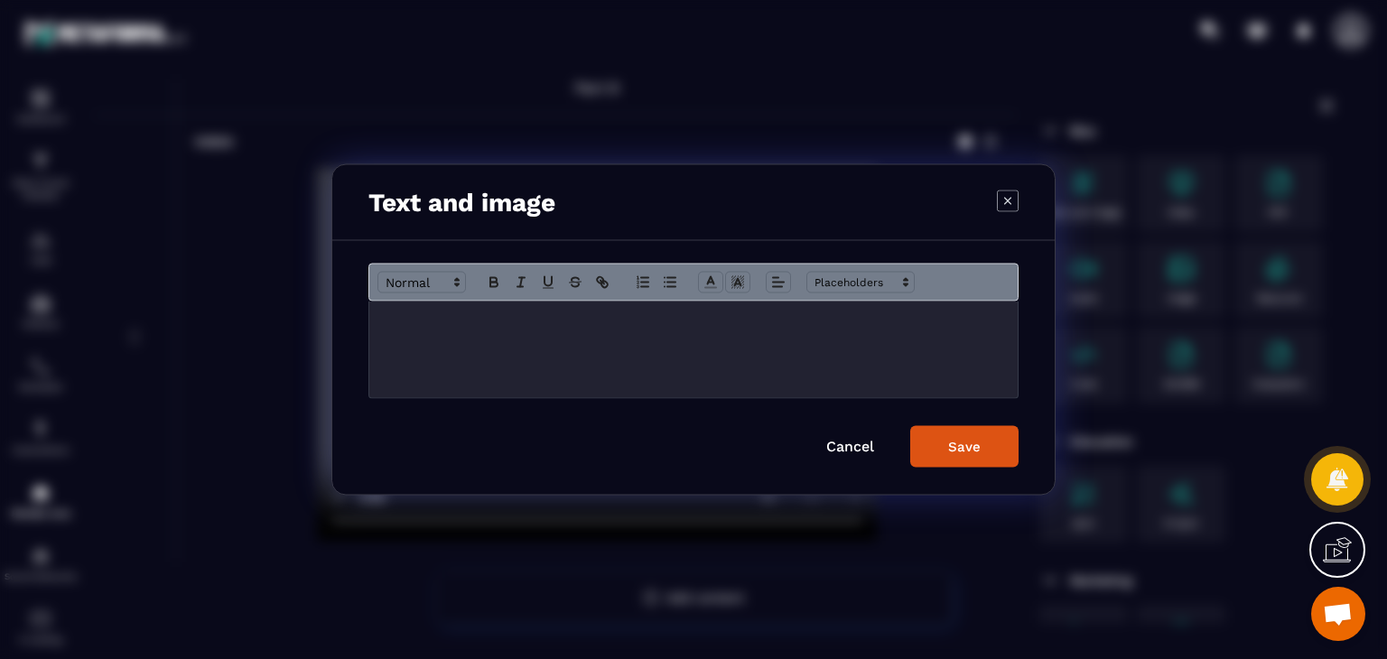
click at [631, 356] on div "Modal window" at bounding box center [693, 350] width 648 height 97
click at [775, 279] on icon "Modal window" at bounding box center [778, 282] width 16 height 16
click at [779, 336] on icon "Modal window" at bounding box center [782, 330] width 14 height 14
click at [942, 460] on button "Save" at bounding box center [964, 447] width 108 height 42
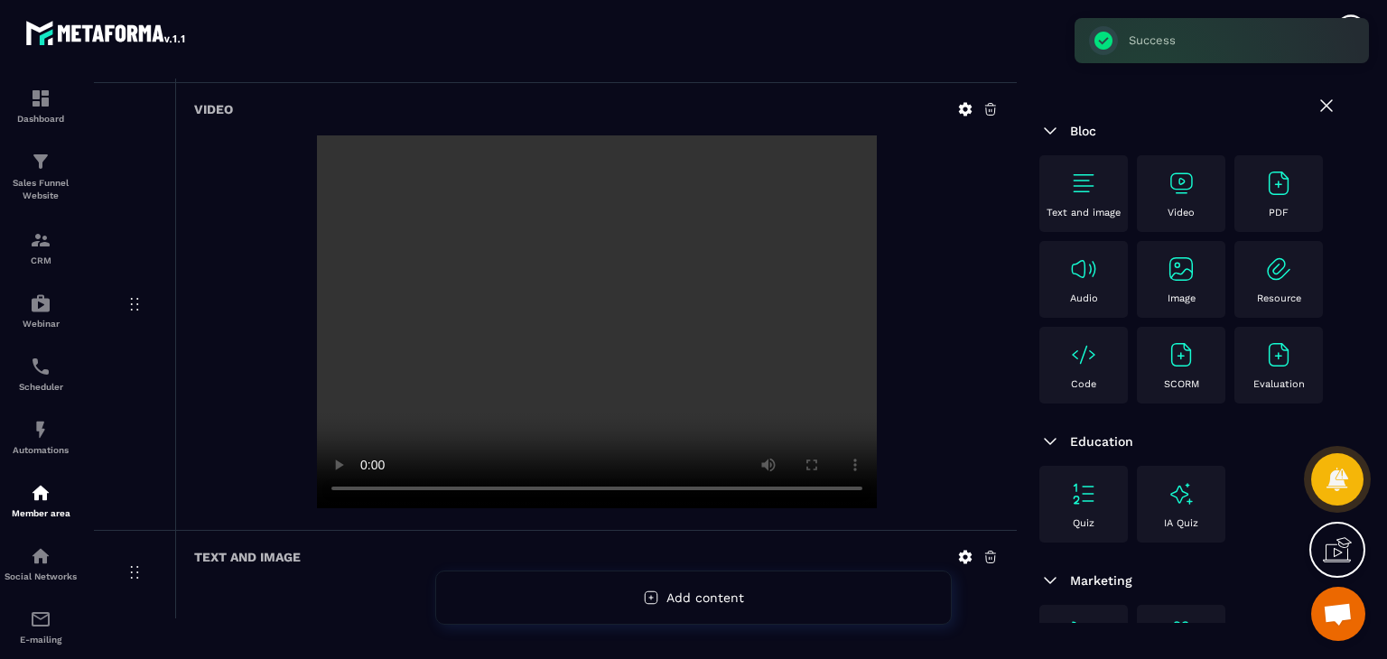
scroll to position [4563, 0]
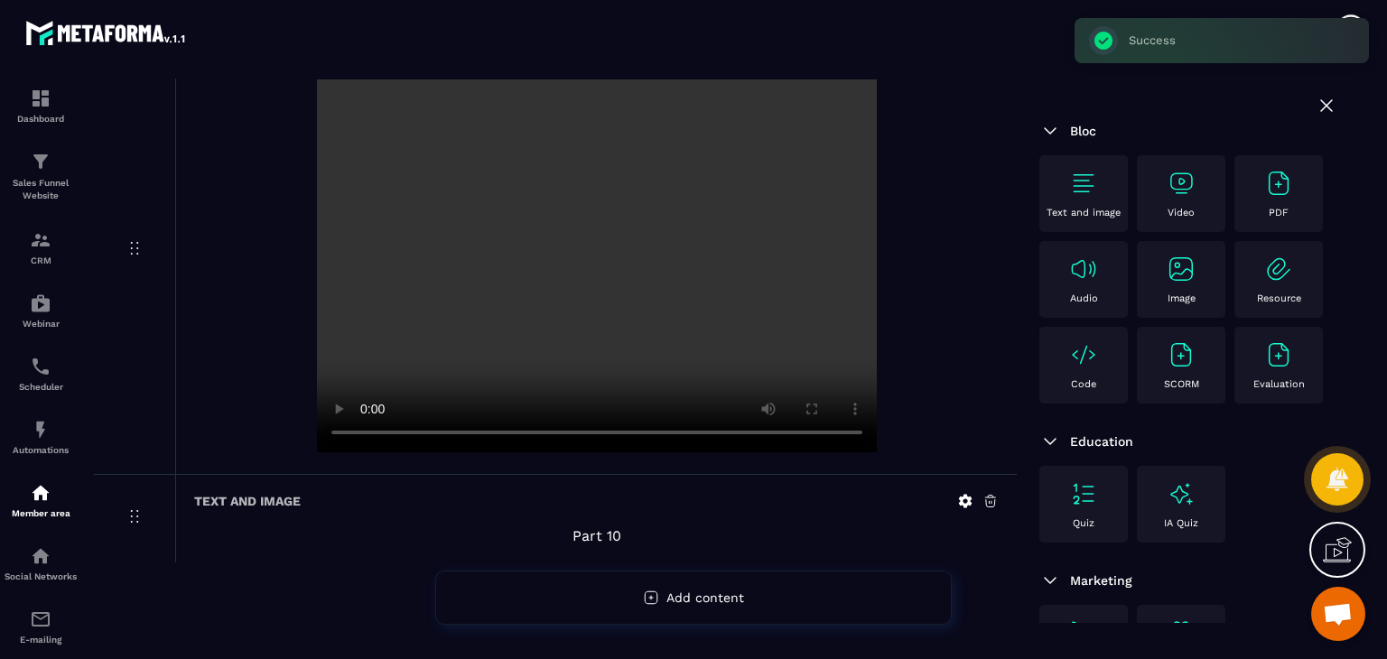
click at [1182, 200] on div "Video" at bounding box center [1181, 194] width 70 height 50
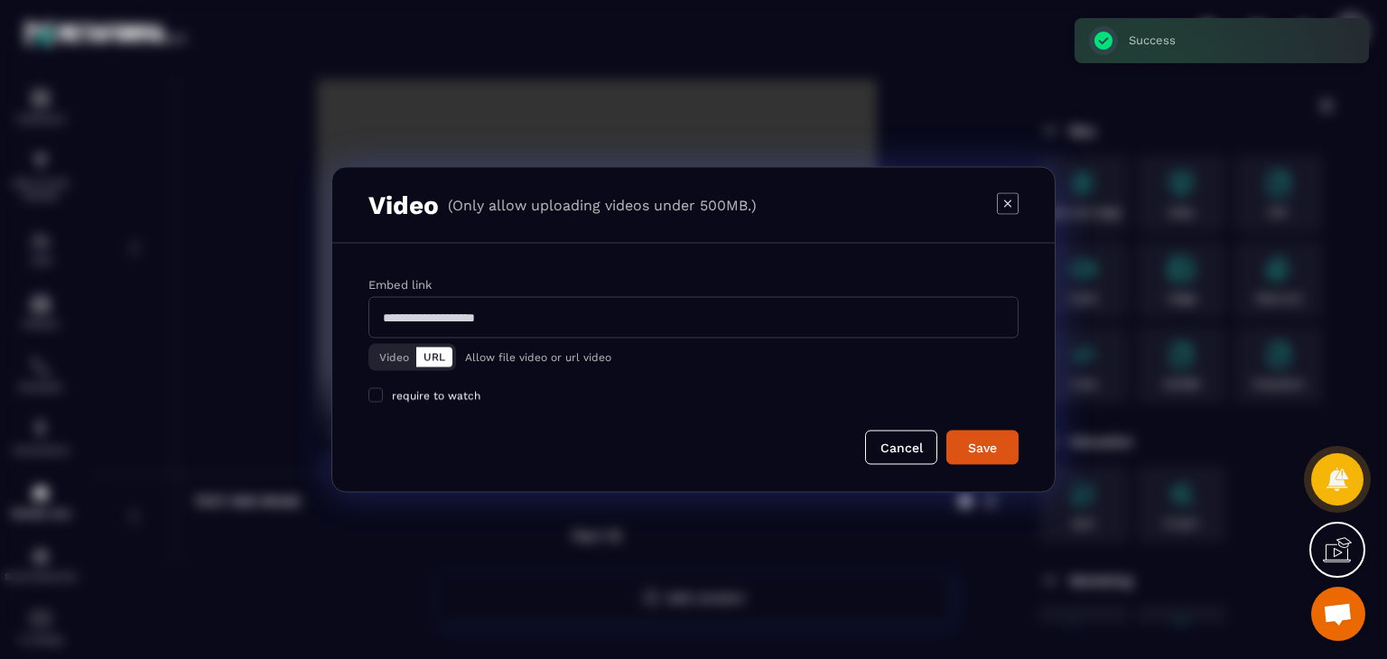
click at [401, 351] on button "Video" at bounding box center [394, 358] width 44 height 20
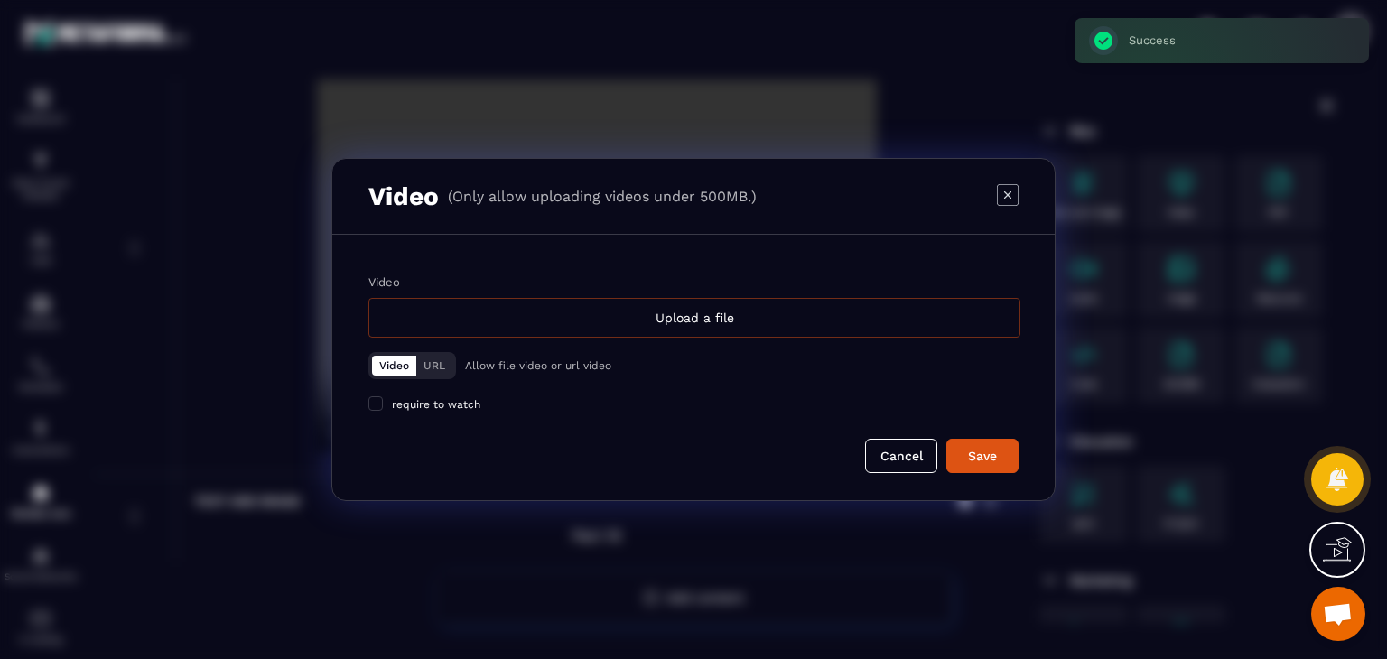
click at [649, 320] on div "Upload a file" at bounding box center [694, 318] width 652 height 40
click at [0, 0] on input "Video Upload a file" at bounding box center [0, 0] width 0 height 0
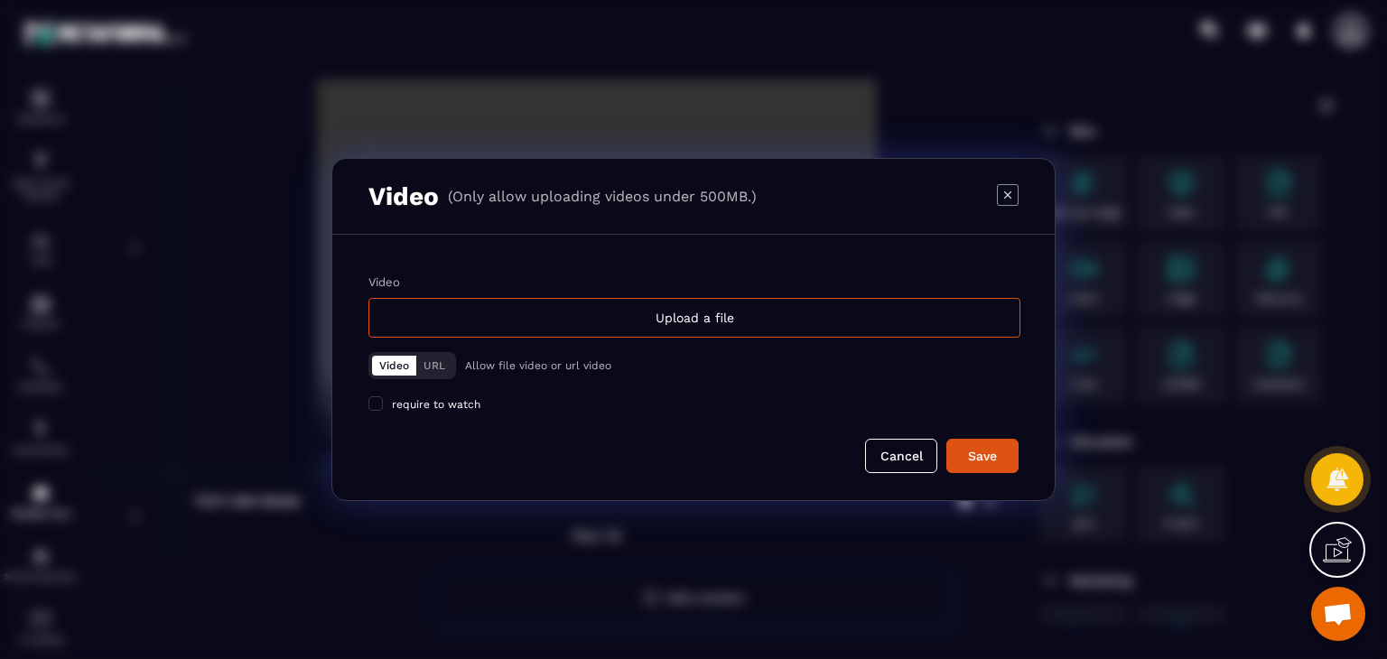
click at [1017, 186] on icon "Modal window" at bounding box center [1008, 195] width 22 height 22
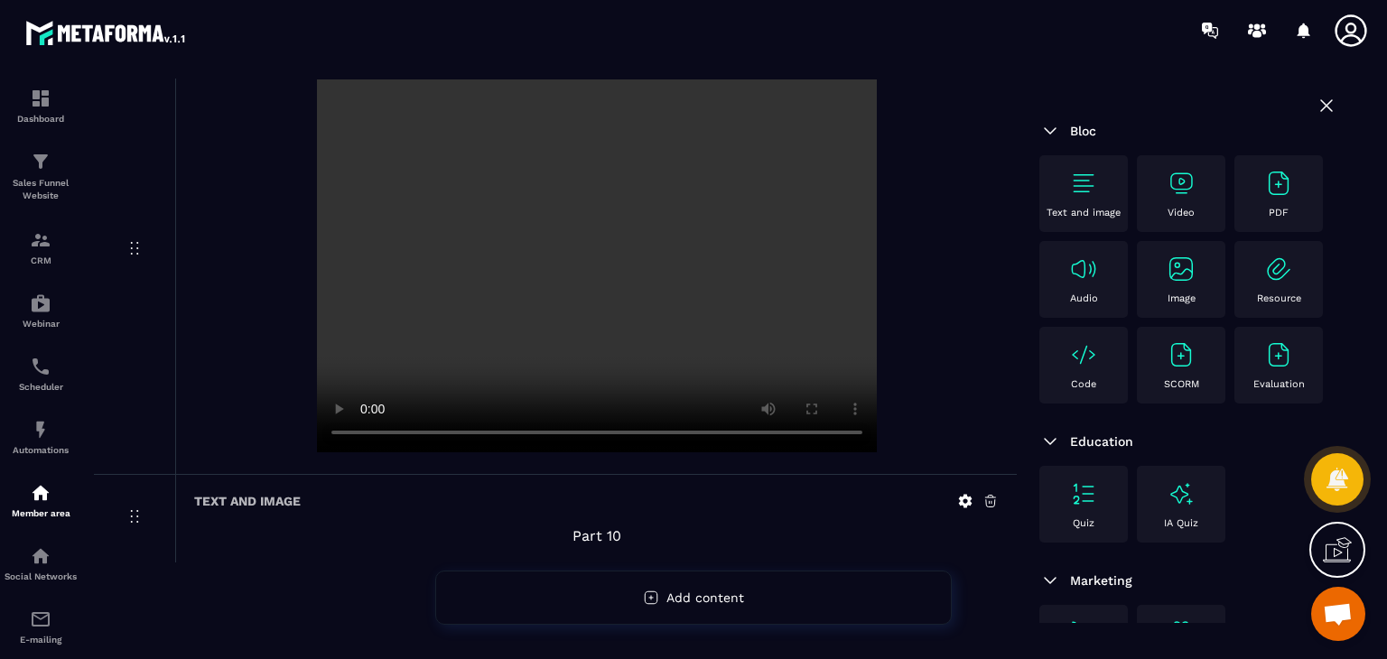
click at [1191, 181] on img at bounding box center [1180, 183] width 29 height 29
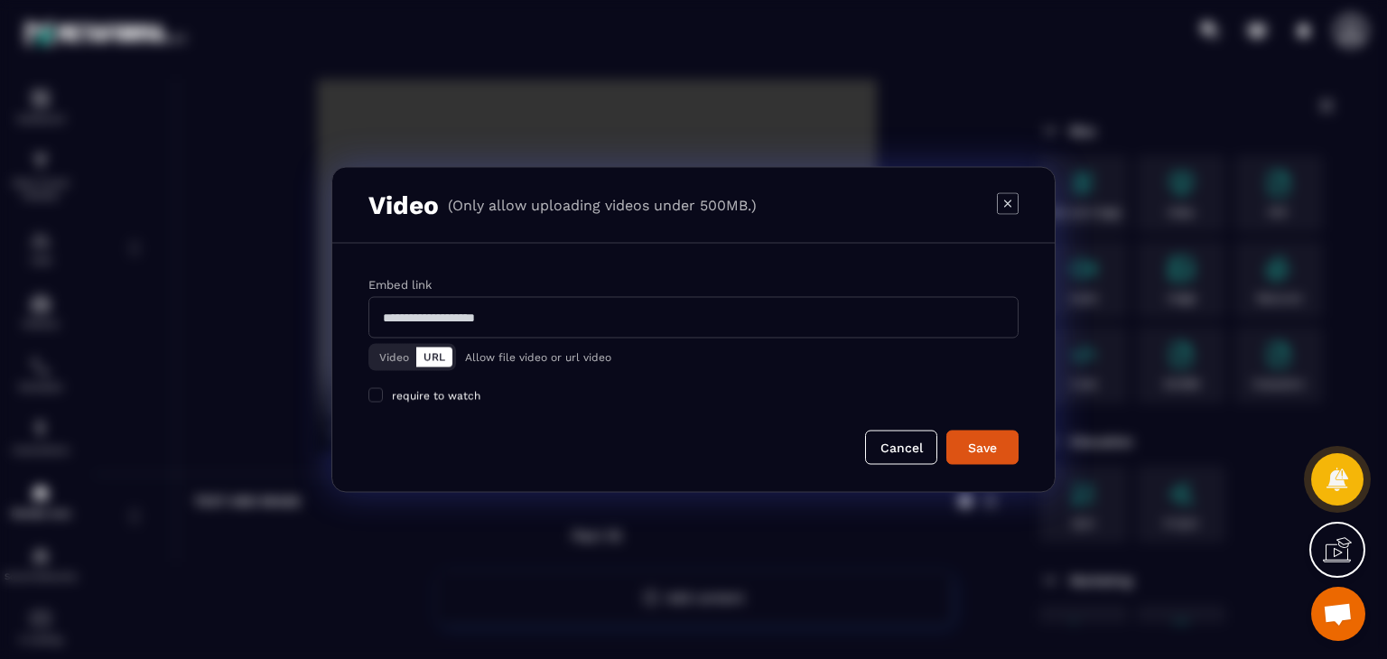
drag, startPoint x: 394, startPoint y: 362, endPoint x: 445, endPoint y: 361, distance: 51.5
click at [390, 362] on button "Video" at bounding box center [394, 358] width 44 height 20
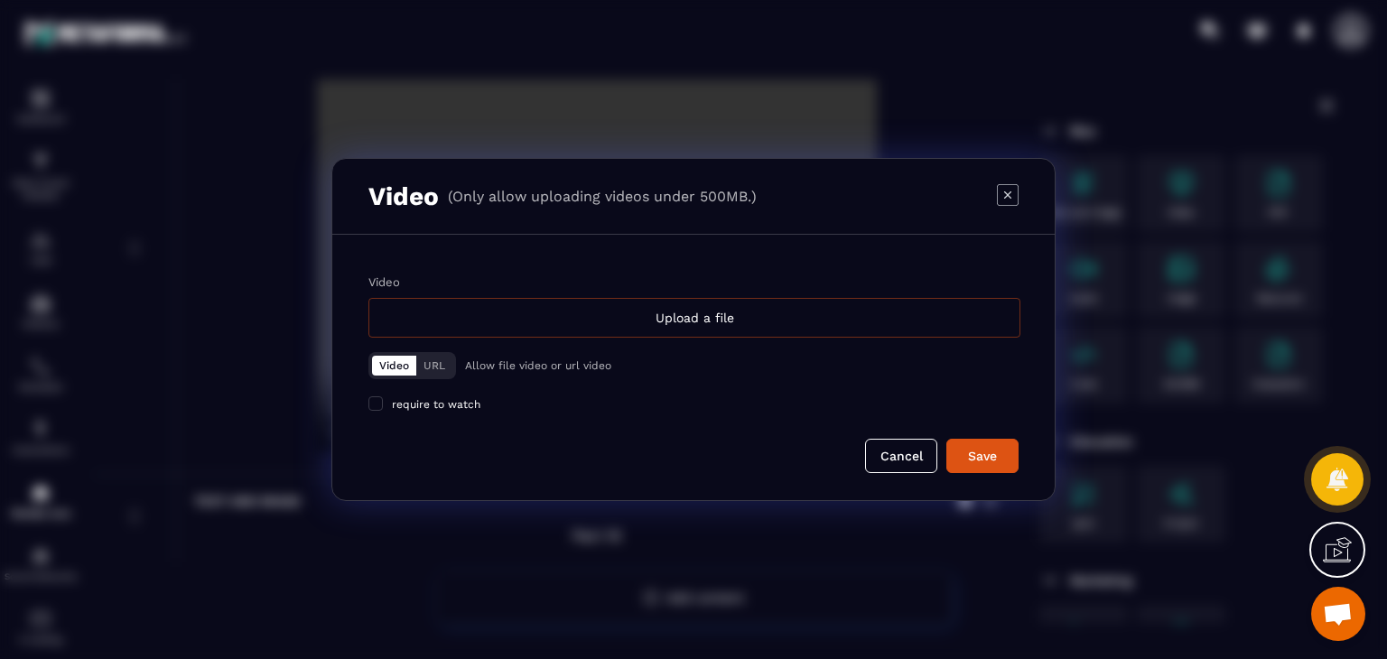
click at [635, 324] on div "Upload a file" at bounding box center [694, 318] width 652 height 40
click at [0, 0] on input "Video Upload a file" at bounding box center [0, 0] width 0 height 0
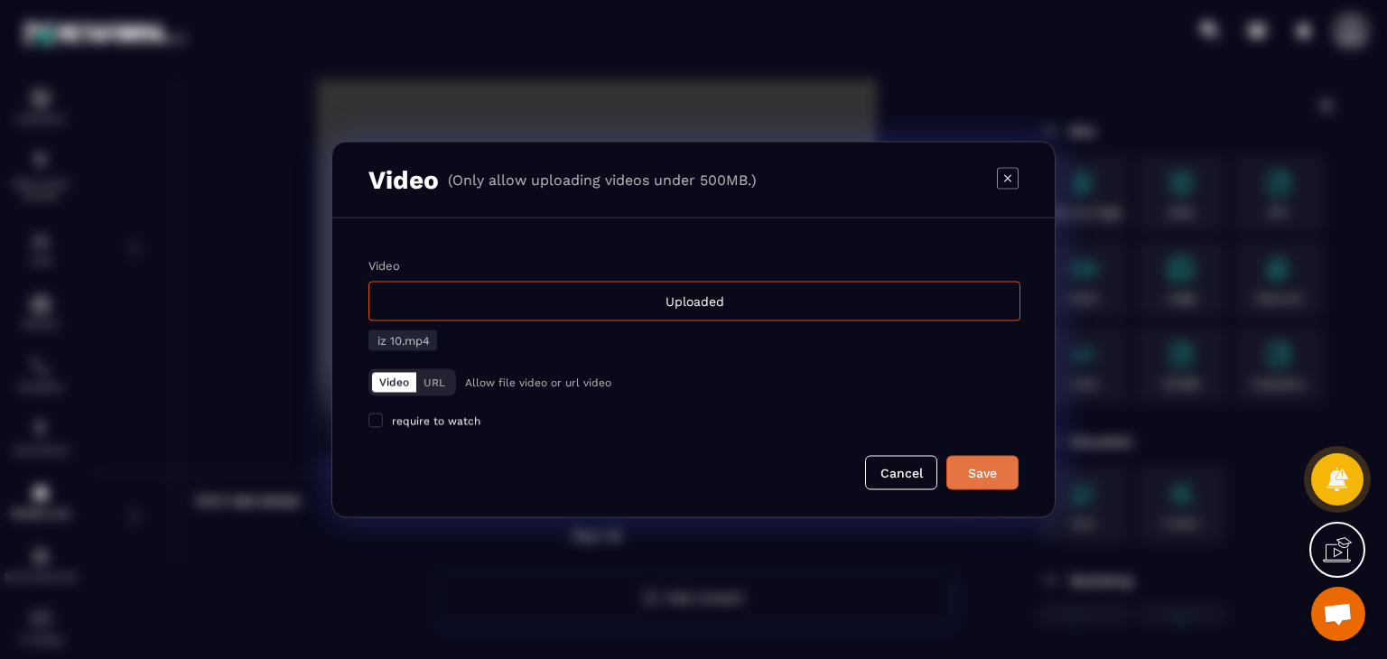
click at [971, 464] on div "Save" at bounding box center [982, 473] width 49 height 18
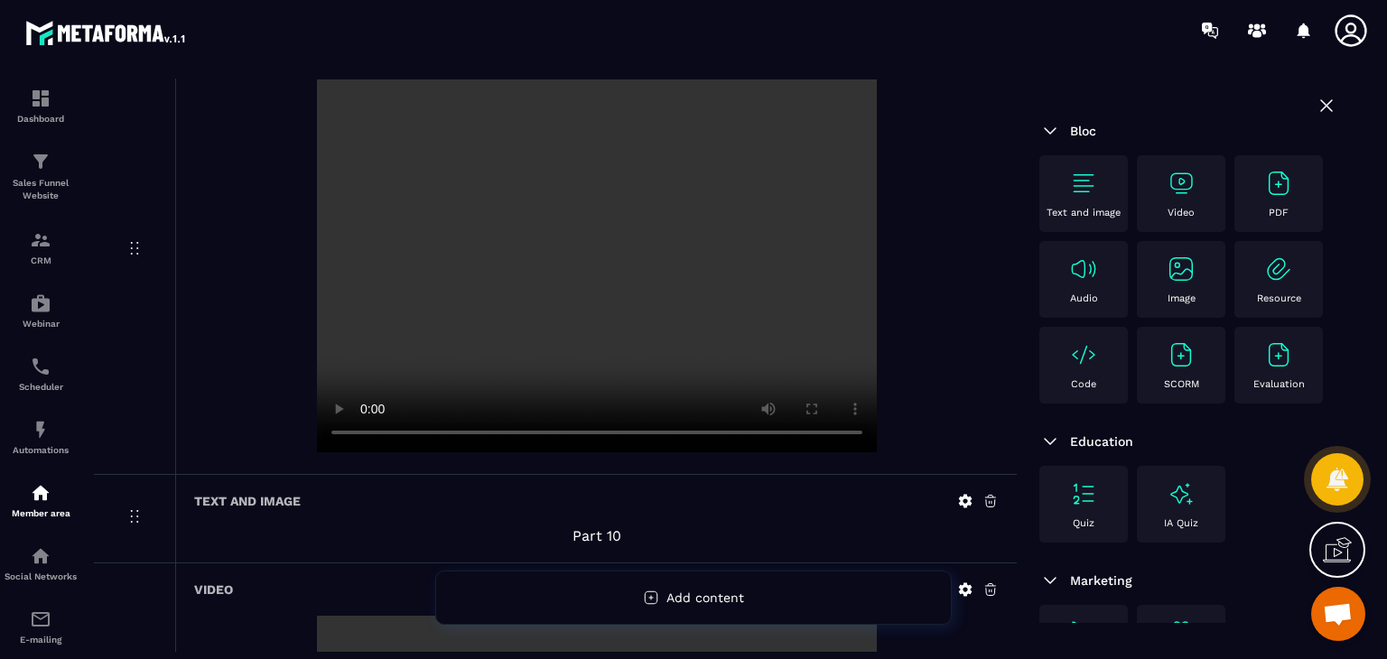
scroll to position [5010, 0]
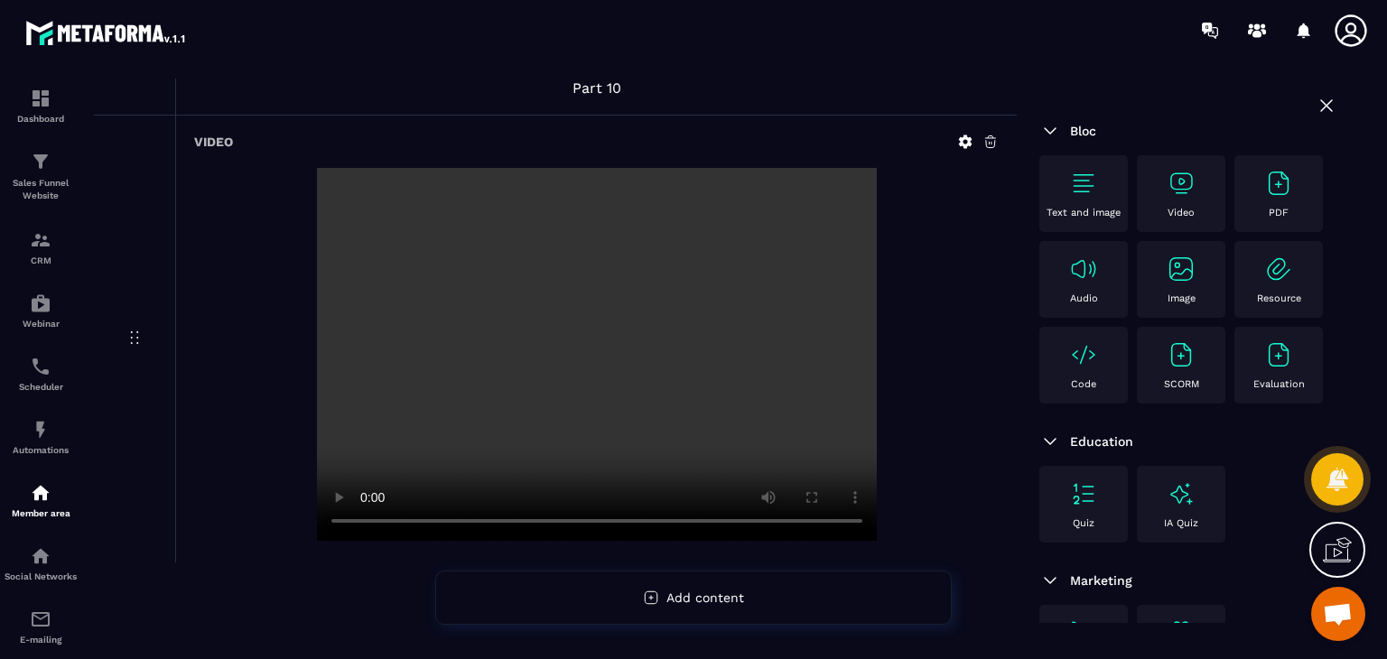
click at [1079, 174] on img at bounding box center [1083, 183] width 29 height 29
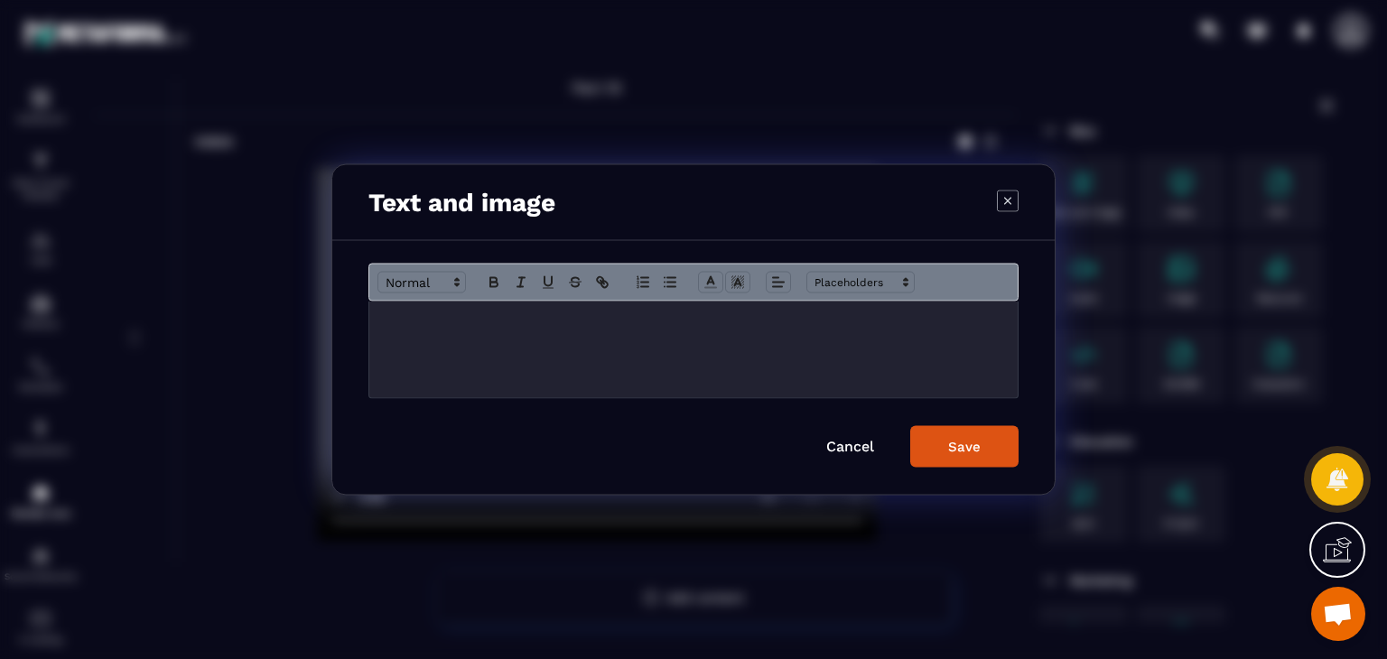
click at [664, 346] on div "Modal window" at bounding box center [693, 350] width 648 height 97
click at [783, 283] on line "Modal window" at bounding box center [778, 283] width 11 height 0
click at [788, 334] on span "Modal window" at bounding box center [782, 332] width 22 height 22
click at [954, 450] on div "Save" at bounding box center [964, 447] width 32 height 16
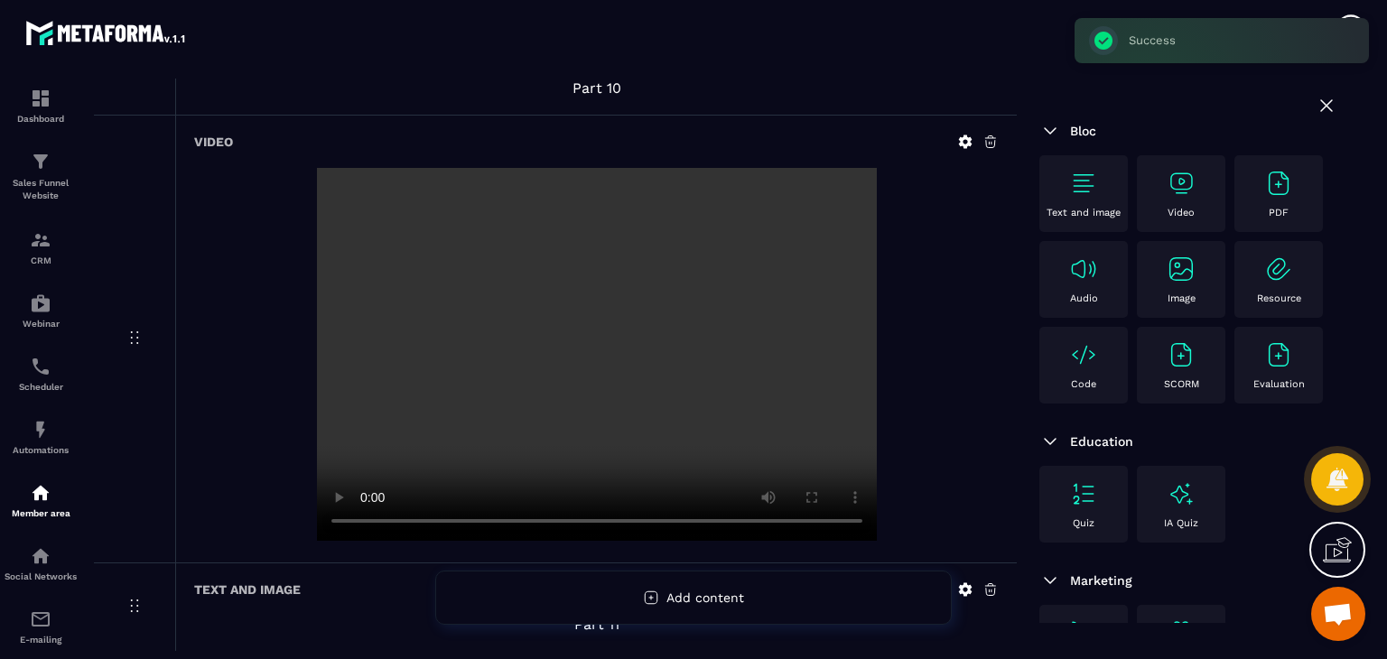
scroll to position [5099, 0]
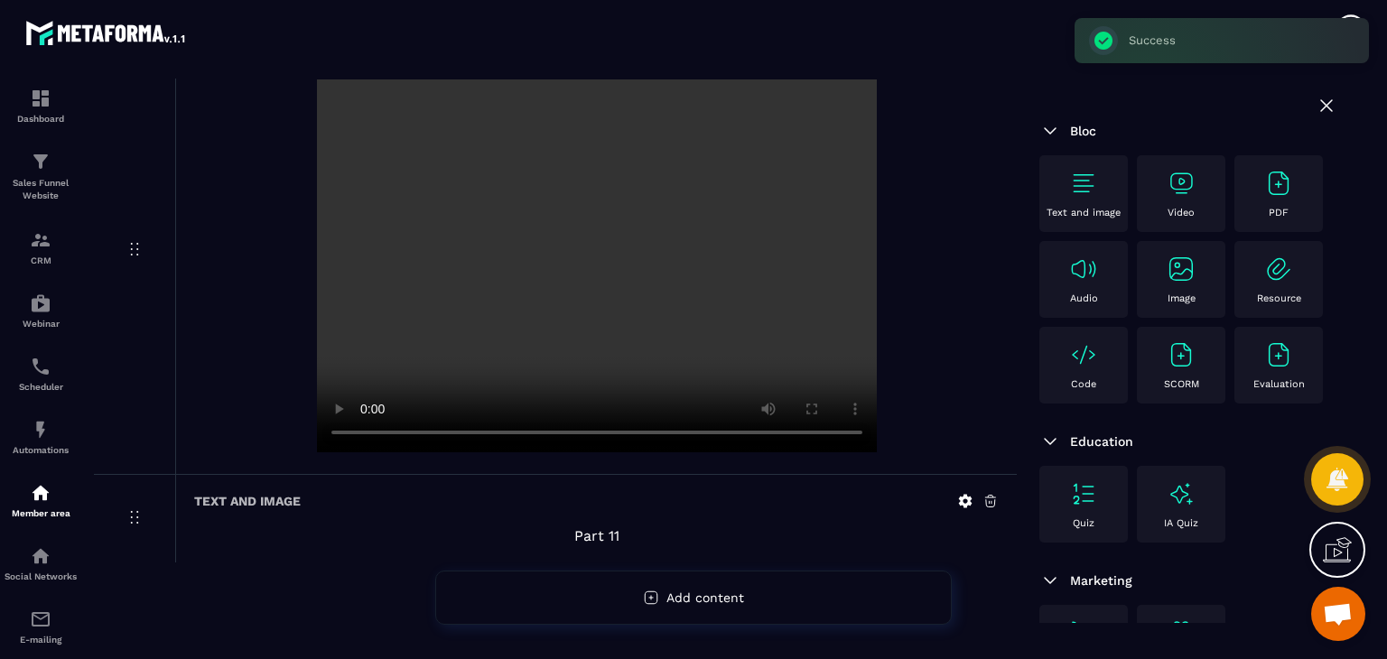
click at [1171, 190] on img at bounding box center [1180, 183] width 29 height 29
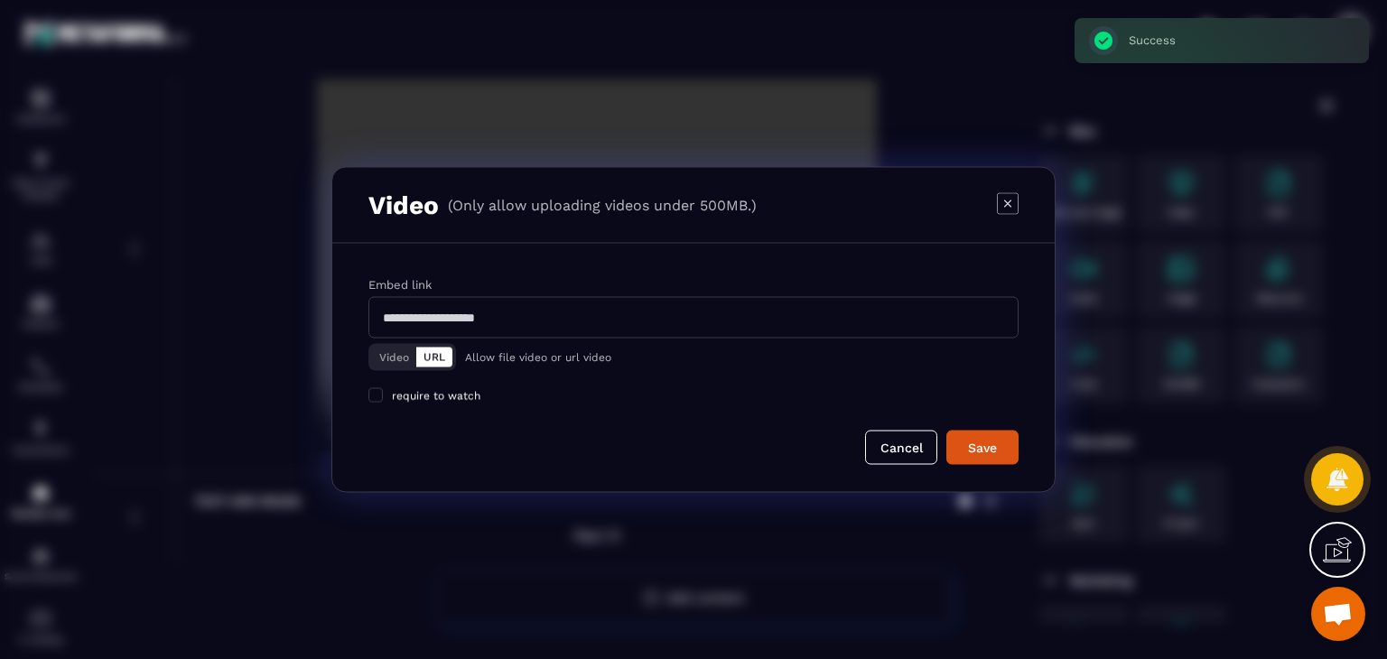
click at [399, 353] on button "Video" at bounding box center [394, 358] width 44 height 20
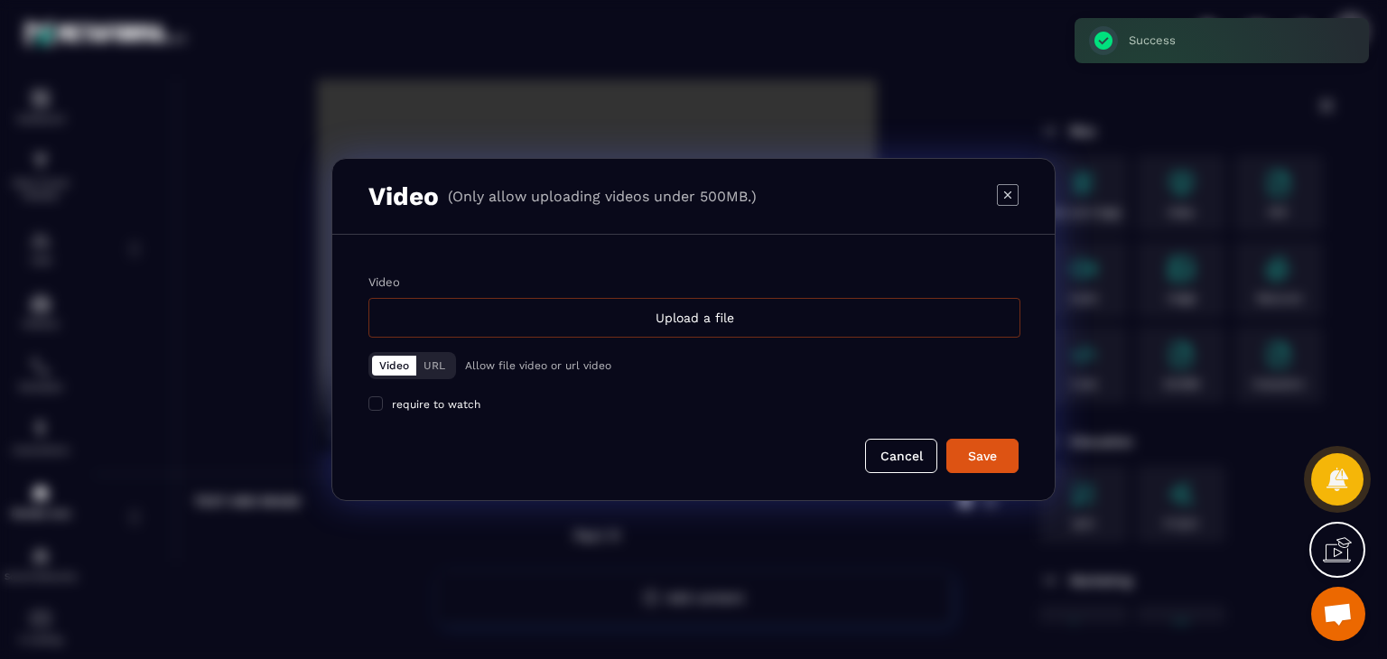
click at [661, 312] on div "Upload a file" at bounding box center [694, 318] width 652 height 40
click at [0, 0] on input "Video Upload a file" at bounding box center [0, 0] width 0 height 0
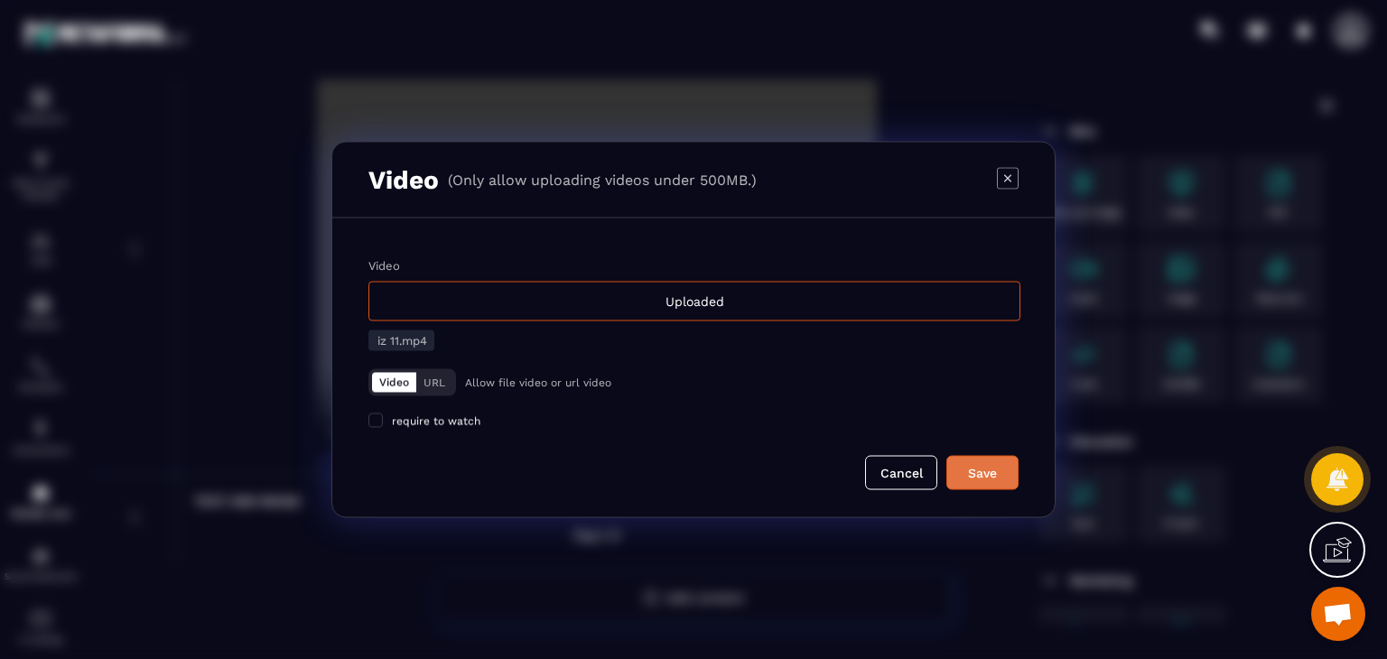
click at [990, 475] on div "Save" at bounding box center [982, 473] width 49 height 18
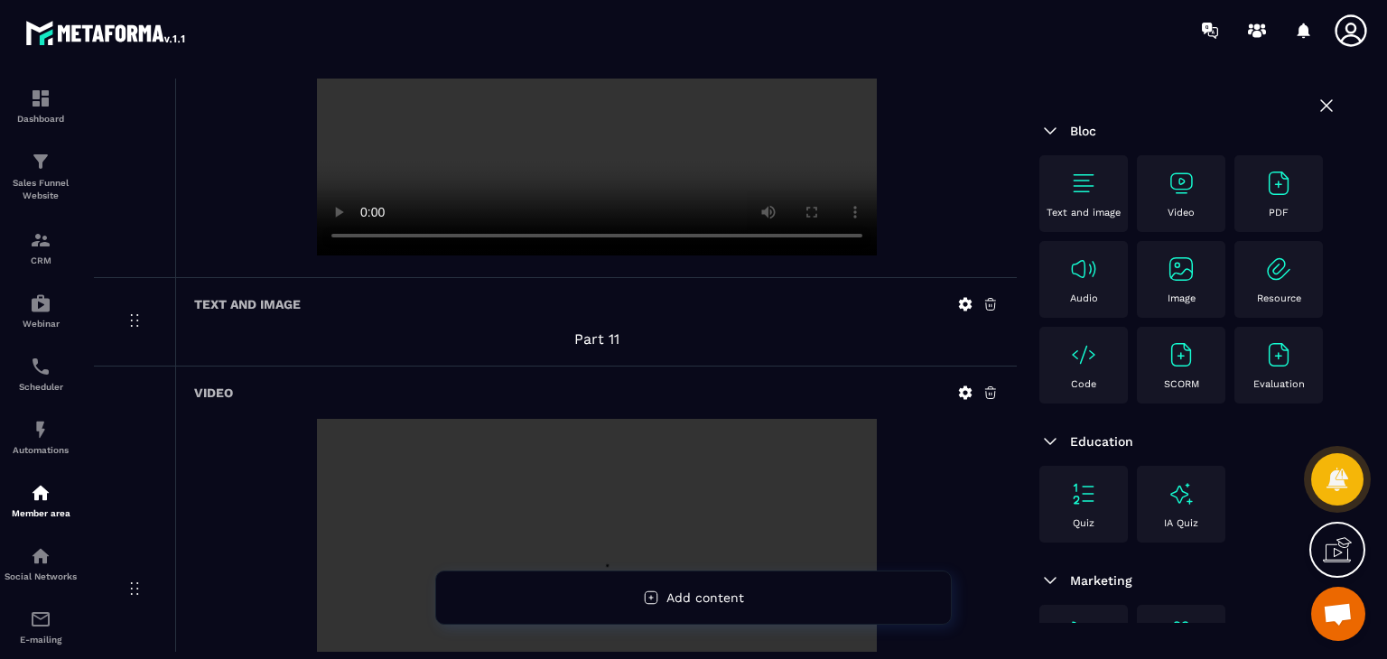
scroll to position [5547, 0]
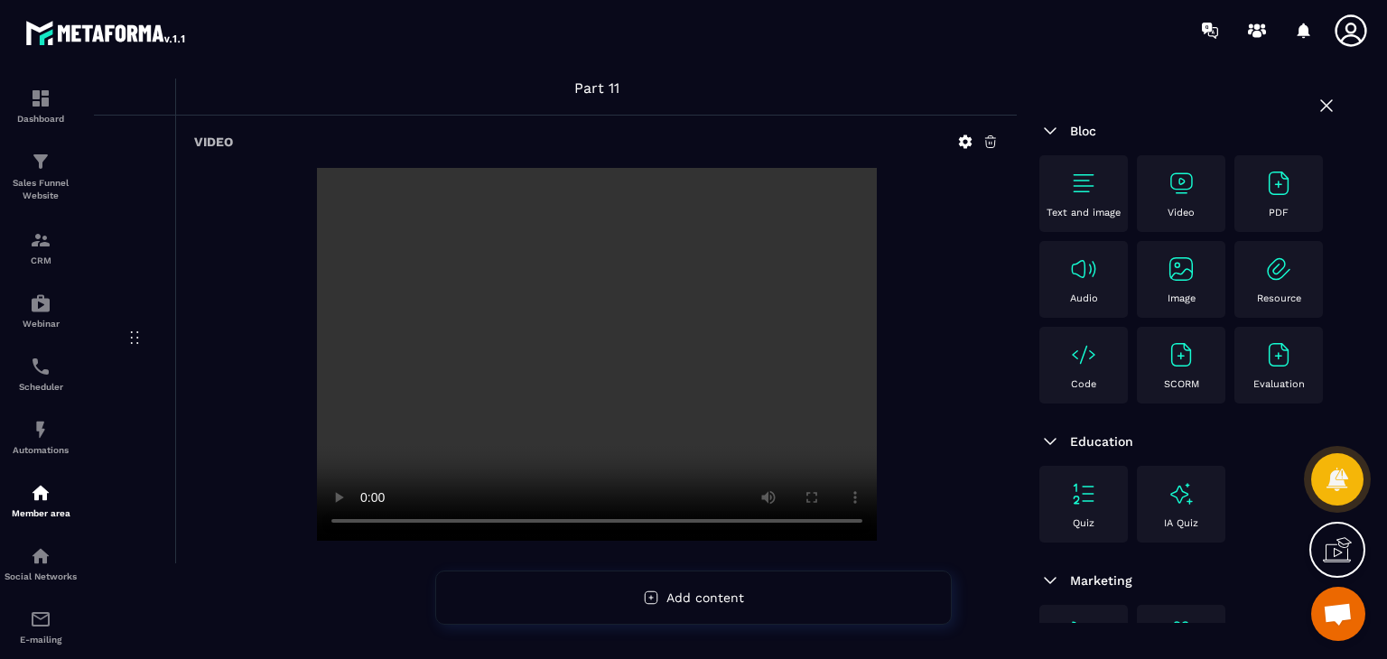
click at [1087, 198] on div "Text and image" at bounding box center [1083, 194] width 70 height 50
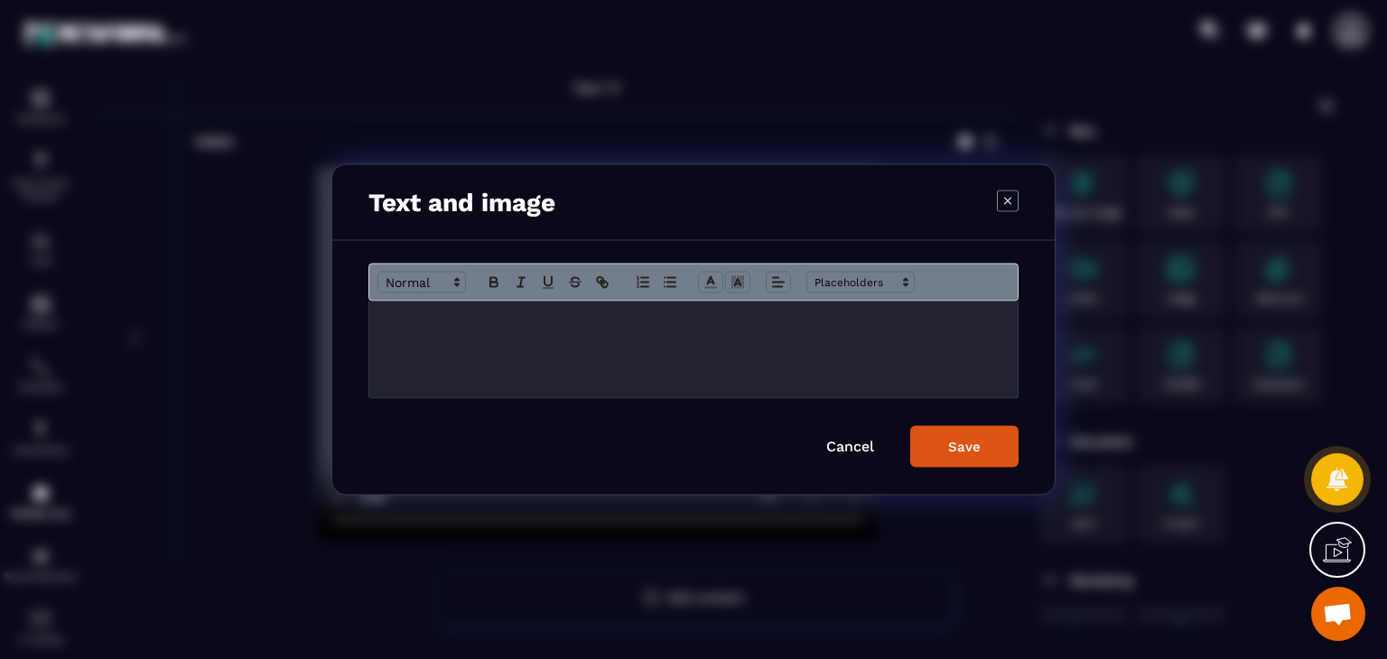
click at [681, 340] on div "Modal window" at bounding box center [693, 350] width 648 height 97
click at [776, 280] on icon "Modal window" at bounding box center [778, 282] width 16 height 16
click at [783, 330] on line "Modal window" at bounding box center [782, 330] width 10 height 0
click at [954, 445] on div "Save" at bounding box center [964, 447] width 32 height 16
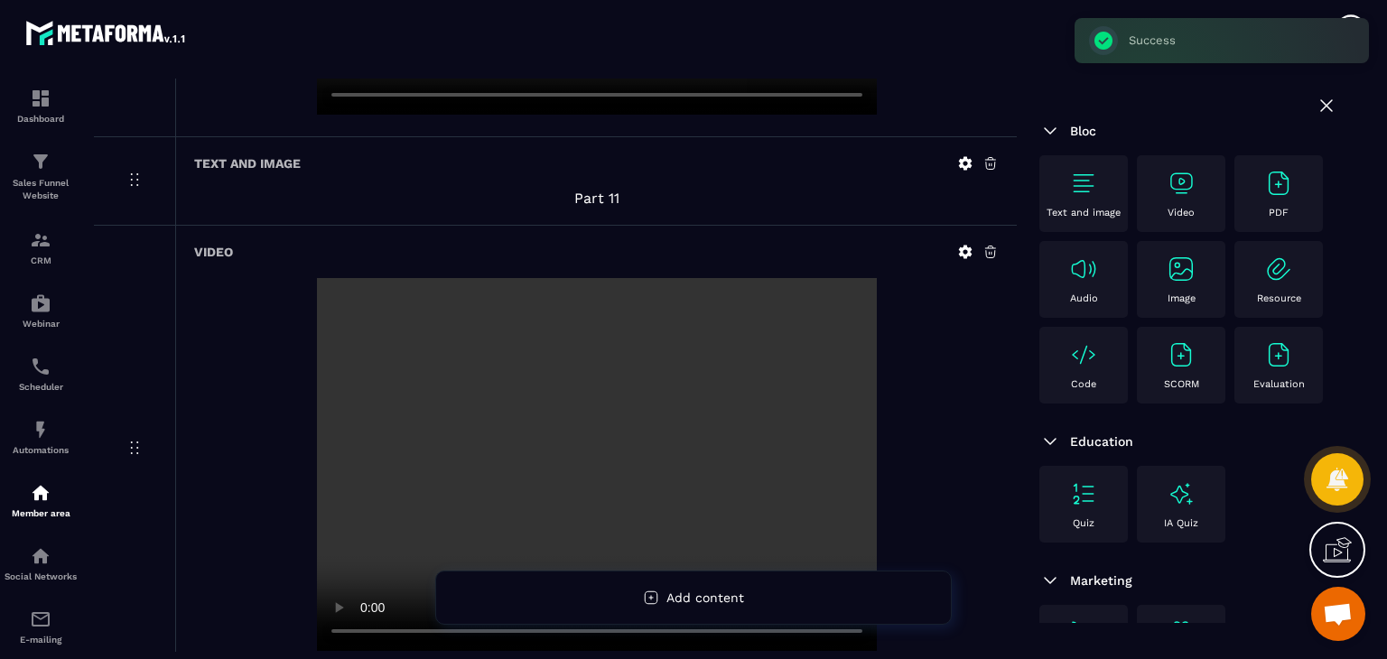
drag, startPoint x: 869, startPoint y: 356, endPoint x: 859, endPoint y: 340, distance: 18.3
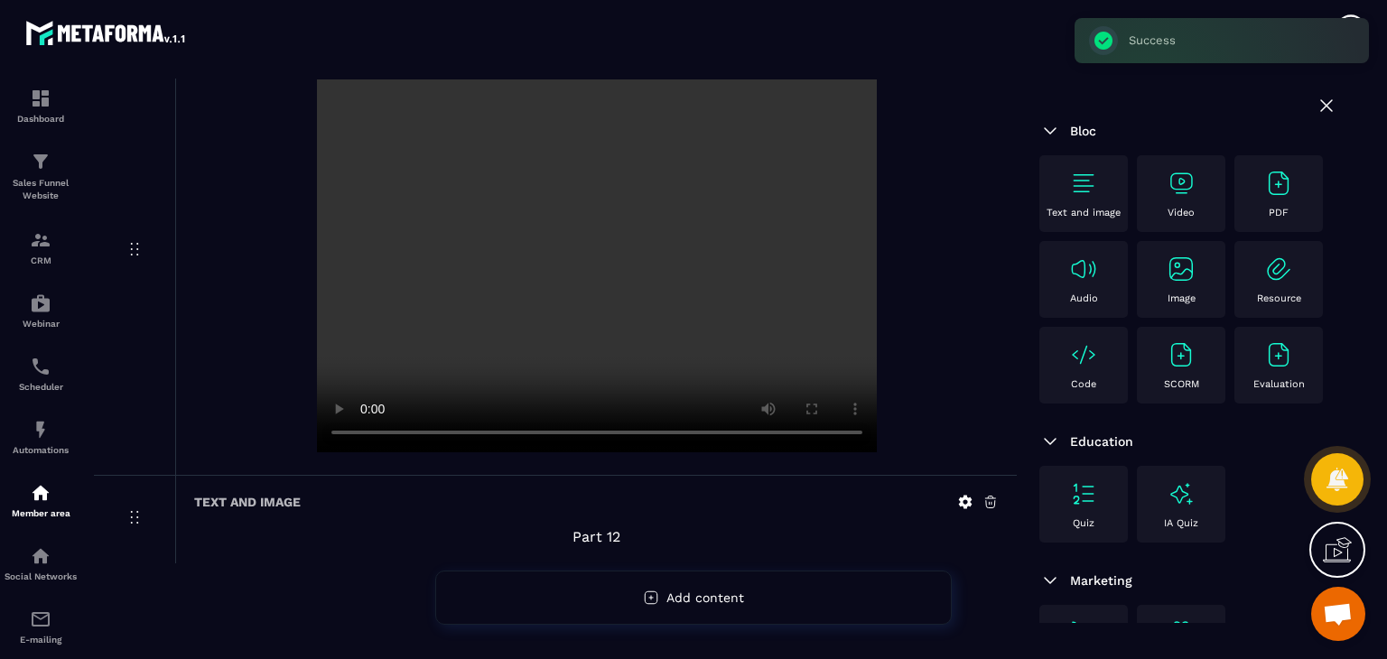
drag, startPoint x: 859, startPoint y: 340, endPoint x: 962, endPoint y: 432, distance: 138.1
click at [964, 434] on div at bounding box center [596, 267] width 804 height 376
click at [1199, 180] on div "Video" at bounding box center [1181, 194] width 70 height 50
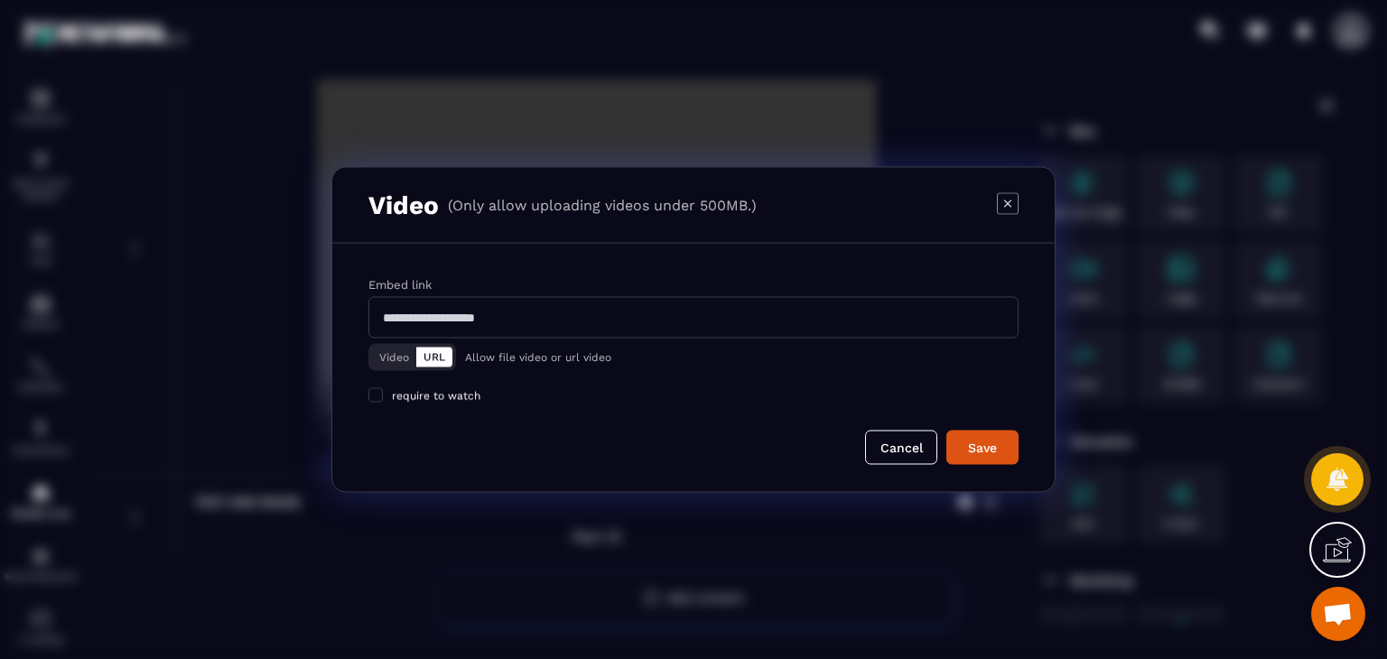
click at [402, 360] on button "Video" at bounding box center [394, 358] width 44 height 20
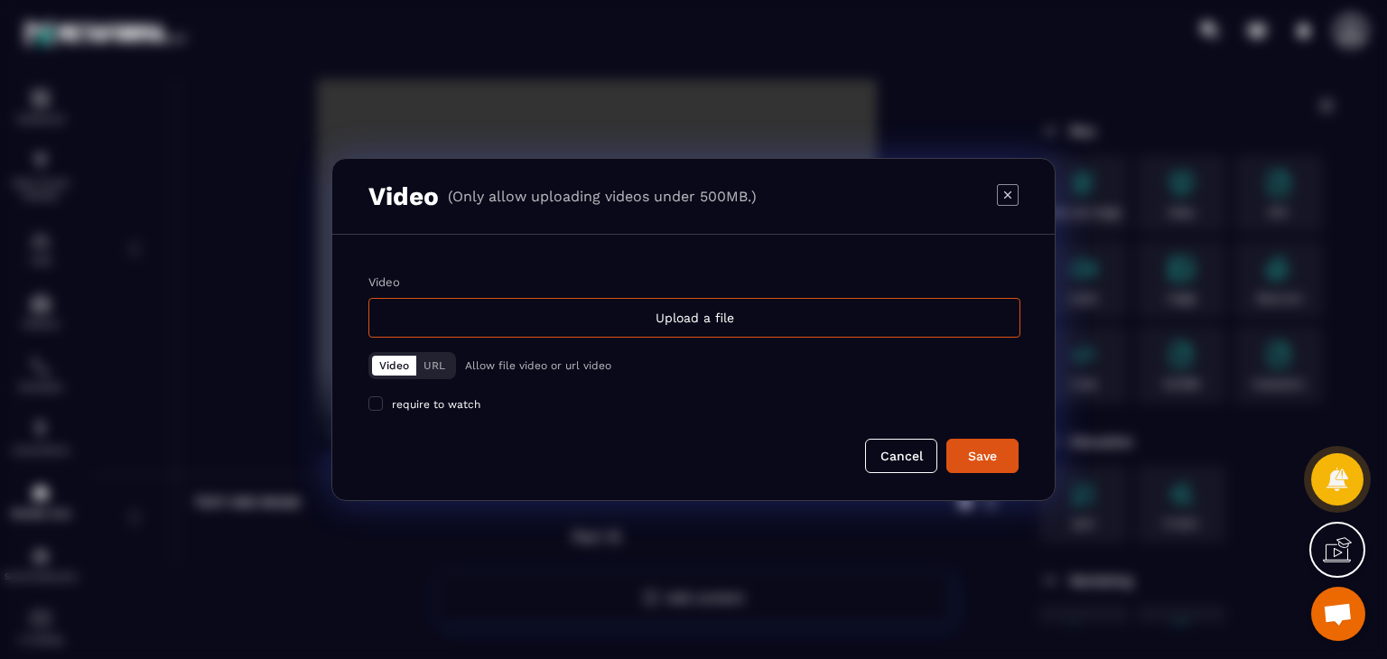
click at [581, 340] on div "Video Upload a file Video URL Allow file video or url video require to watch" at bounding box center [693, 343] width 650 height 136
click at [616, 321] on div "Upload a file" at bounding box center [694, 318] width 652 height 40
click at [0, 0] on input "Video Upload a file" at bounding box center [0, 0] width 0 height 0
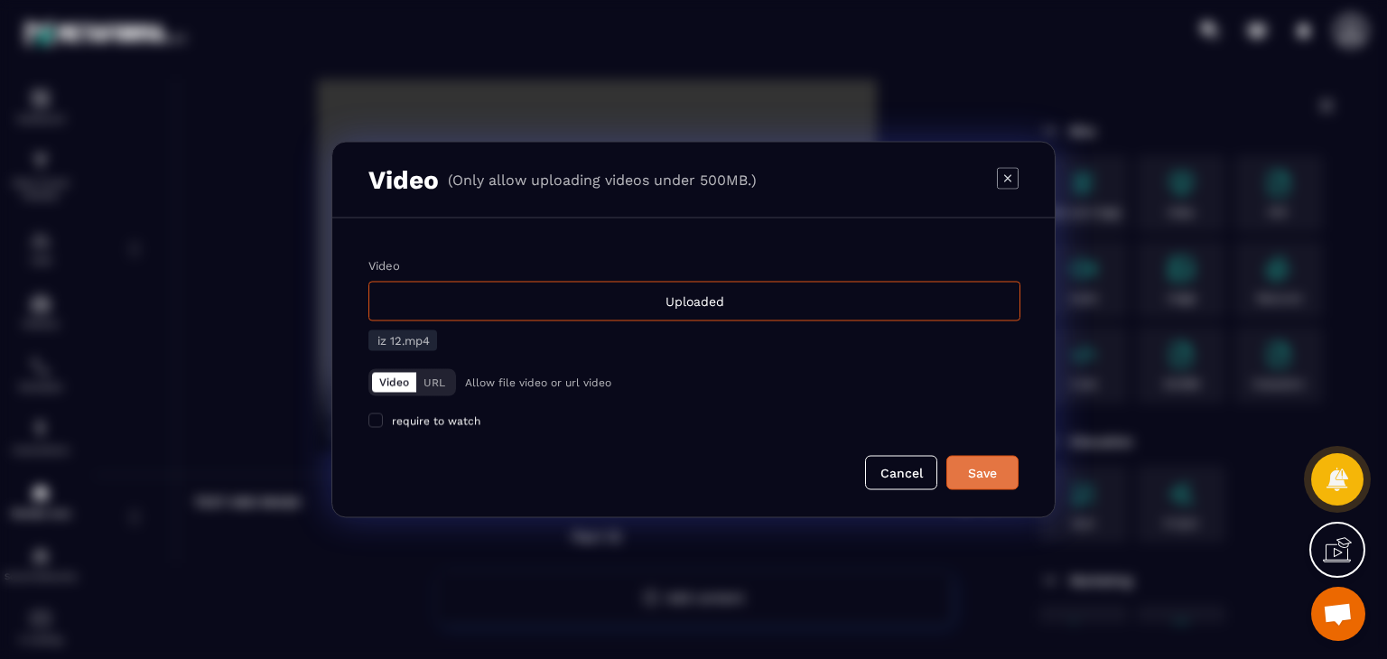
click at [961, 460] on button "Save" at bounding box center [982, 473] width 72 height 34
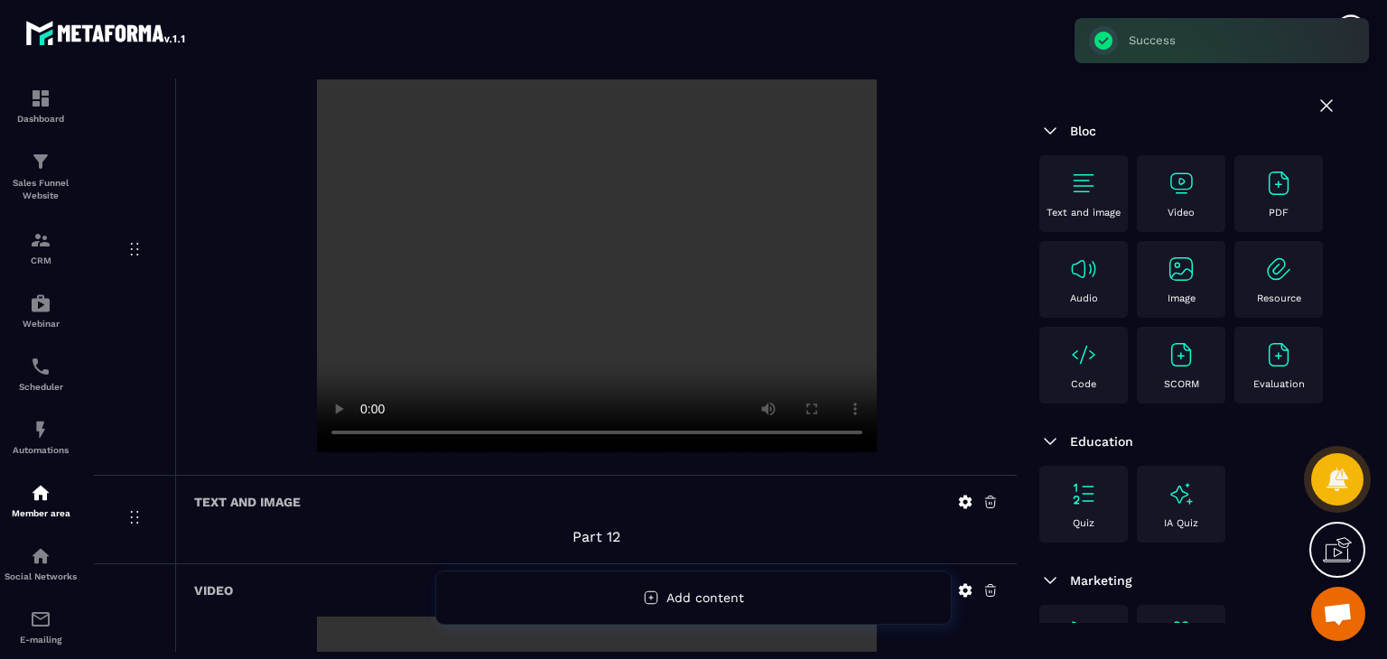
scroll to position [5996, 0]
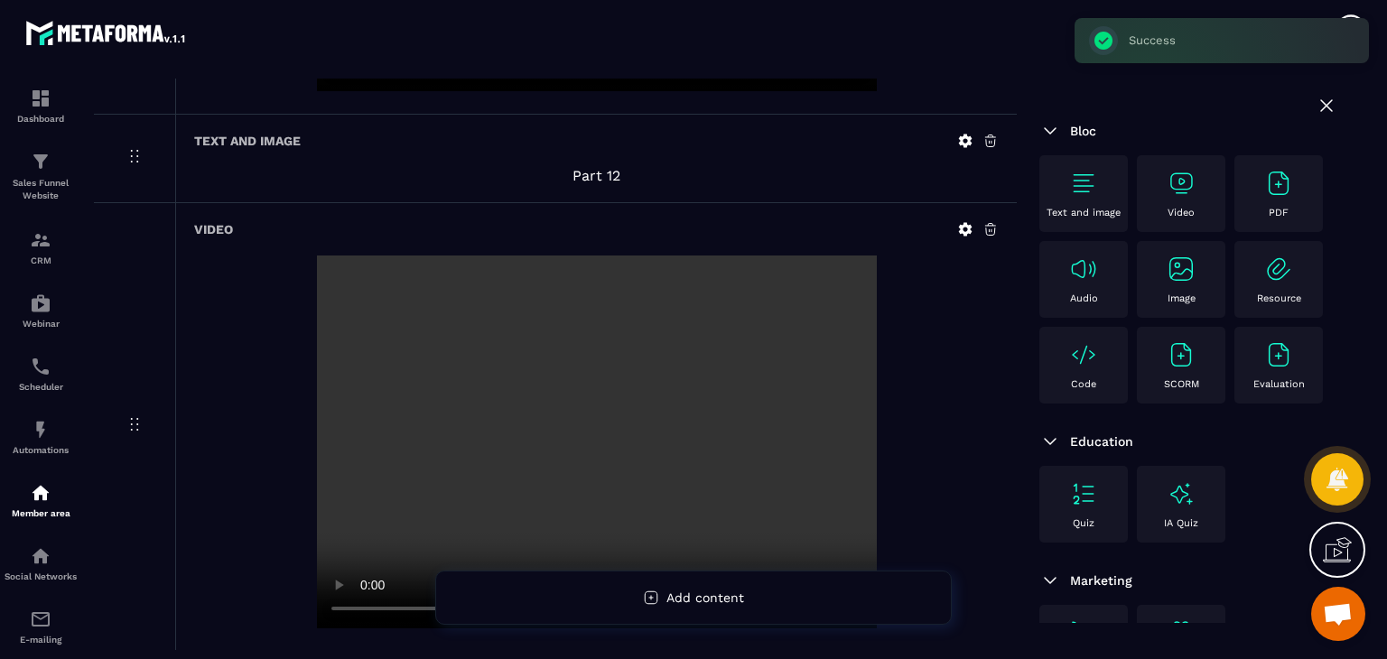
click at [1062, 209] on p "Text and image" at bounding box center [1083, 213] width 74 height 12
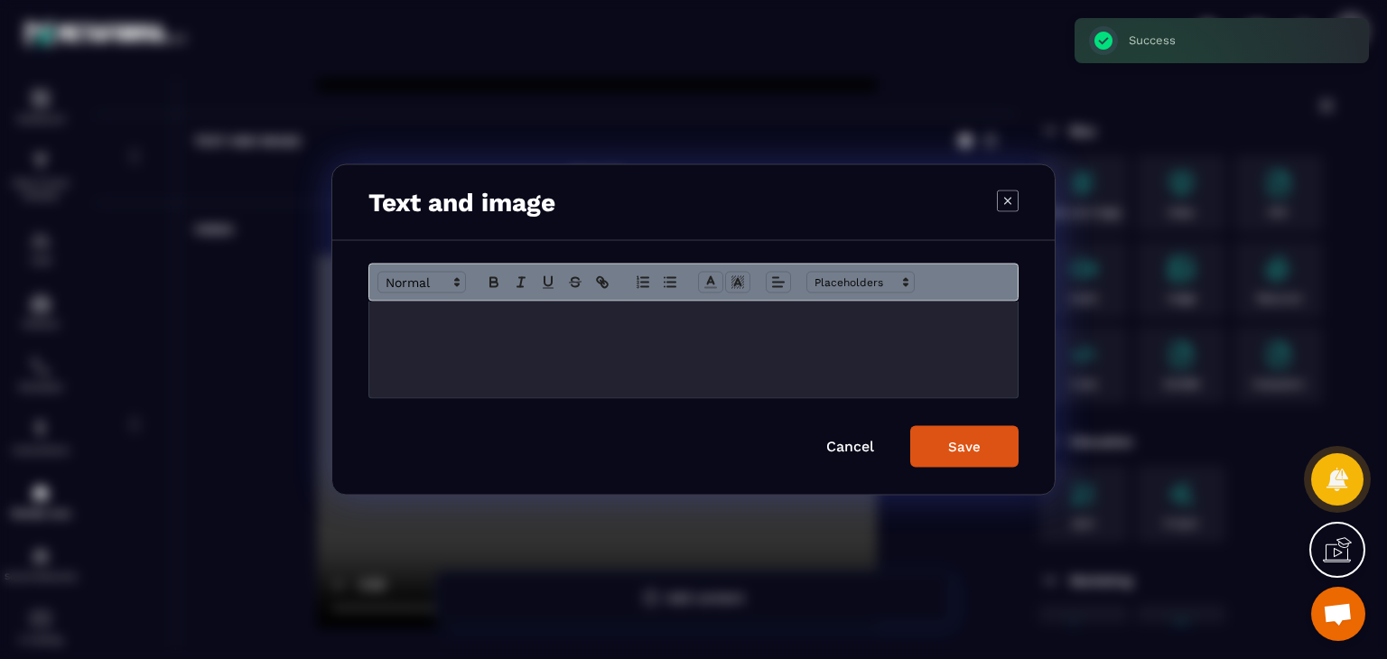
click at [681, 339] on div "Modal window" at bounding box center [693, 350] width 648 height 97
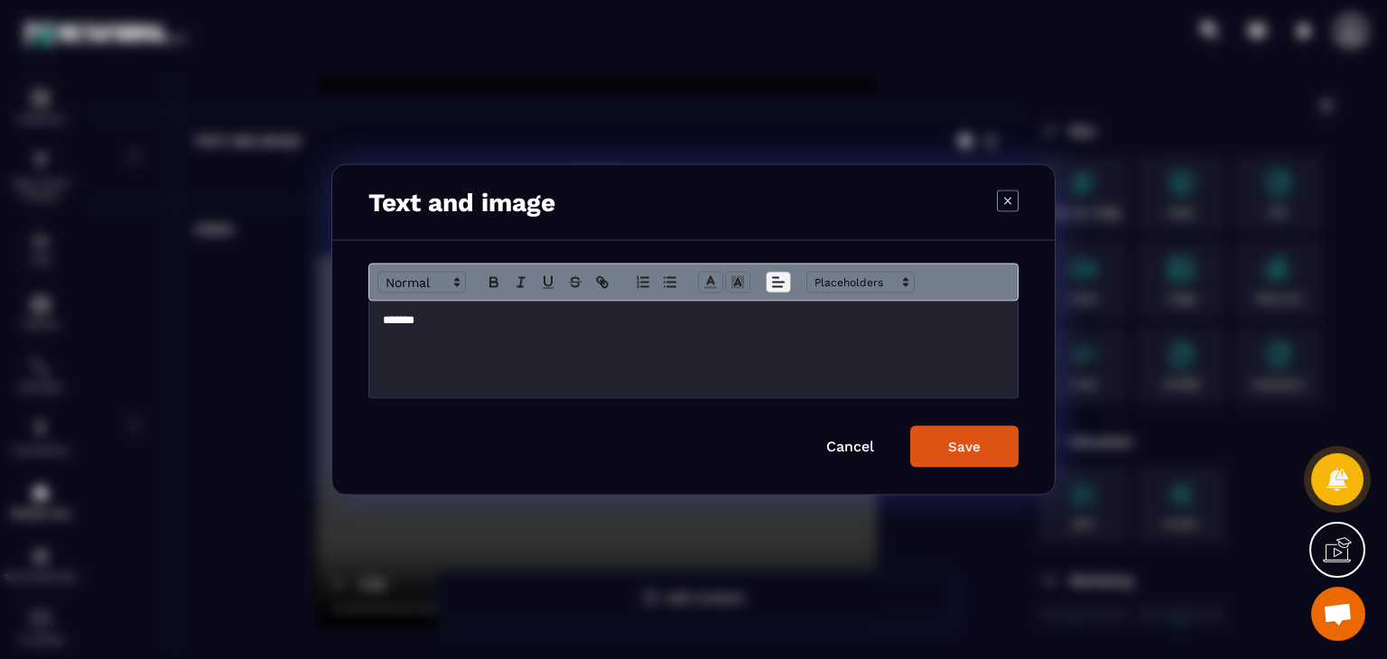
click at [775, 278] on line "Modal window" at bounding box center [775, 278] width 5 height 0
click at [776, 340] on span "Modal window" at bounding box center [782, 332] width 22 height 22
click at [951, 443] on div "Save" at bounding box center [964, 447] width 32 height 16
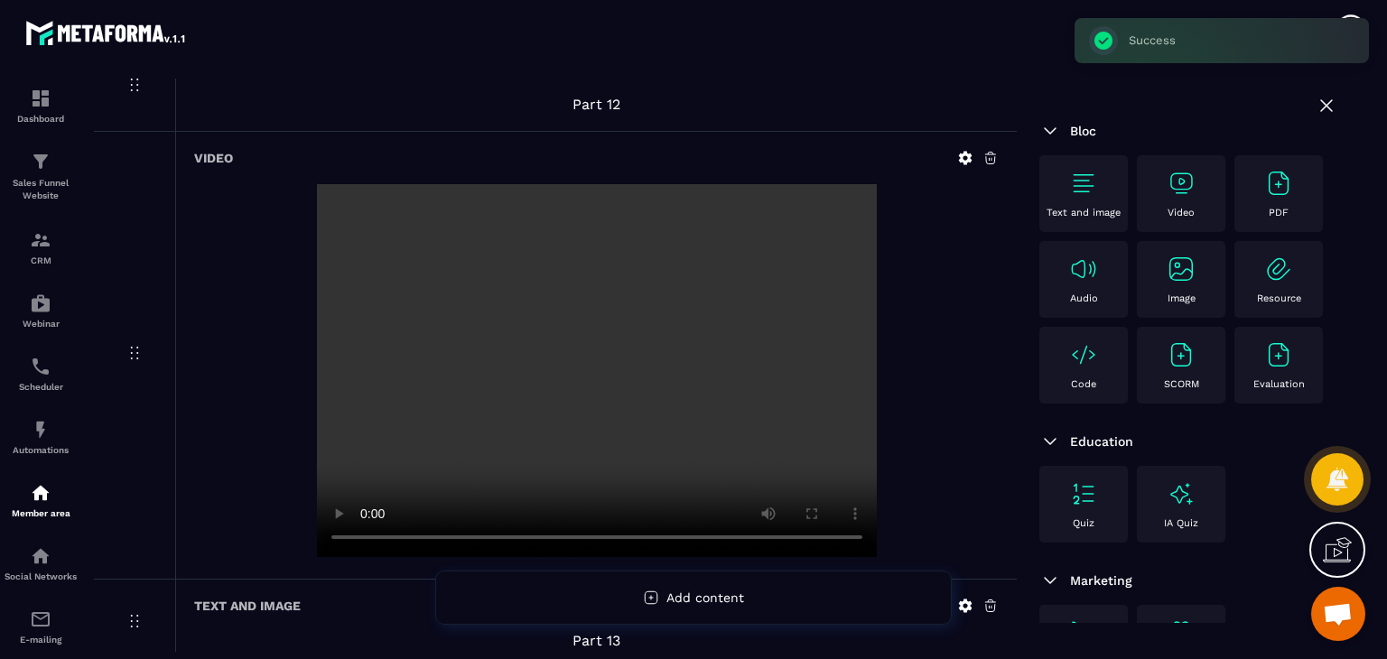
scroll to position [6171, 0]
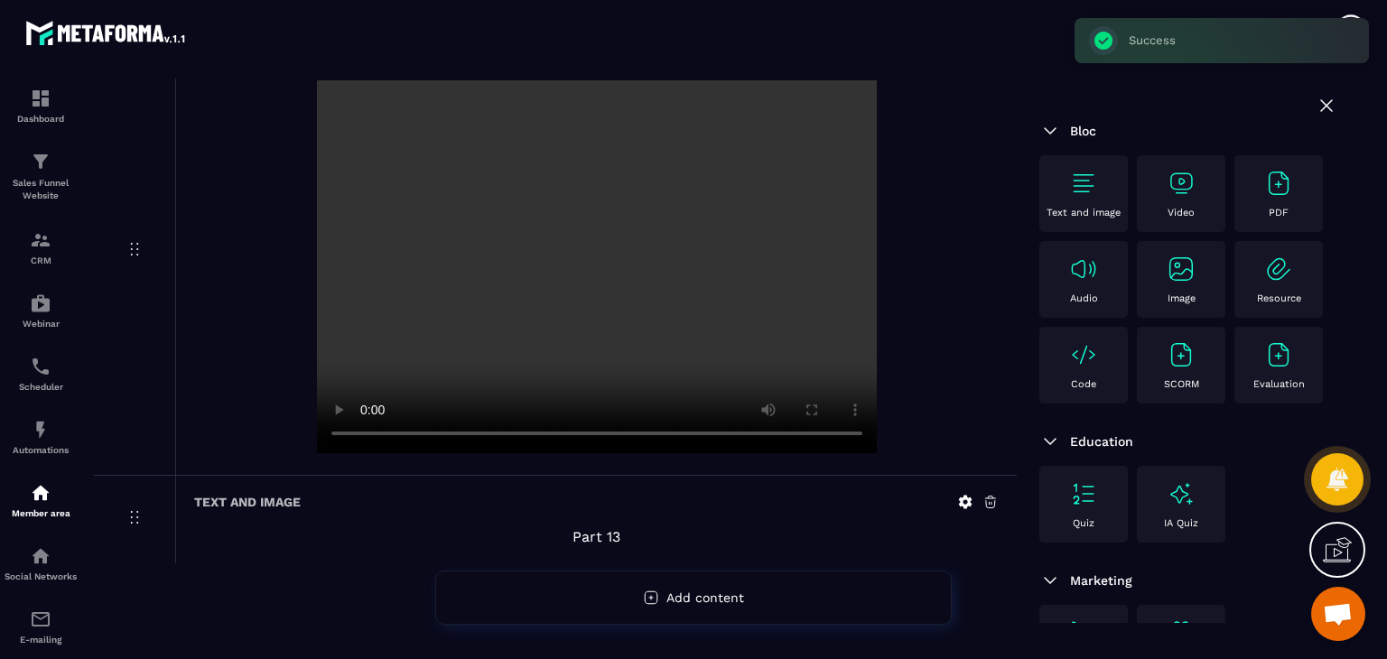
click at [1197, 187] on div "Video" at bounding box center [1181, 194] width 70 height 50
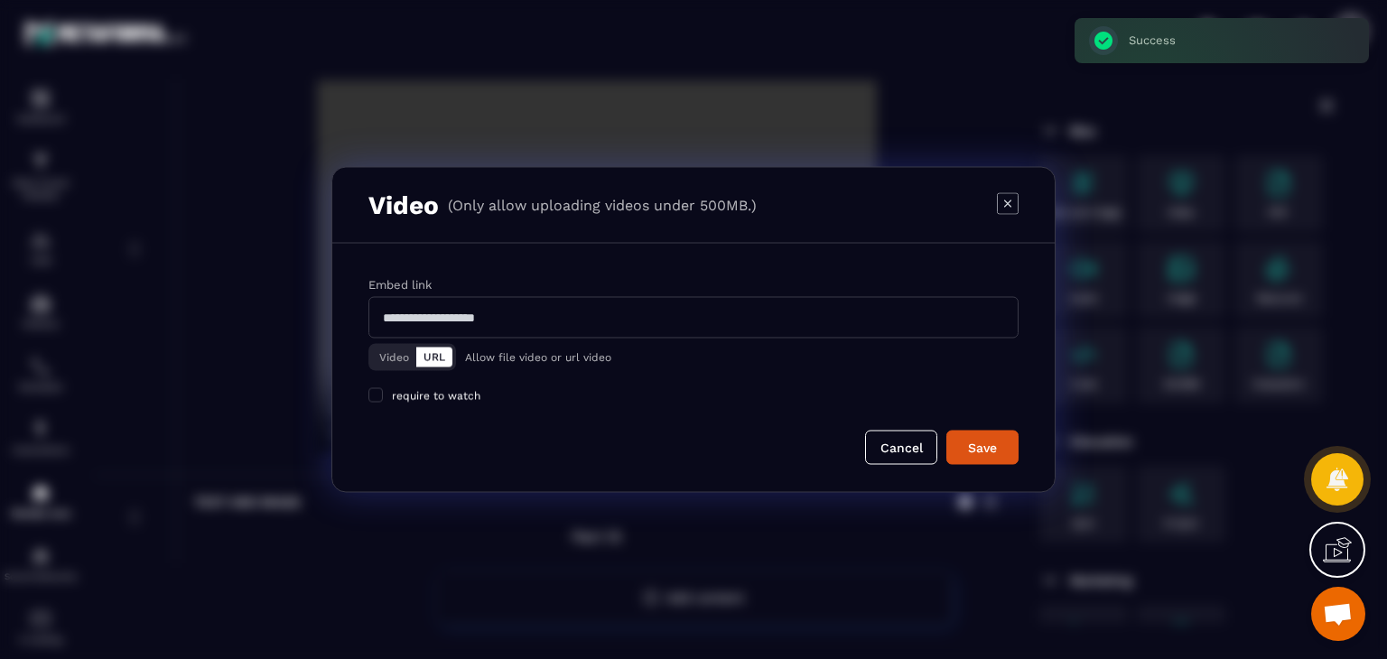
click at [377, 346] on div "Video URL" at bounding box center [412, 357] width 88 height 27
click at [399, 345] on div "Video URL" at bounding box center [412, 357] width 88 height 27
click at [399, 355] on button "Video" at bounding box center [394, 358] width 44 height 20
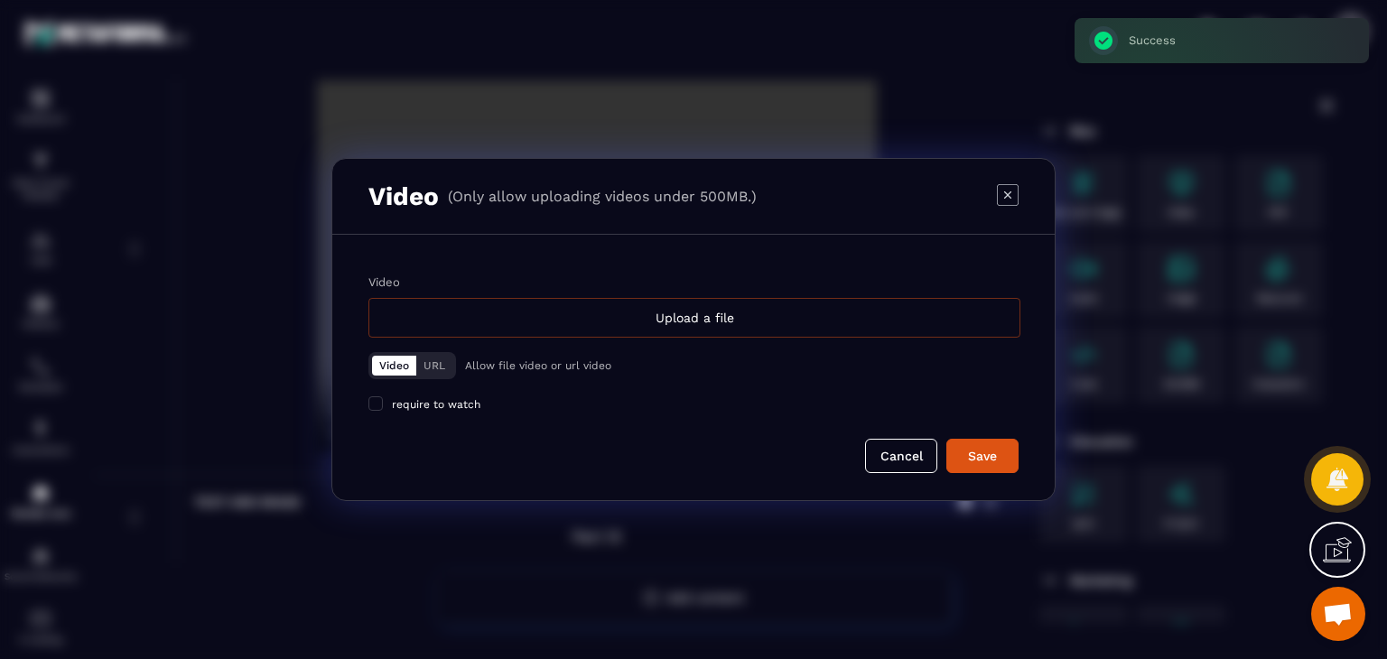
click at [711, 323] on div "Upload a file" at bounding box center [694, 318] width 652 height 40
click at [0, 0] on input "Video Upload a file" at bounding box center [0, 0] width 0 height 0
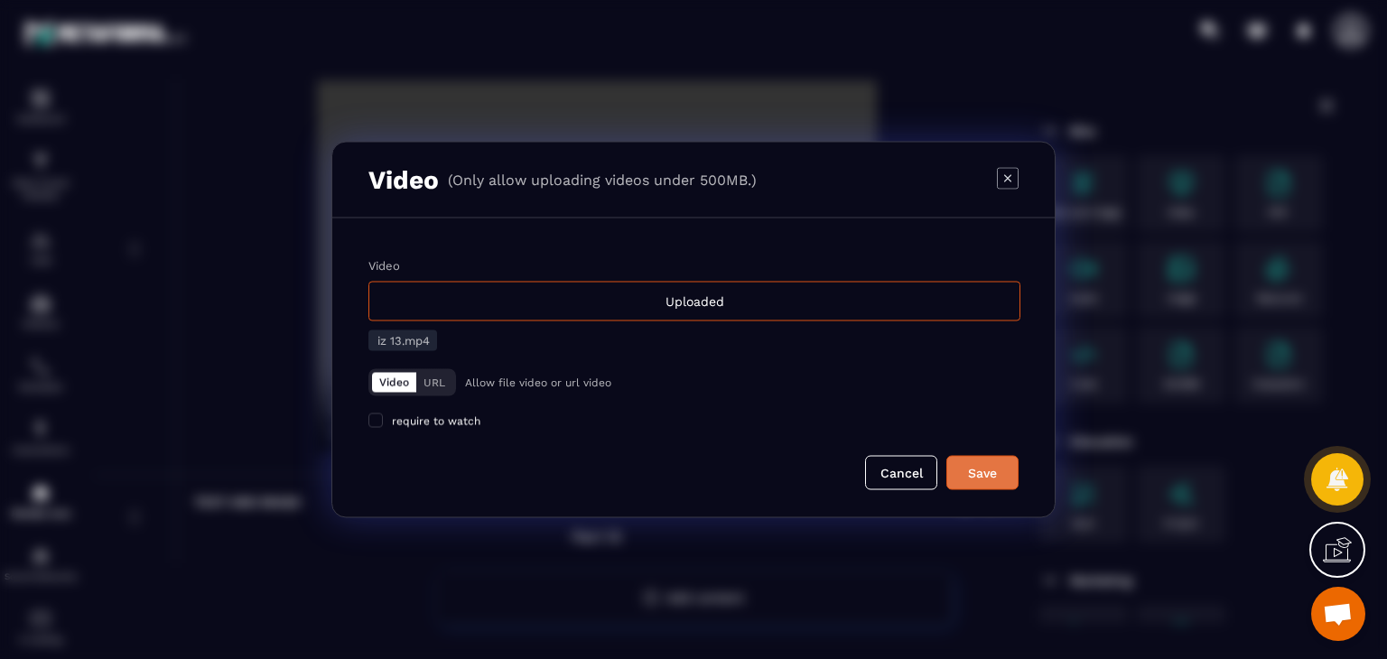
click at [984, 469] on div "Save" at bounding box center [982, 473] width 49 height 18
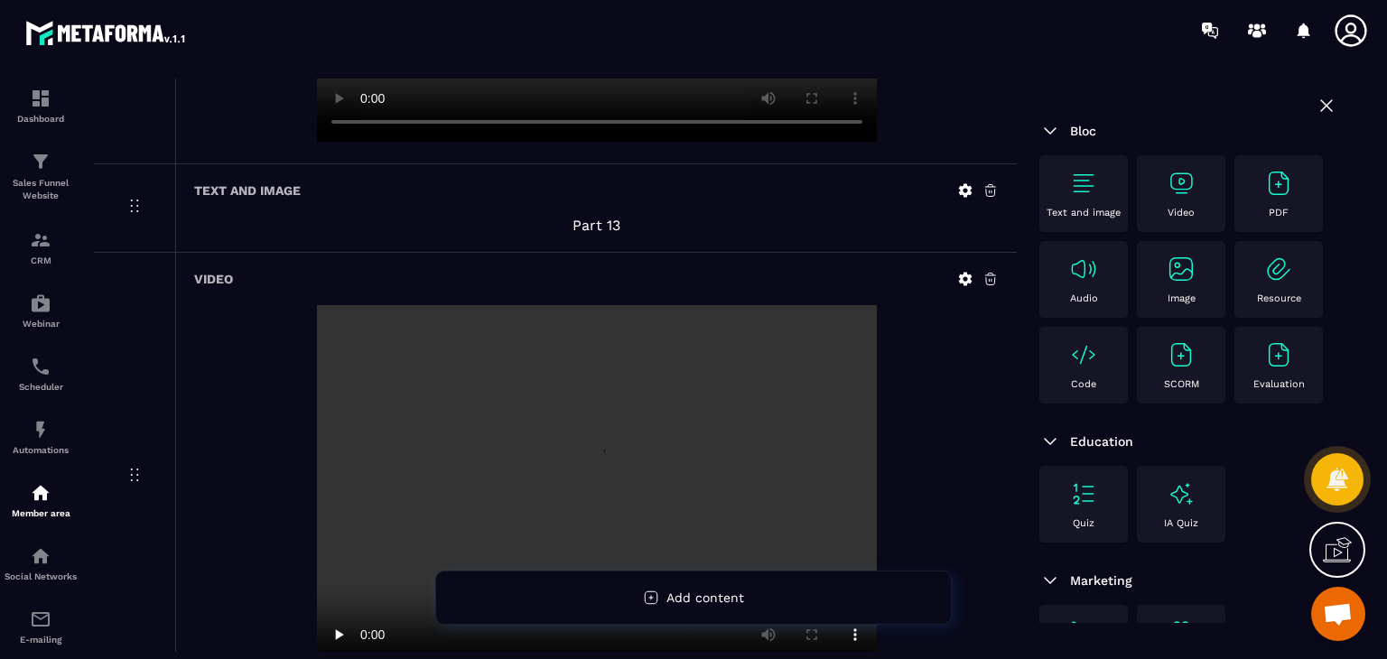
scroll to position [6619, 0]
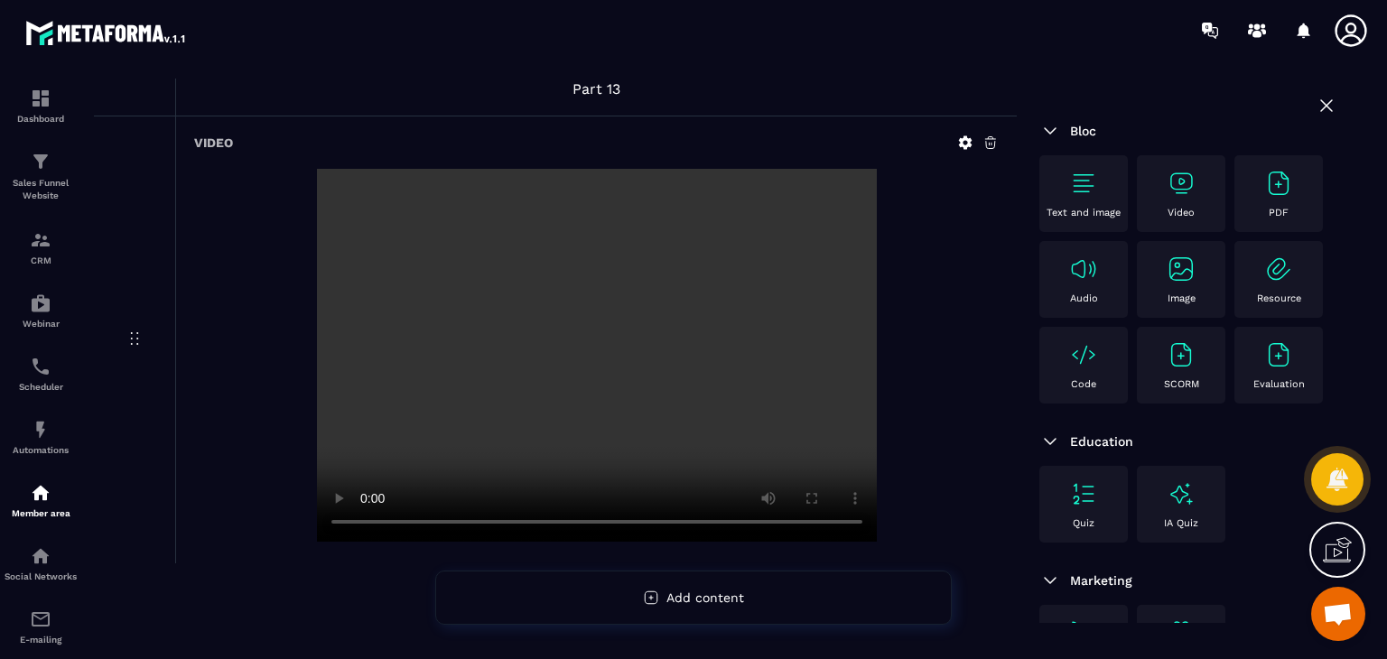
click at [1092, 181] on img at bounding box center [1083, 183] width 29 height 29
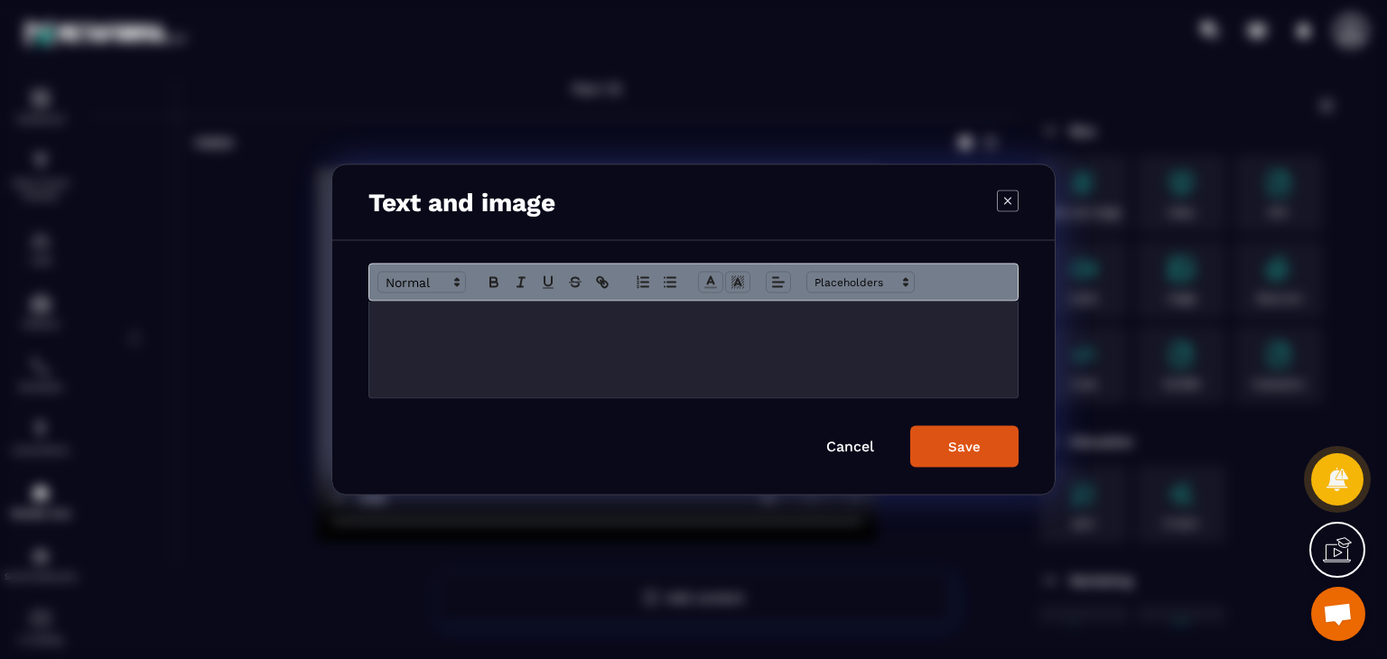
click at [661, 338] on div "Modal window" at bounding box center [693, 350] width 648 height 97
click at [768, 275] on span "Modal window" at bounding box center [778, 283] width 25 height 22
click at [783, 331] on icon "Modal window" at bounding box center [782, 330] width 14 height 14
click at [937, 422] on form "******* Cancel Save" at bounding box center [693, 366] width 650 height 204
click at [939, 435] on button "Save" at bounding box center [964, 447] width 108 height 42
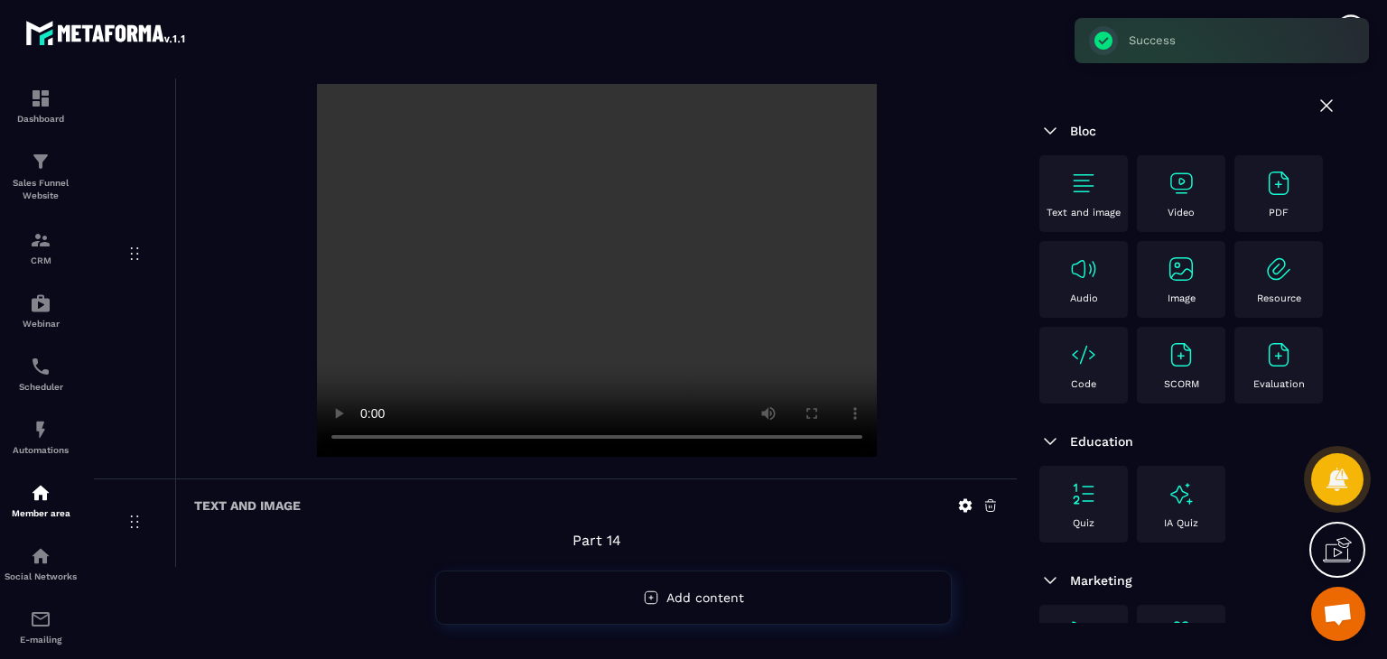
scroll to position [6708, 0]
click at [1180, 218] on p "Video" at bounding box center [1180, 213] width 27 height 12
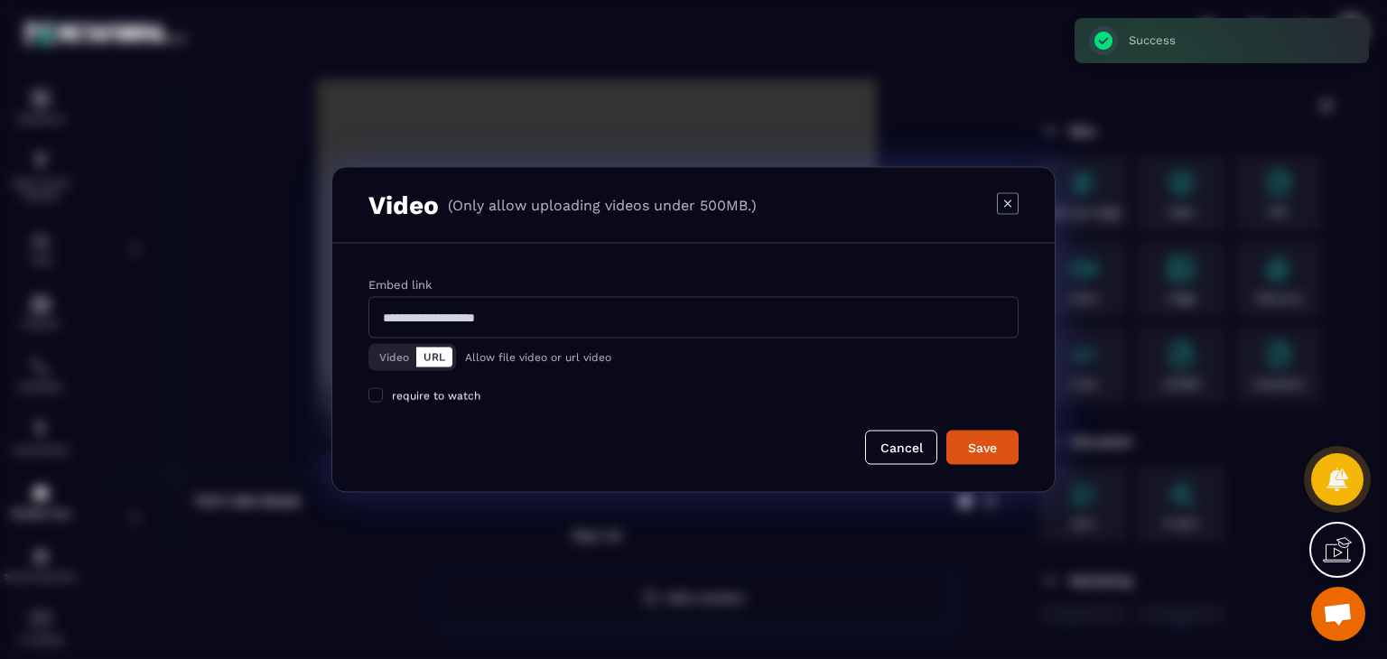
click at [397, 361] on button "Video" at bounding box center [394, 358] width 44 height 20
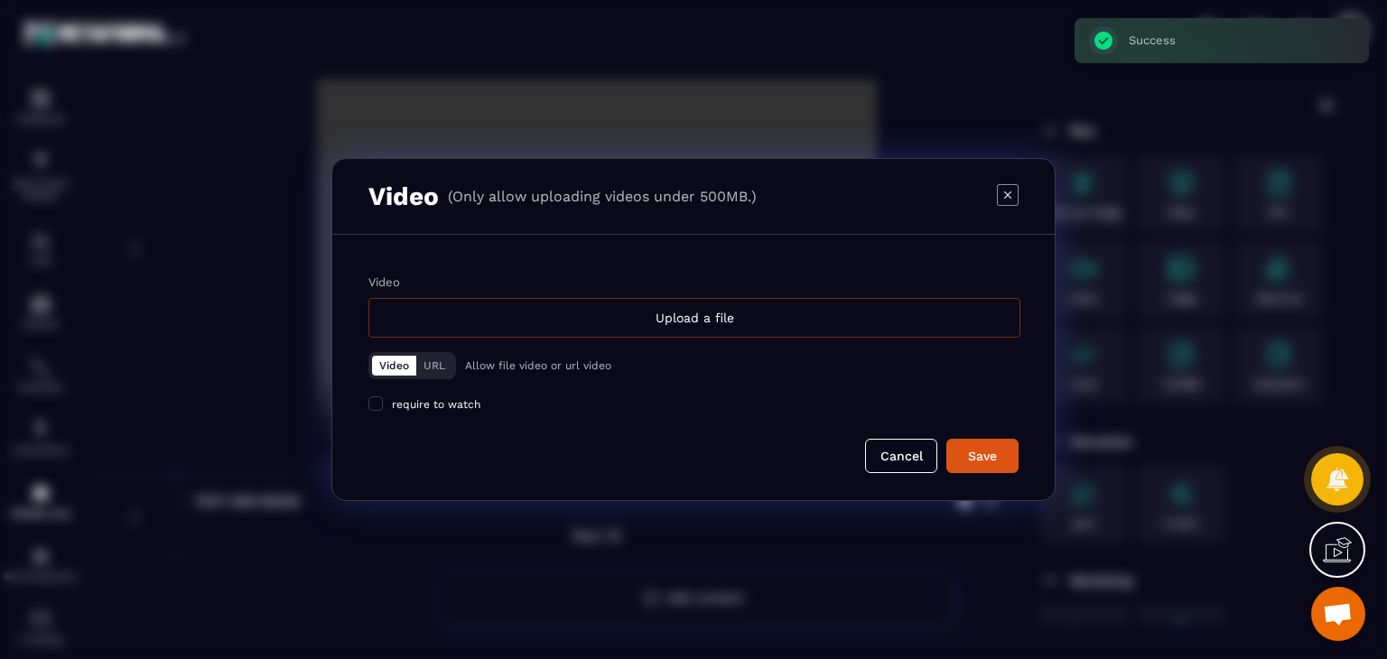
click at [617, 319] on div "Upload a file" at bounding box center [694, 318] width 652 height 40
click at [0, 0] on input "Video Upload a file" at bounding box center [0, 0] width 0 height 0
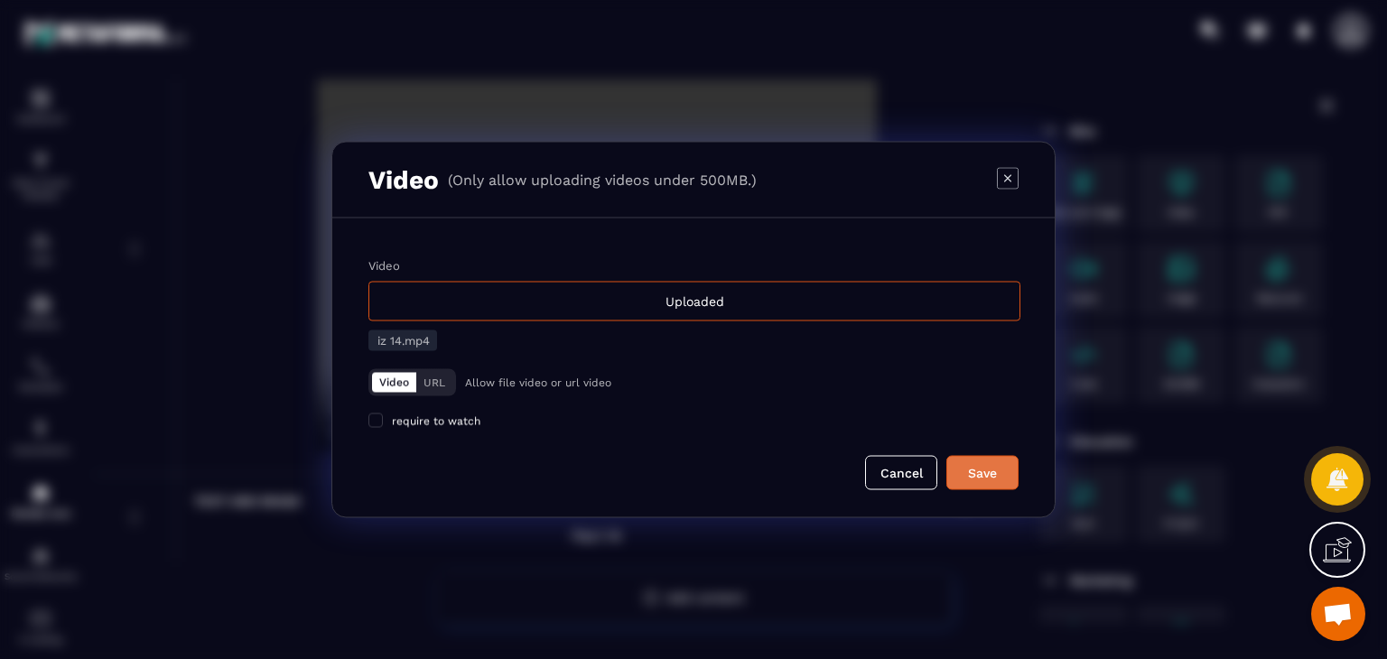
click at [974, 476] on div "Save" at bounding box center [982, 473] width 49 height 18
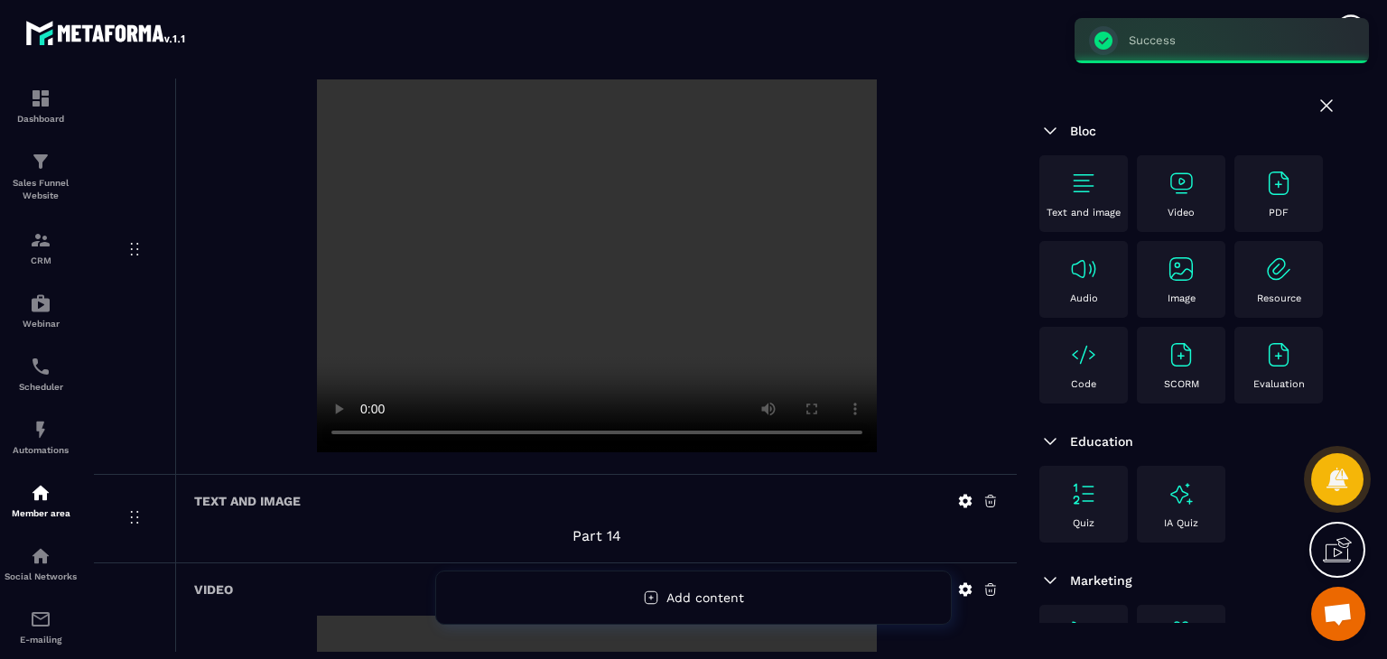
scroll to position [7156, 0]
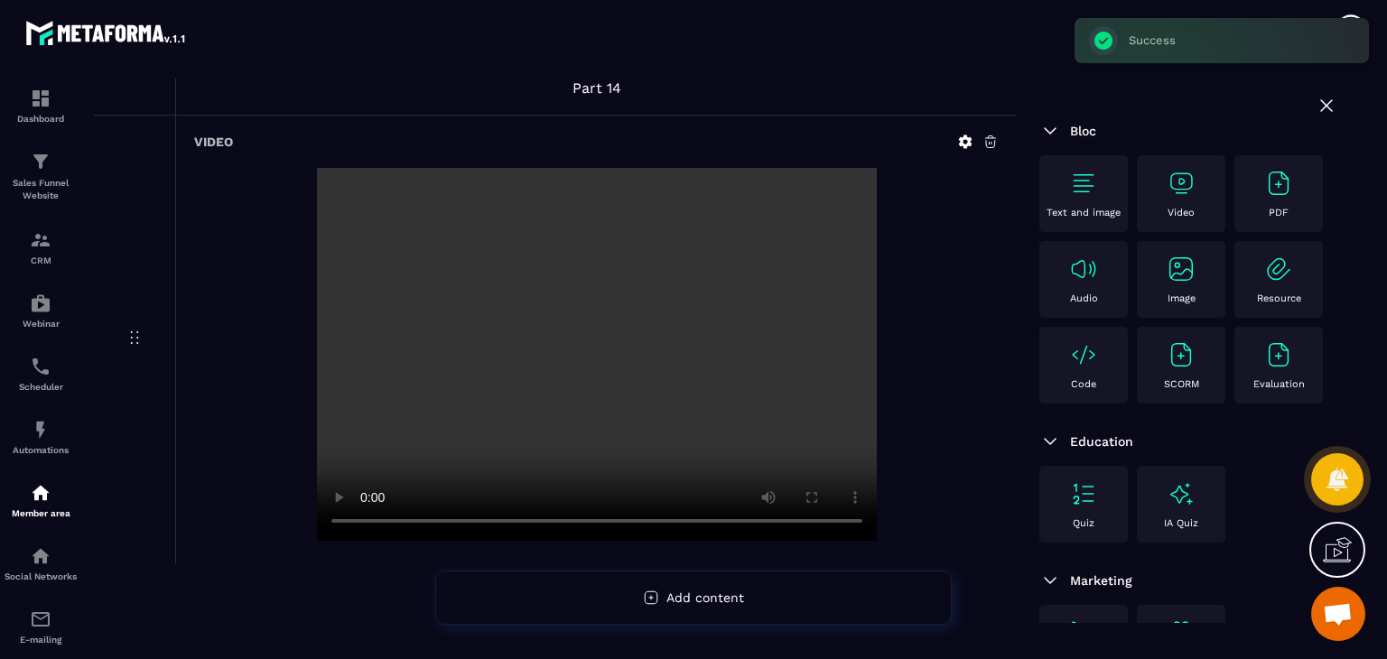
click at [1087, 198] on div "Text and image" at bounding box center [1083, 194] width 70 height 50
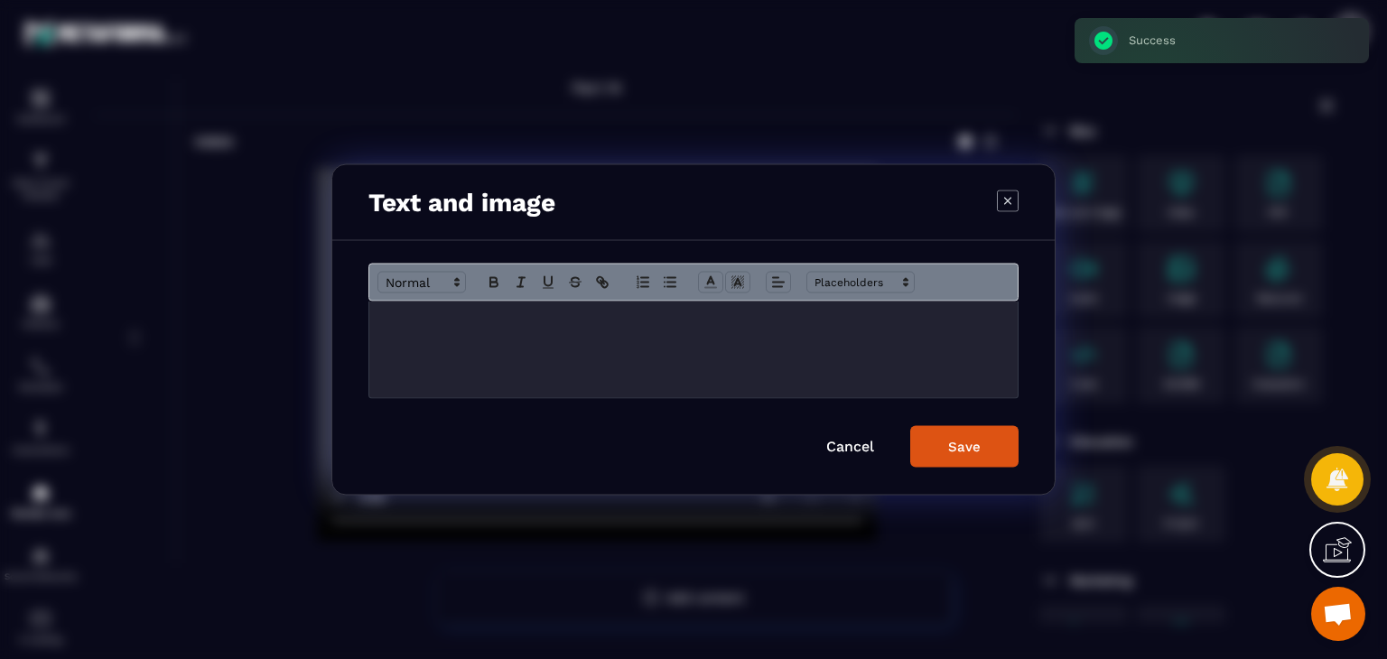
click at [732, 321] on p "Modal window" at bounding box center [693, 320] width 621 height 16
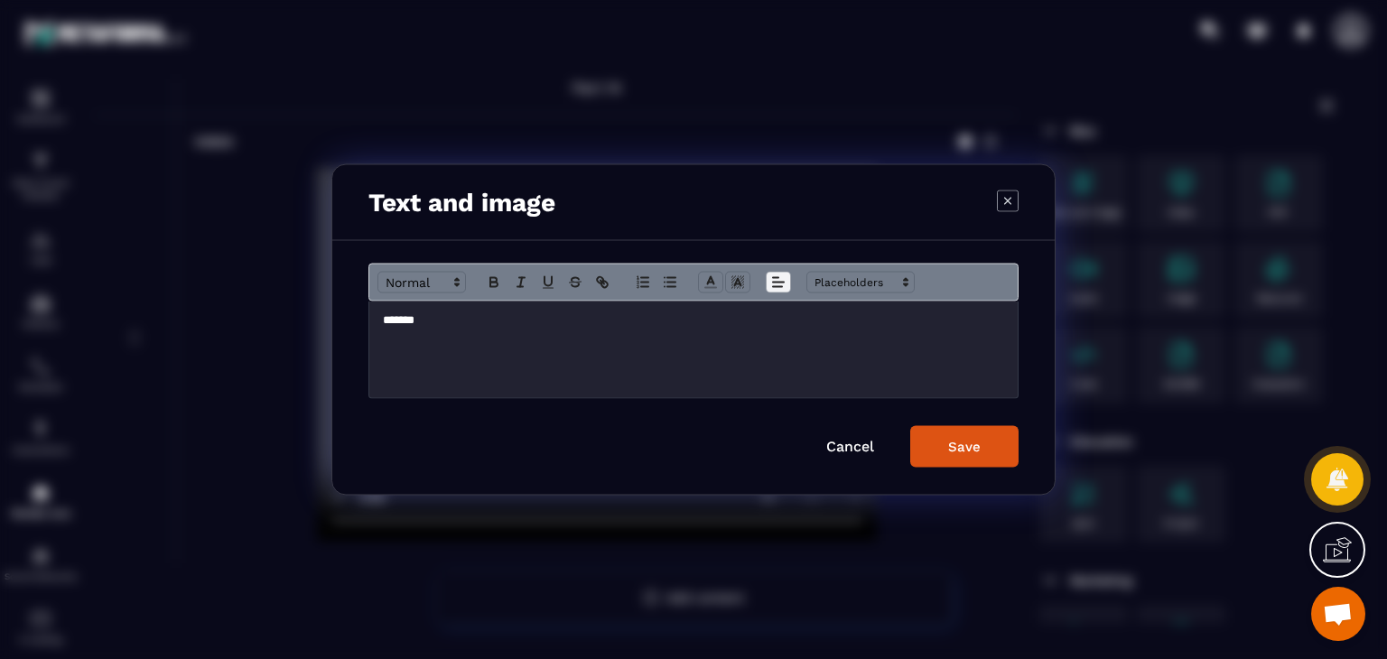
click at [770, 275] on icon "Modal window" at bounding box center [778, 282] width 16 height 16
click at [776, 318] on span "Modal window" at bounding box center [782, 309] width 22 height 22
click at [779, 326] on line "Modal window" at bounding box center [781, 326] width 5 height 0
click at [978, 448] on div "Save" at bounding box center [964, 447] width 32 height 16
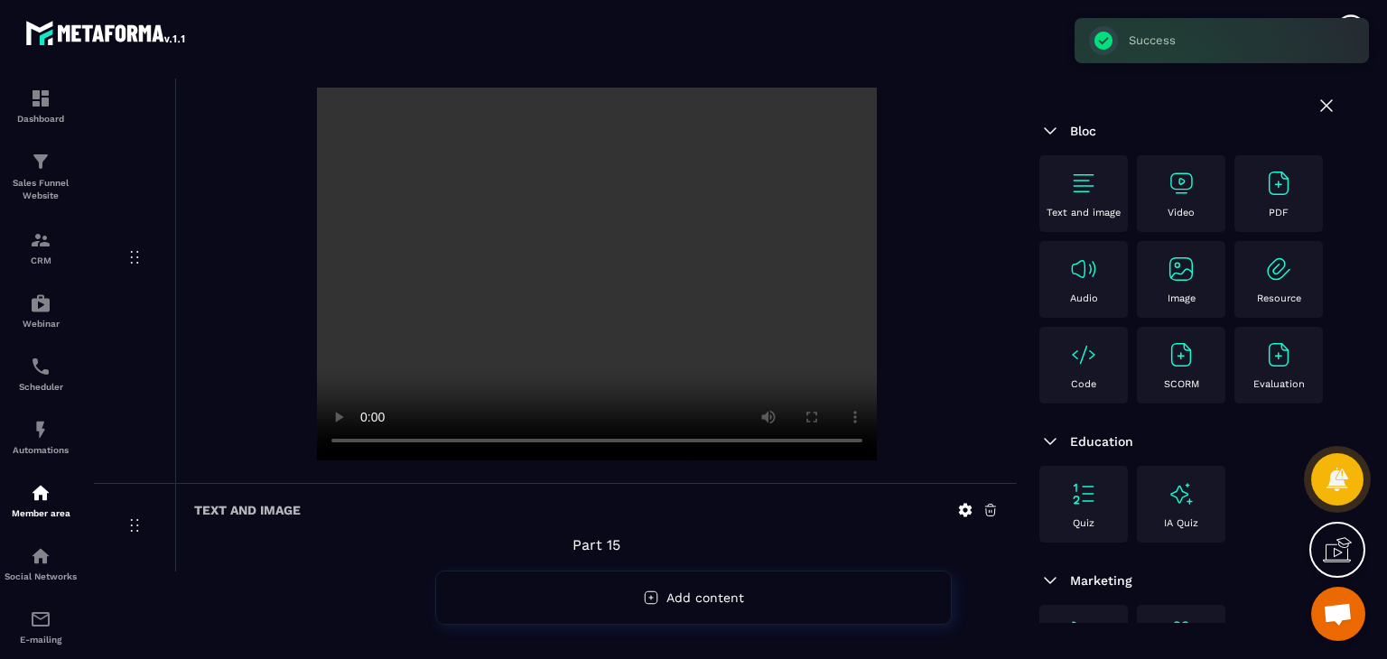
scroll to position [7244, 0]
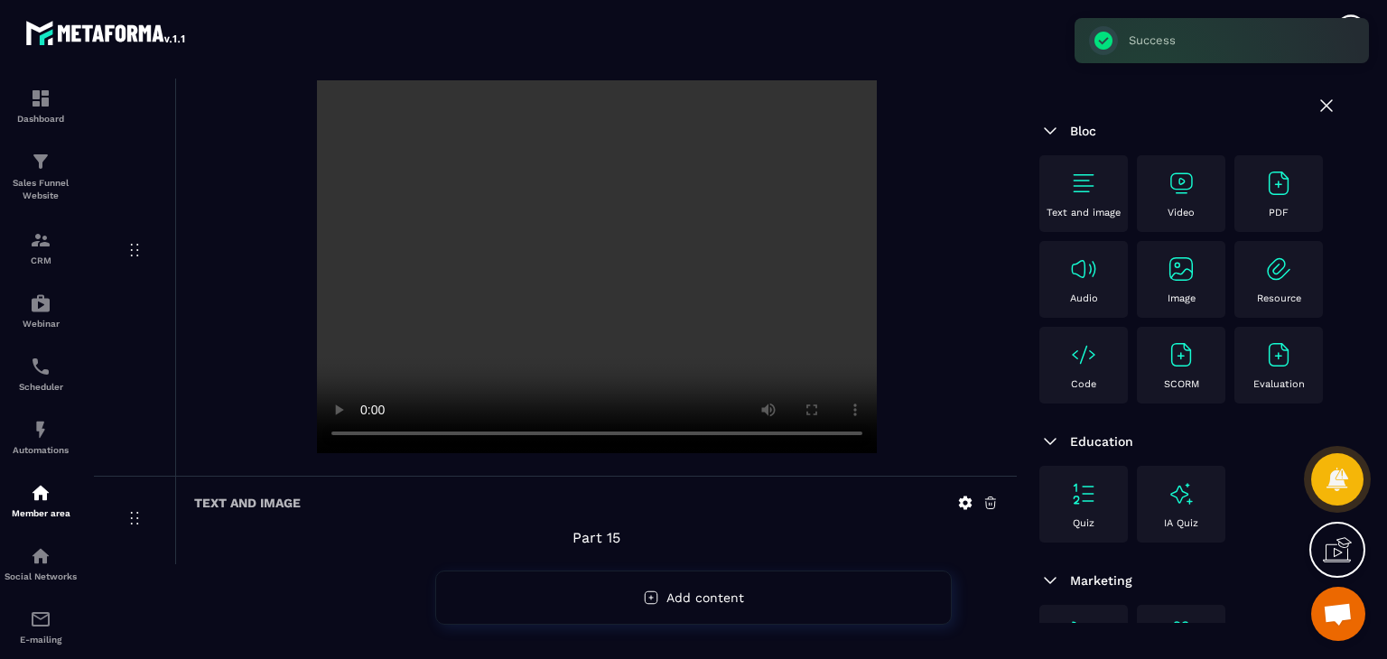
click at [1200, 182] on div "Video" at bounding box center [1181, 194] width 70 height 50
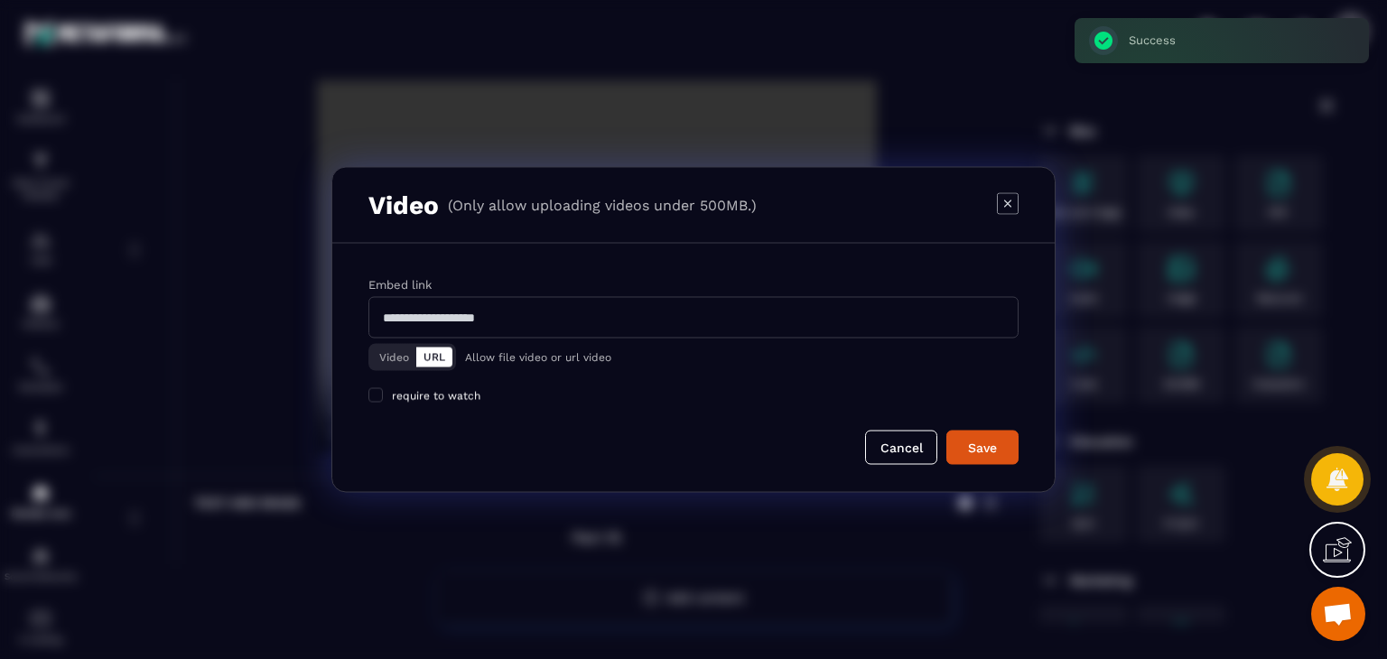
click at [397, 362] on button "Video" at bounding box center [394, 358] width 44 height 20
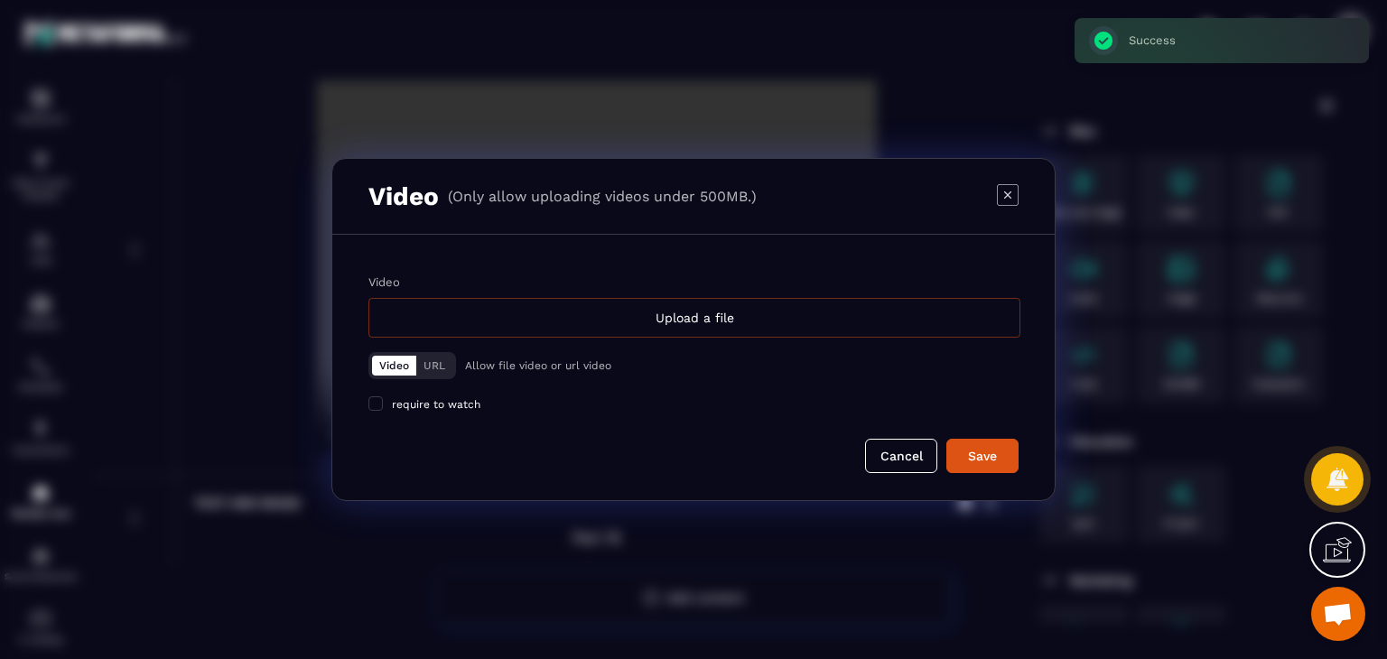
click at [634, 309] on div "Upload a file" at bounding box center [694, 318] width 652 height 40
click at [0, 0] on input "Video Upload a file" at bounding box center [0, 0] width 0 height 0
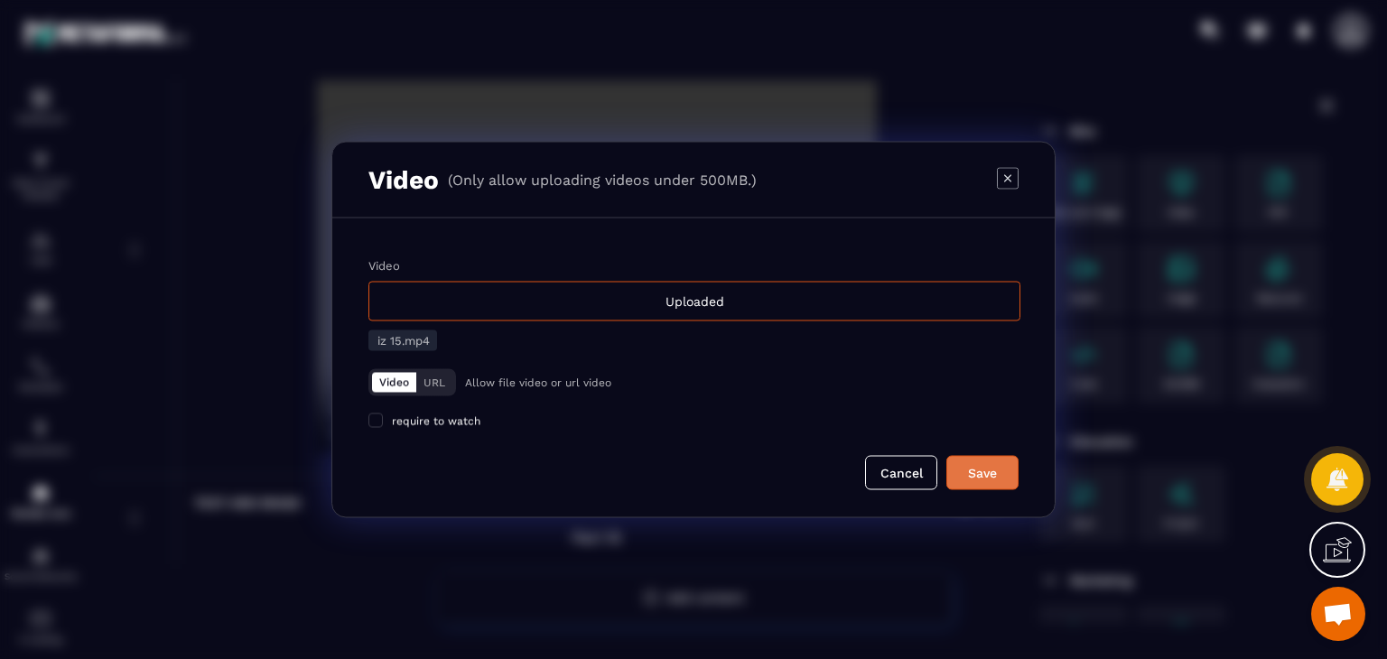
click at [981, 487] on button "Save" at bounding box center [982, 473] width 72 height 34
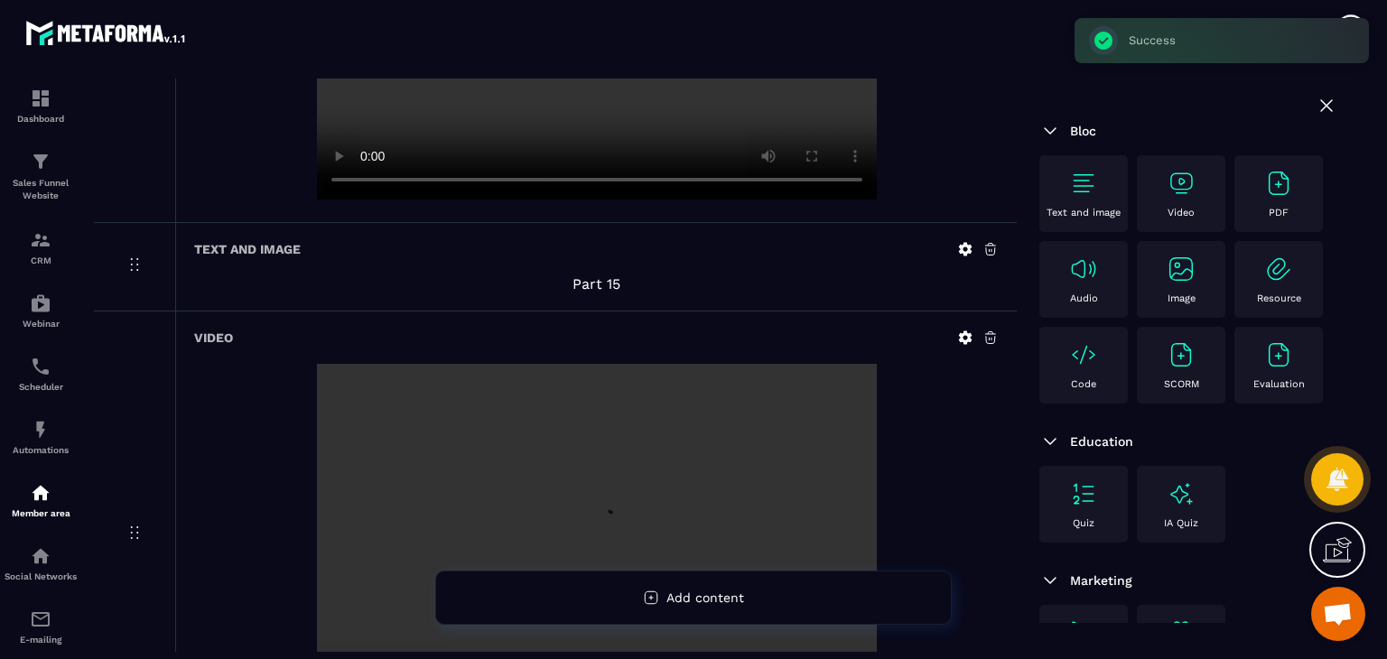
scroll to position [7692, 0]
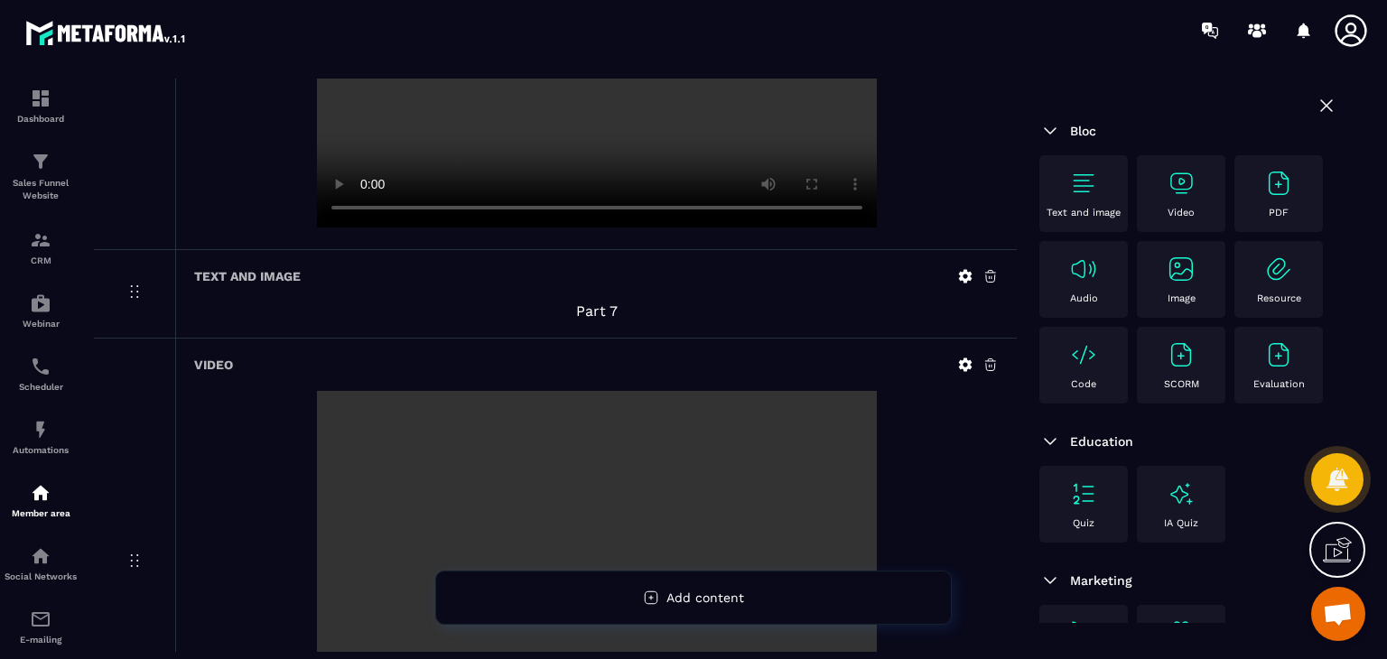
drag, startPoint x: 499, startPoint y: 470, endPoint x: 448, endPoint y: 369, distance: 113.5
click at [448, 369] on div "Video" at bounding box center [596, 365] width 804 height 16
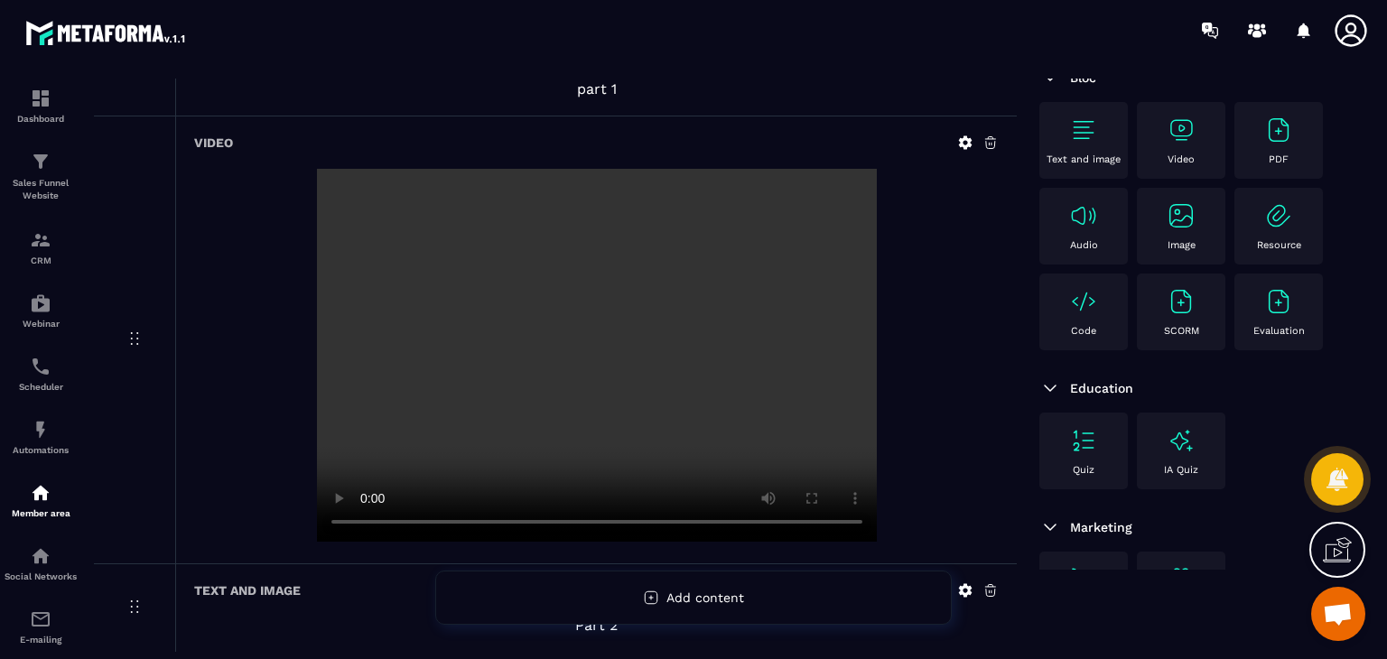
scroll to position [0, 0]
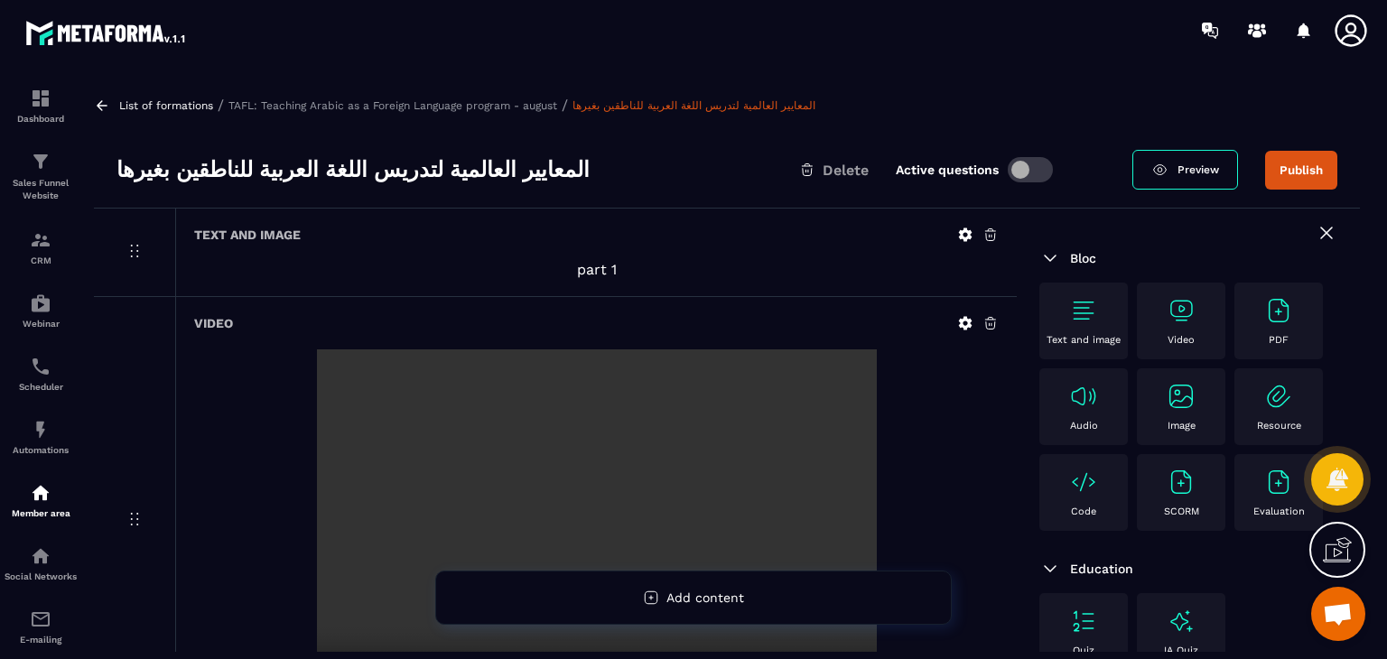
click at [1305, 167] on button "Publish" at bounding box center [1301, 170] width 72 height 39
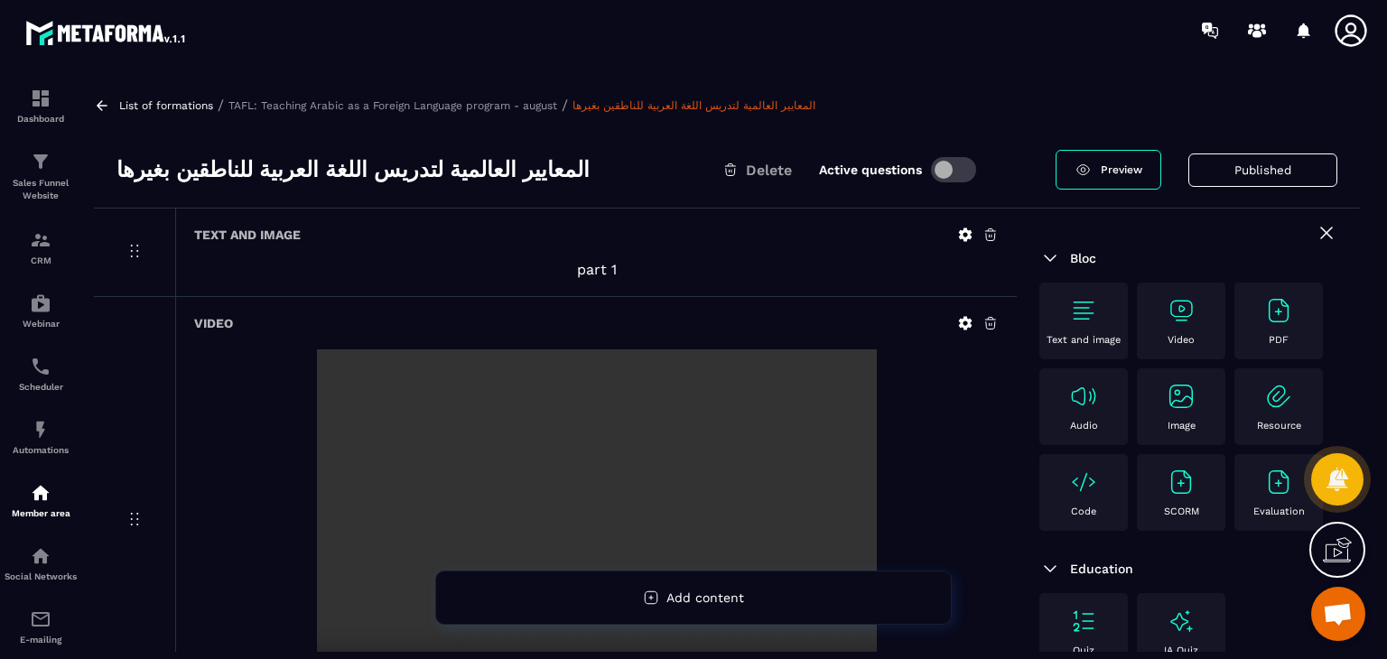
click at [95, 102] on icon at bounding box center [102, 105] width 16 height 16
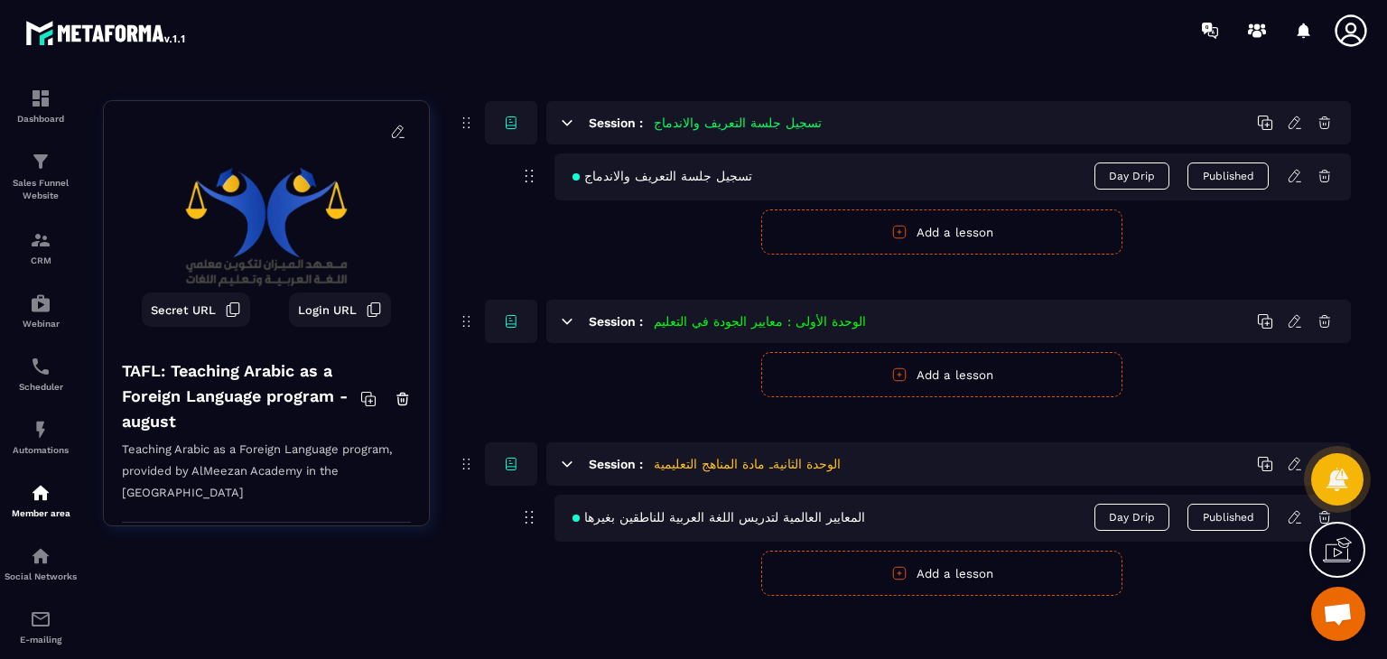
scroll to position [641, 0]
